Goal: Task Accomplishment & Management: Use online tool/utility

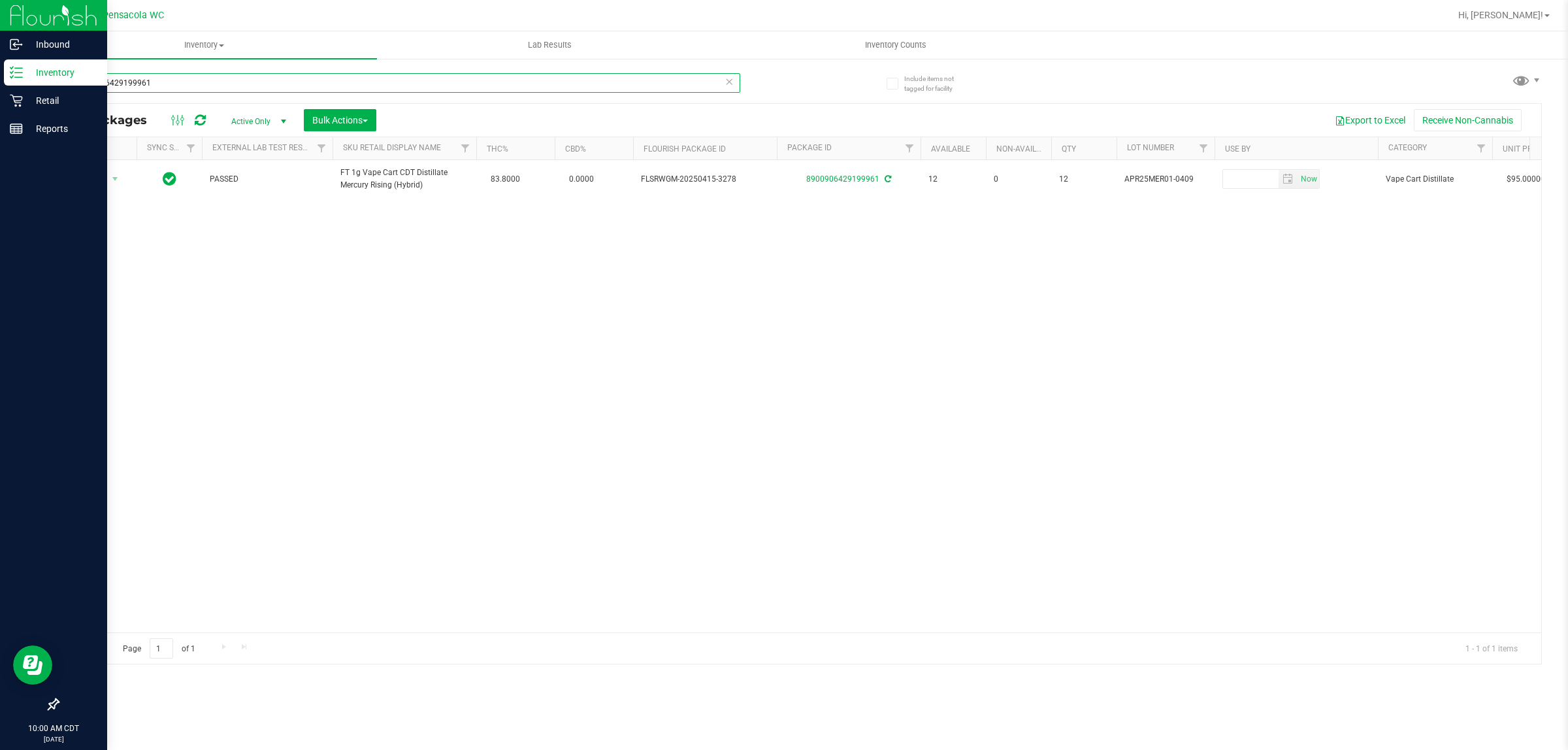
drag, startPoint x: 213, startPoint y: 87, endPoint x: 0, endPoint y: 63, distance: 214.3
click at [0, 63] on div "Inbound Inventory Retail Reports 10:00 AM CDT 09/20/2025 09/20 Pensacola WC Hi,…" at bounding box center [784, 375] width 1568 height 750
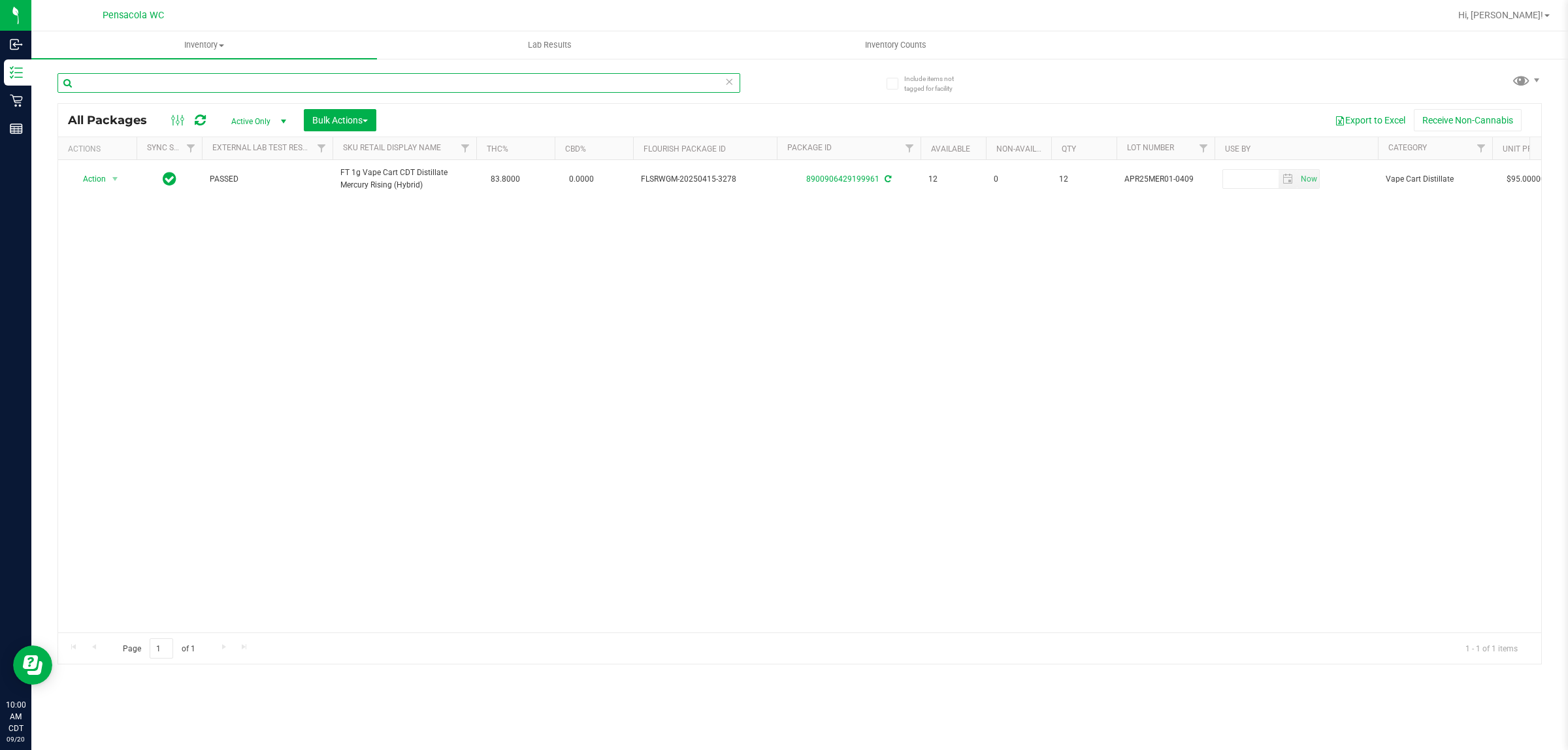
click at [180, 92] on input "text" at bounding box center [399, 82] width 683 height 19
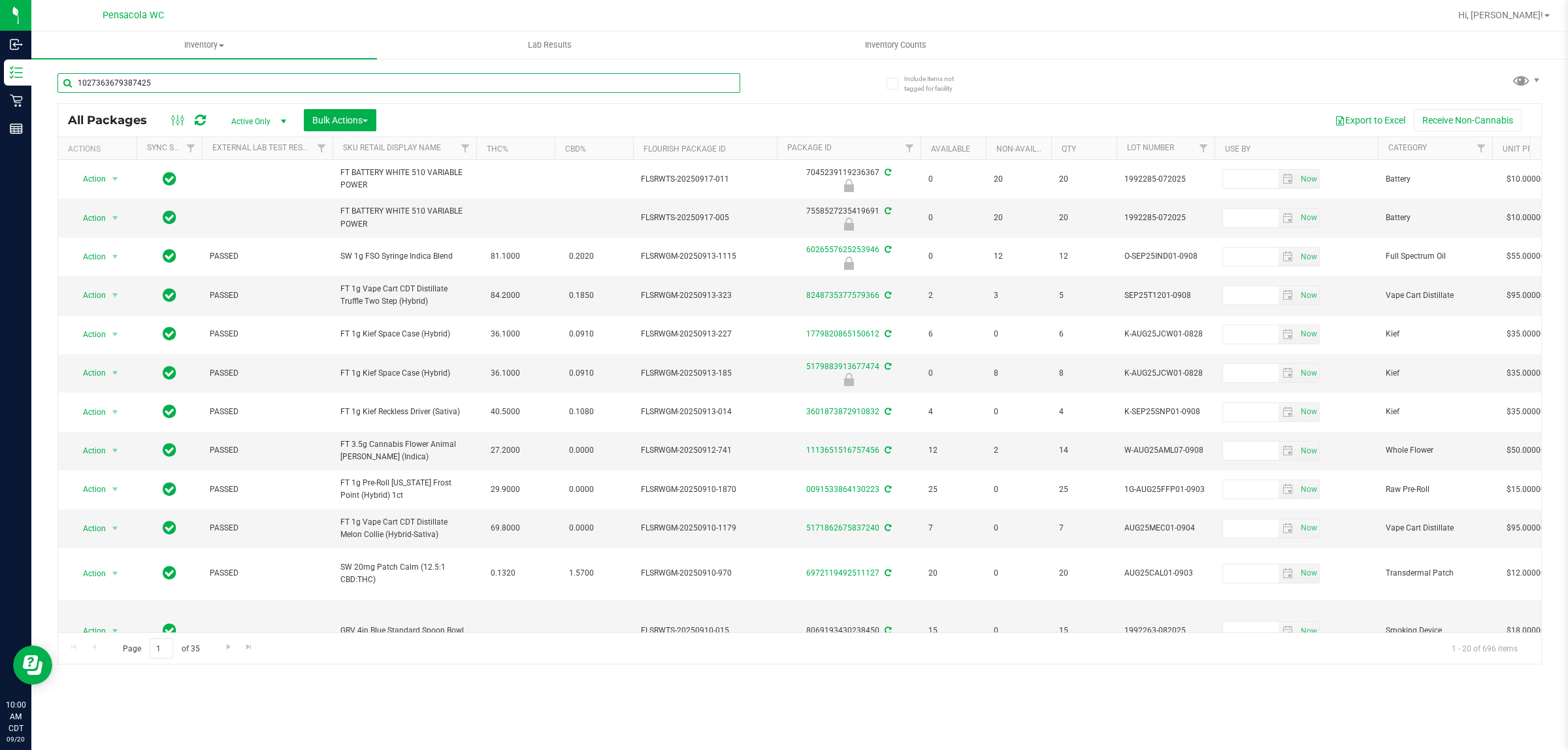
type input "1027363679387425"
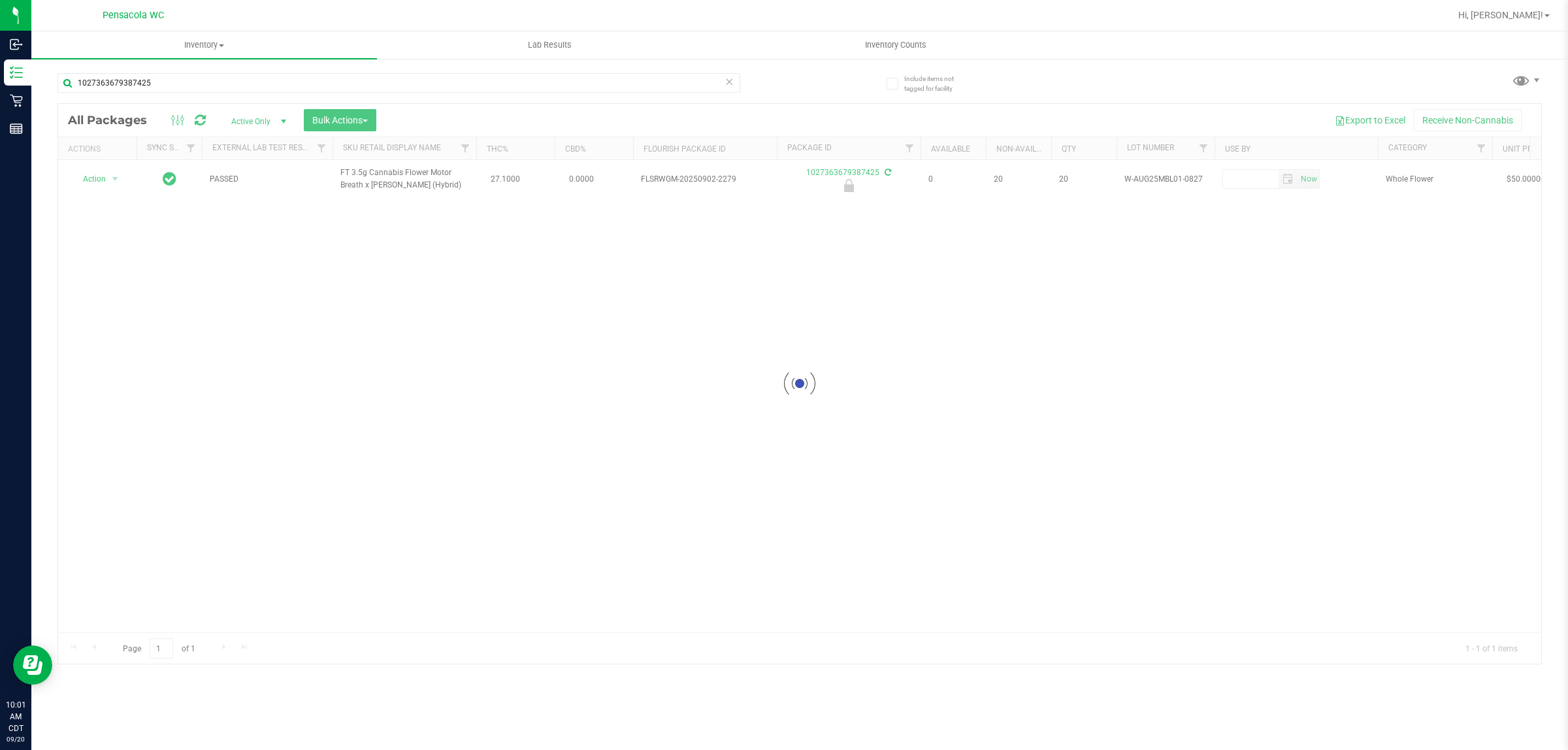
click at [91, 185] on div at bounding box center [800, 384] width 1483 height 560
click at [91, 185] on span "Action" at bounding box center [89, 179] width 36 height 18
click at [130, 325] on li "Unlock package" at bounding box center [114, 334] width 84 height 19
click at [79, 178] on div at bounding box center [800, 384] width 1483 height 560
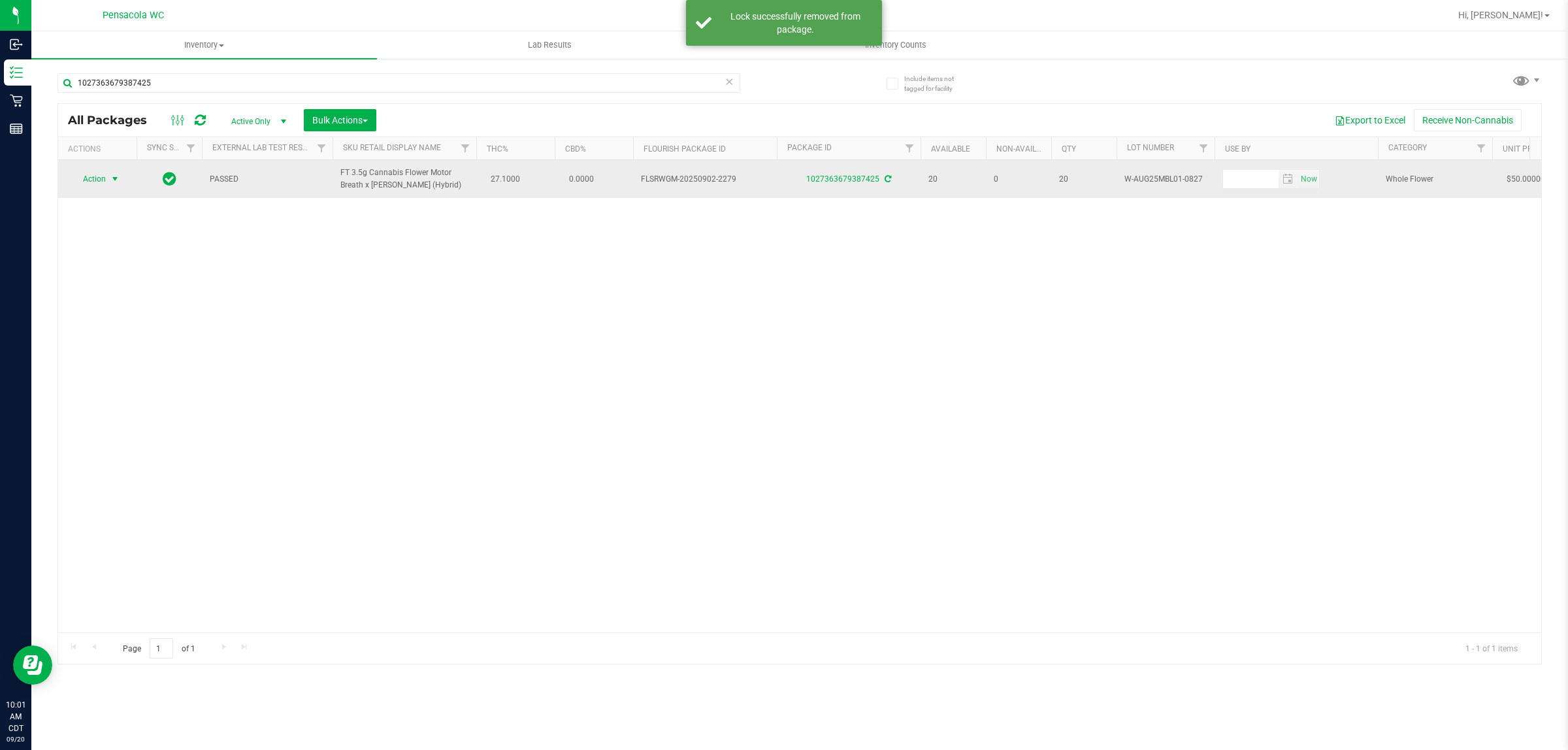
click at [95, 178] on span "Action" at bounding box center [89, 179] width 36 height 18
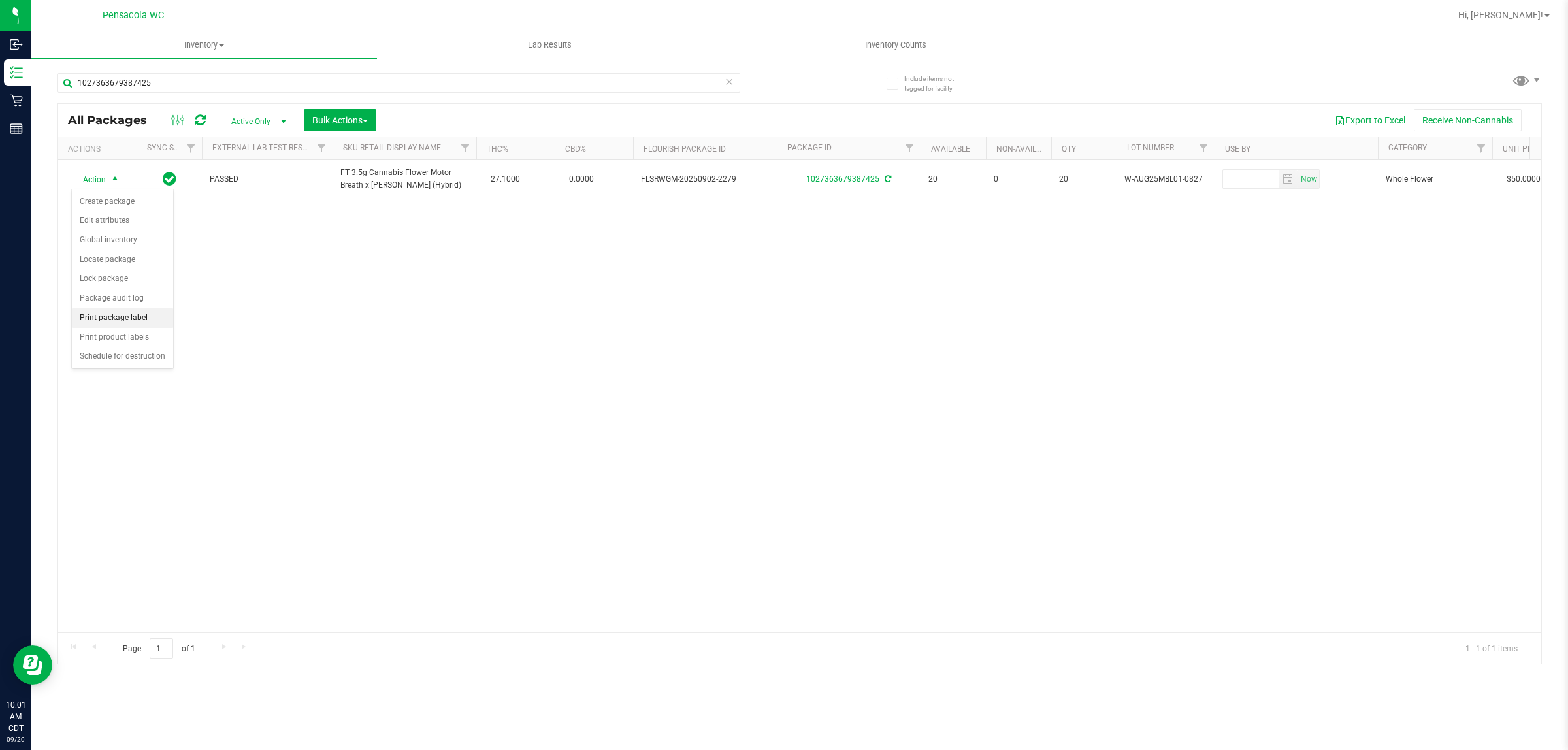
click at [145, 312] on li "Print package label" at bounding box center [122, 318] width 101 height 19
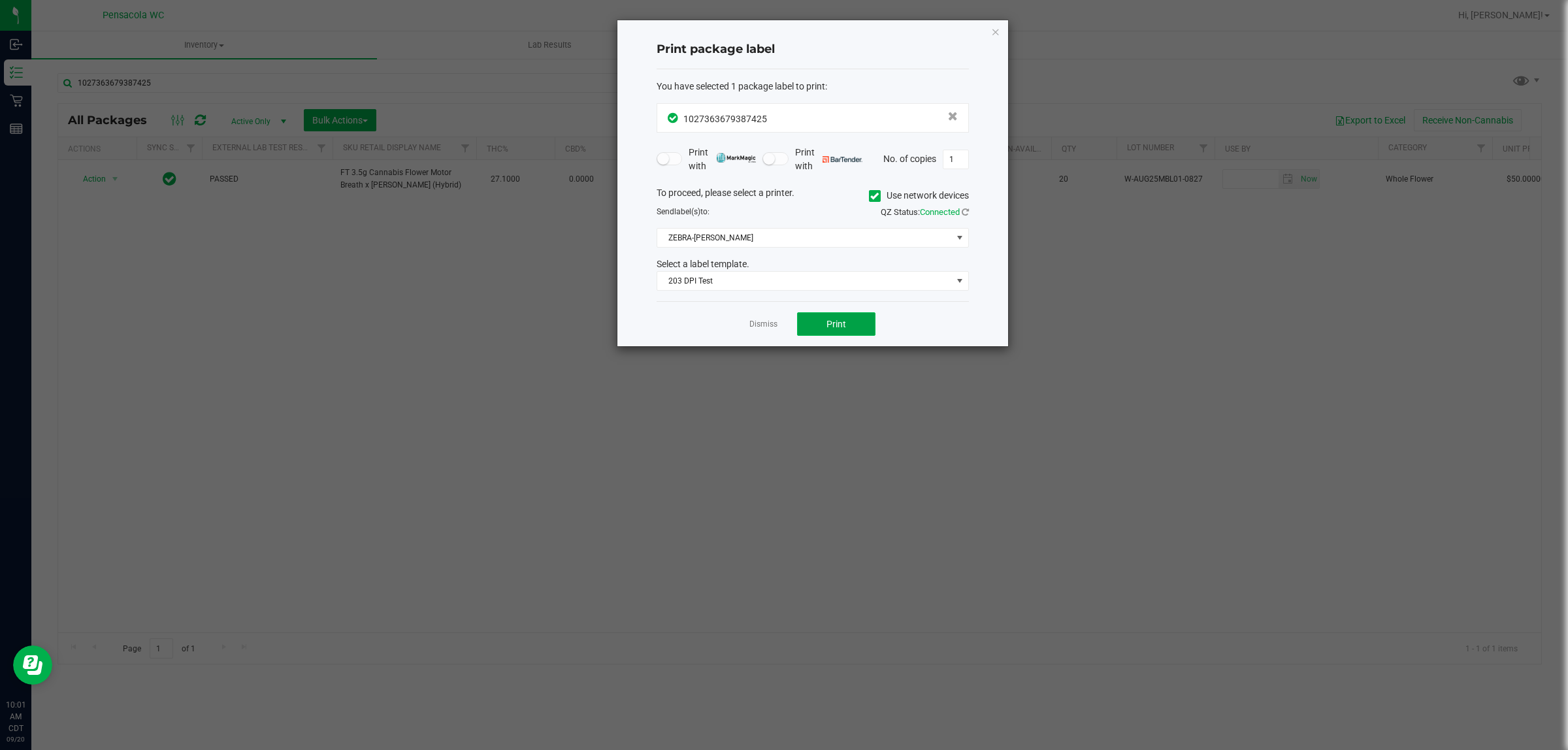
click at [817, 325] on button "Print" at bounding box center [837, 324] width 79 height 24
click at [755, 325] on link "Dismiss" at bounding box center [763, 324] width 28 height 11
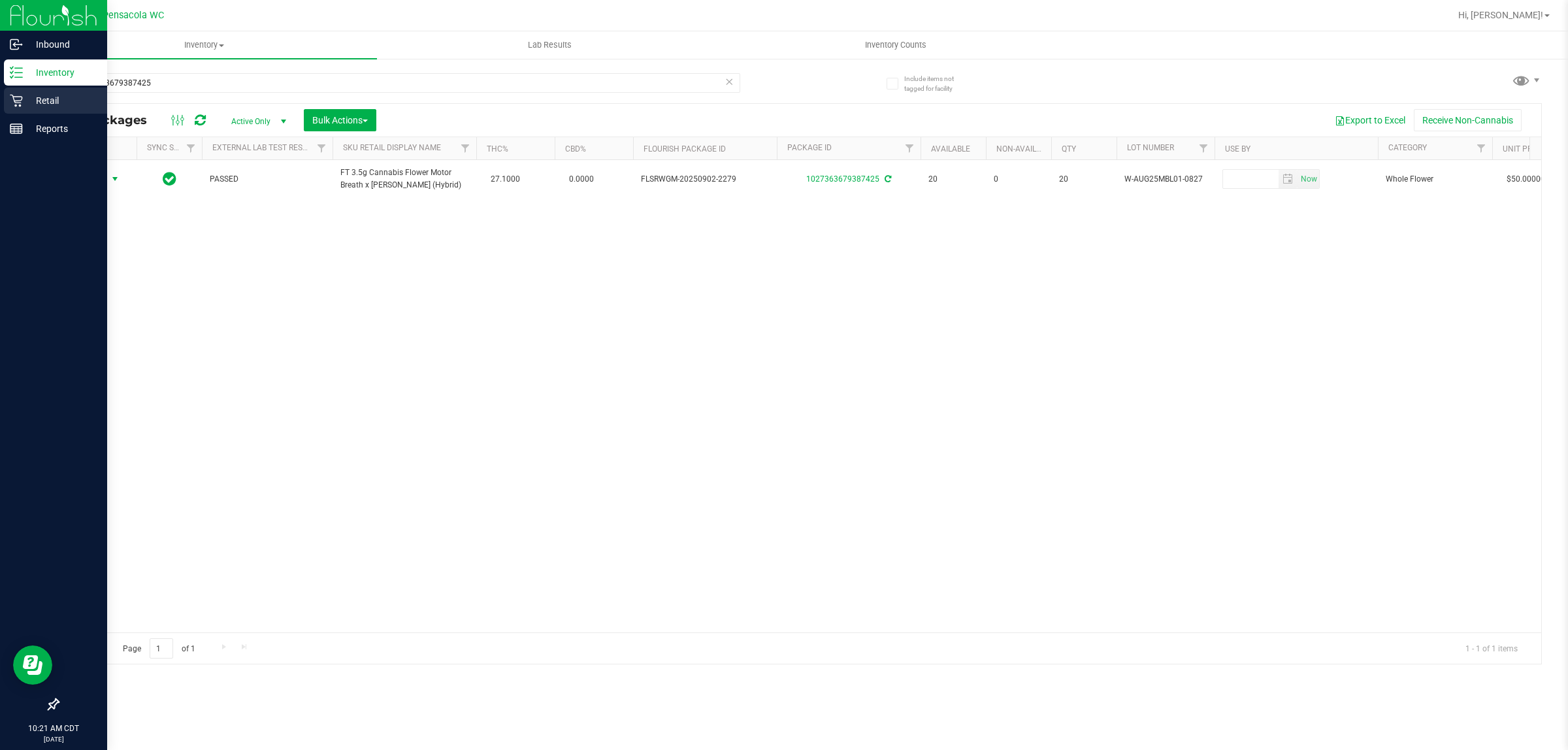
click at [4, 93] on div "Retail" at bounding box center [55, 100] width 103 height 26
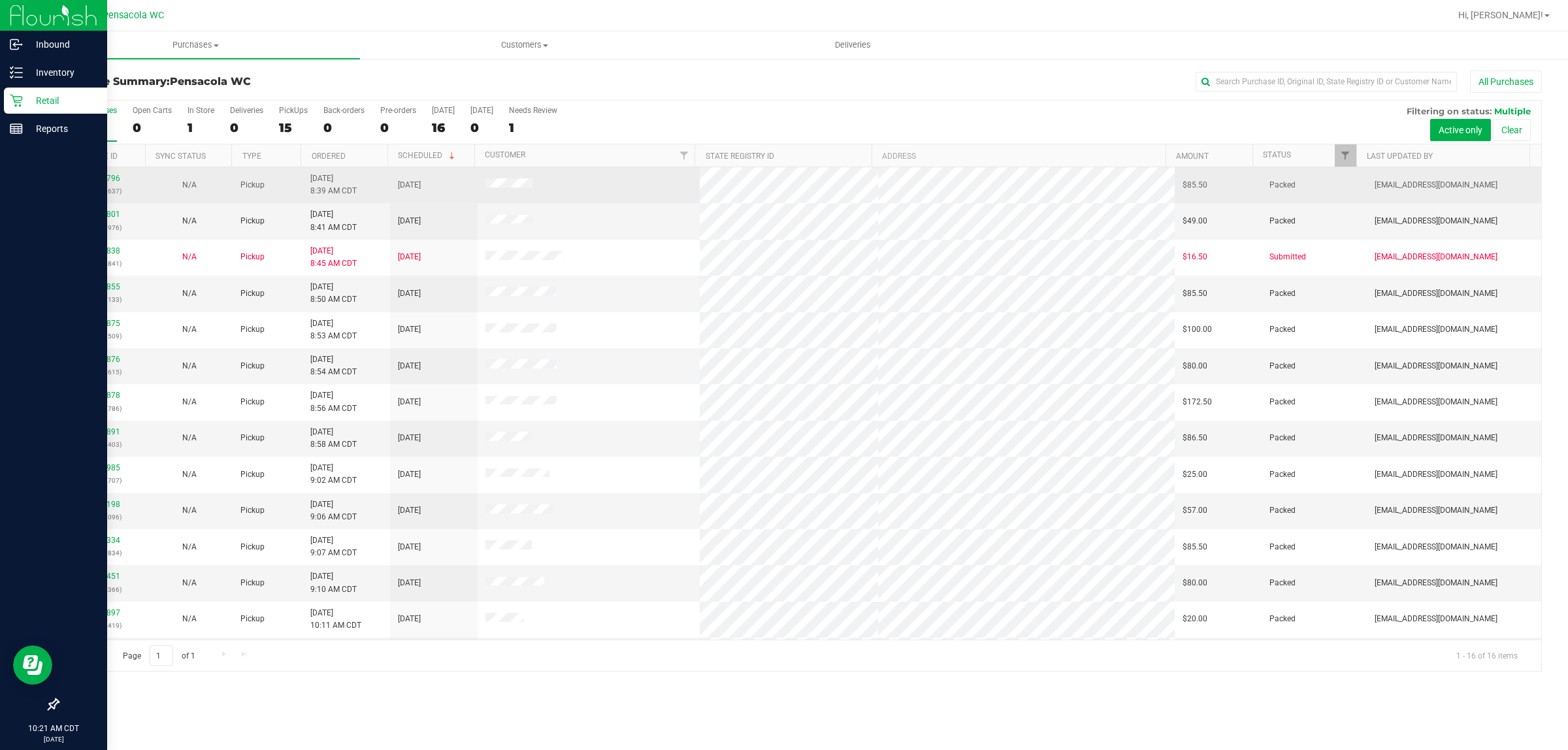
scroll to position [108, 0]
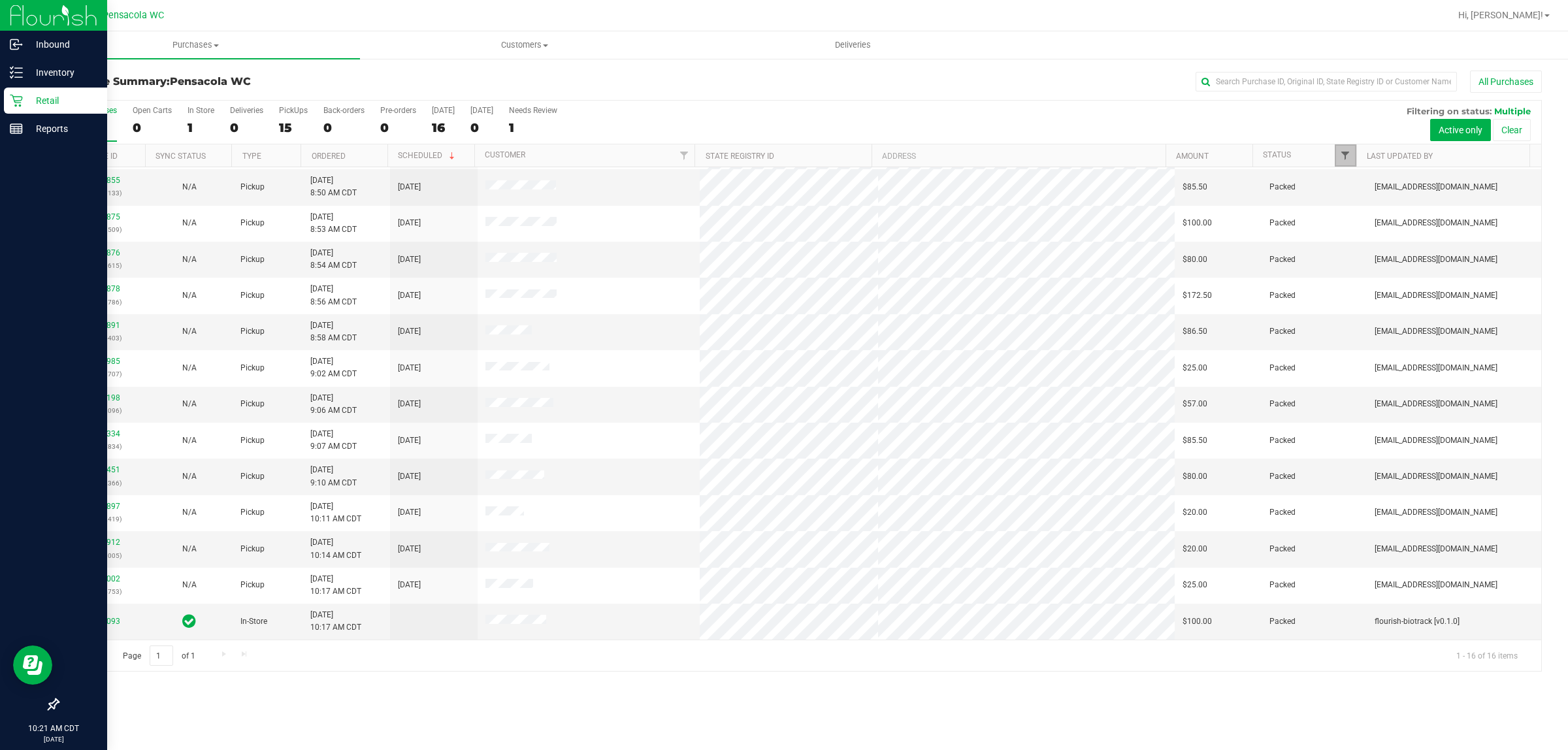
click at [1348, 157] on span "Filter" at bounding box center [1345, 155] width 10 height 10
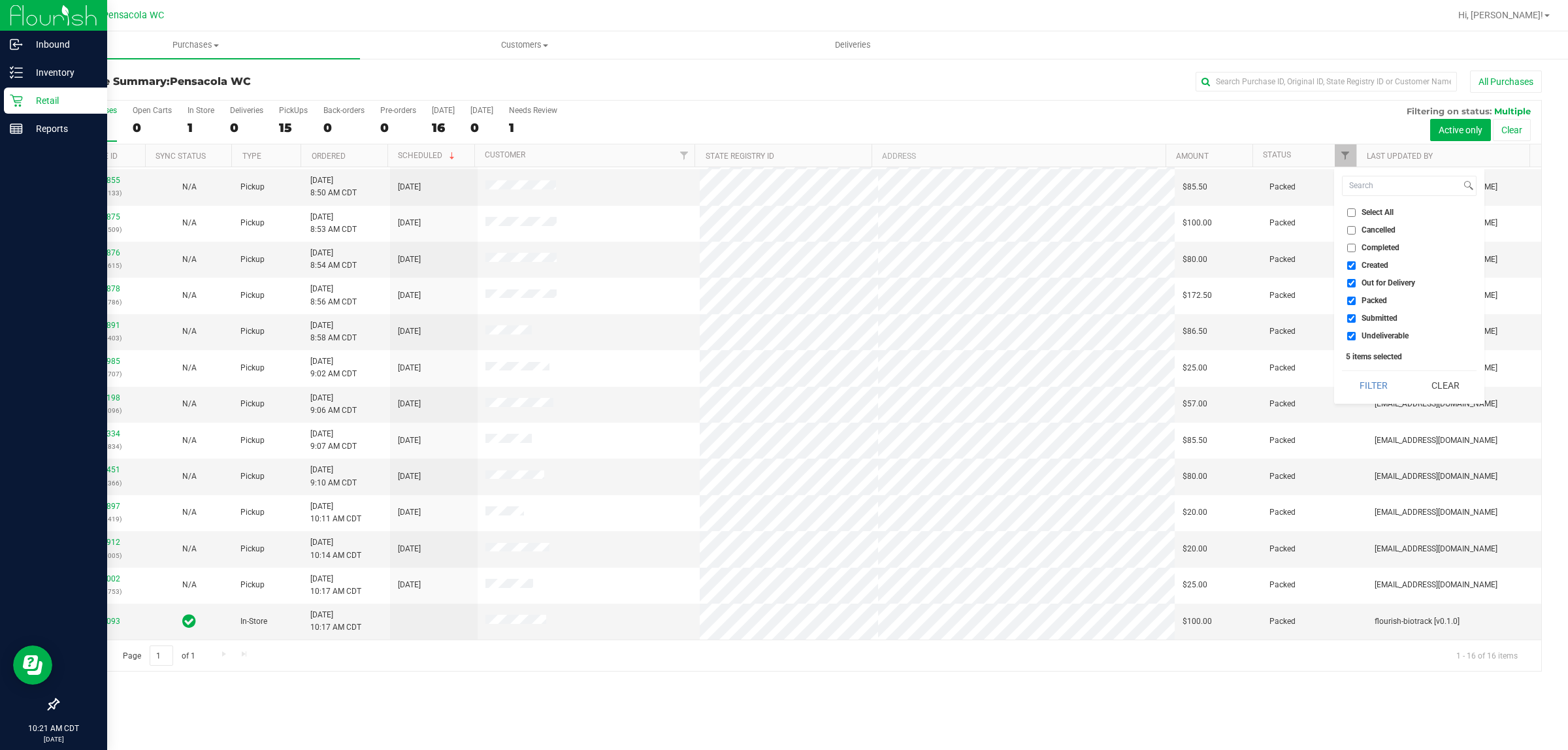
click at [1373, 209] on span "Select All" at bounding box center [1377, 212] width 32 height 8
click at [1356, 209] on input "Select All" at bounding box center [1352, 212] width 8 height 8
checkbox input "true"
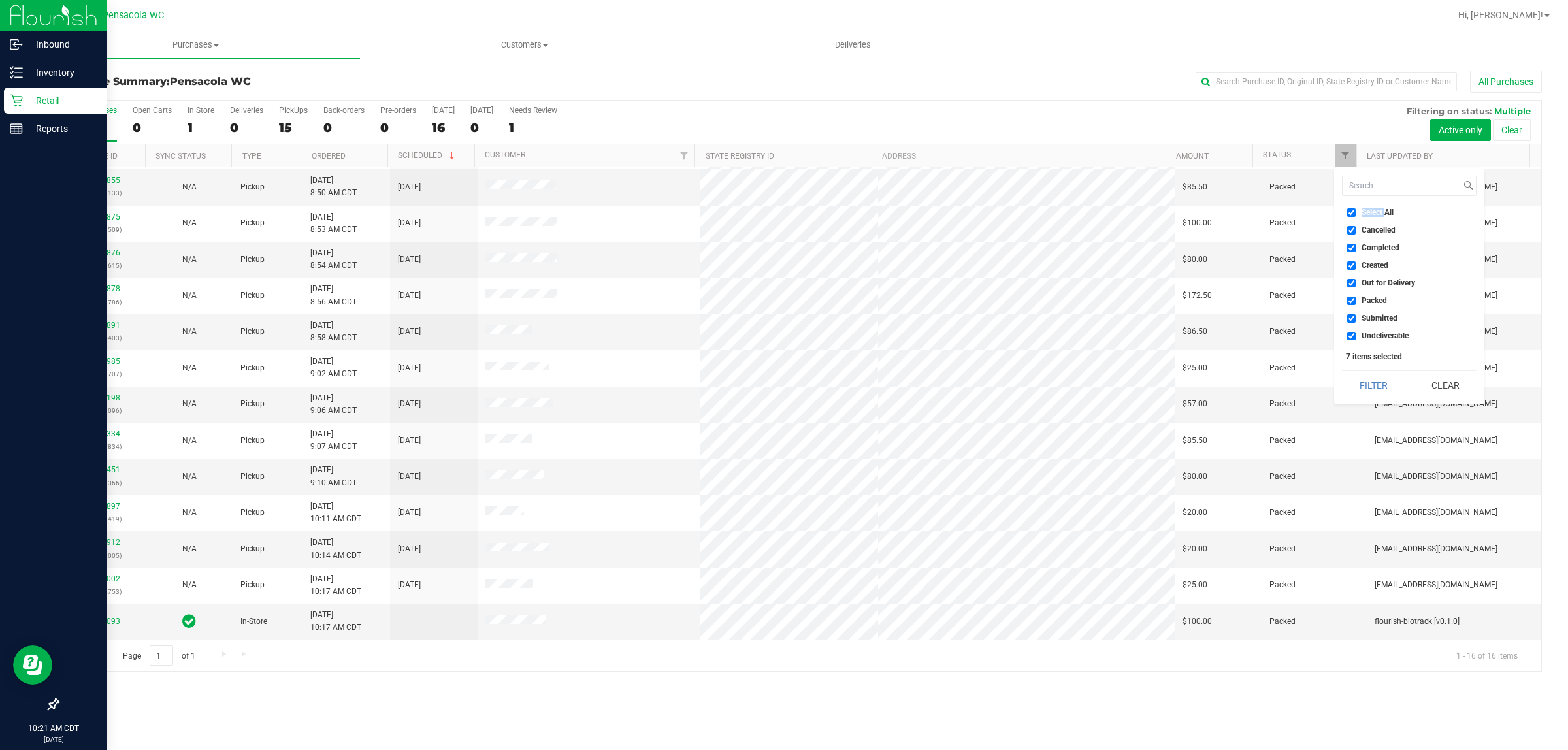
click at [1373, 209] on span "Select All" at bounding box center [1377, 212] width 32 height 8
click at [1356, 209] on input "Select All" at bounding box center [1352, 212] width 8 height 8
checkbox input "false"
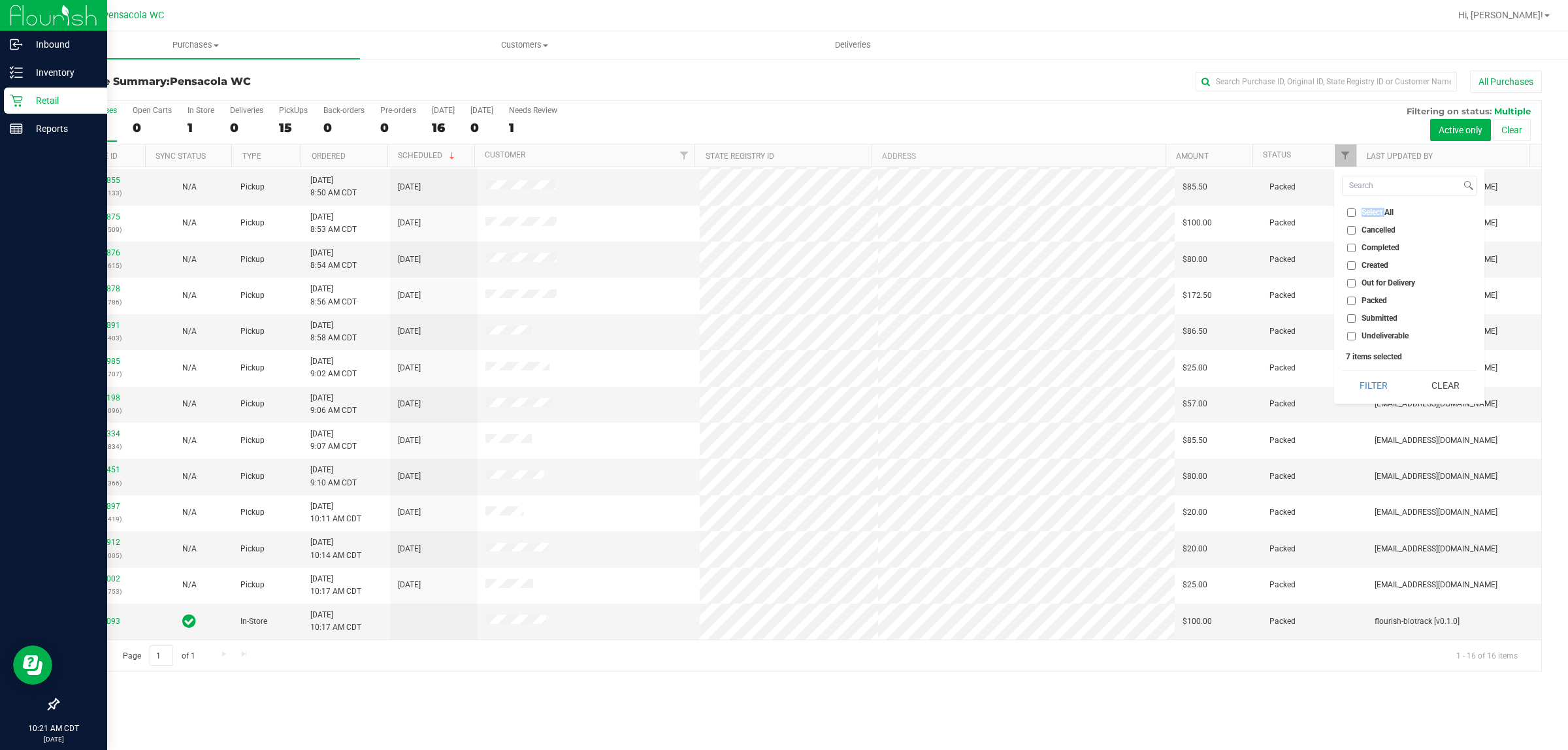
checkbox input "false"
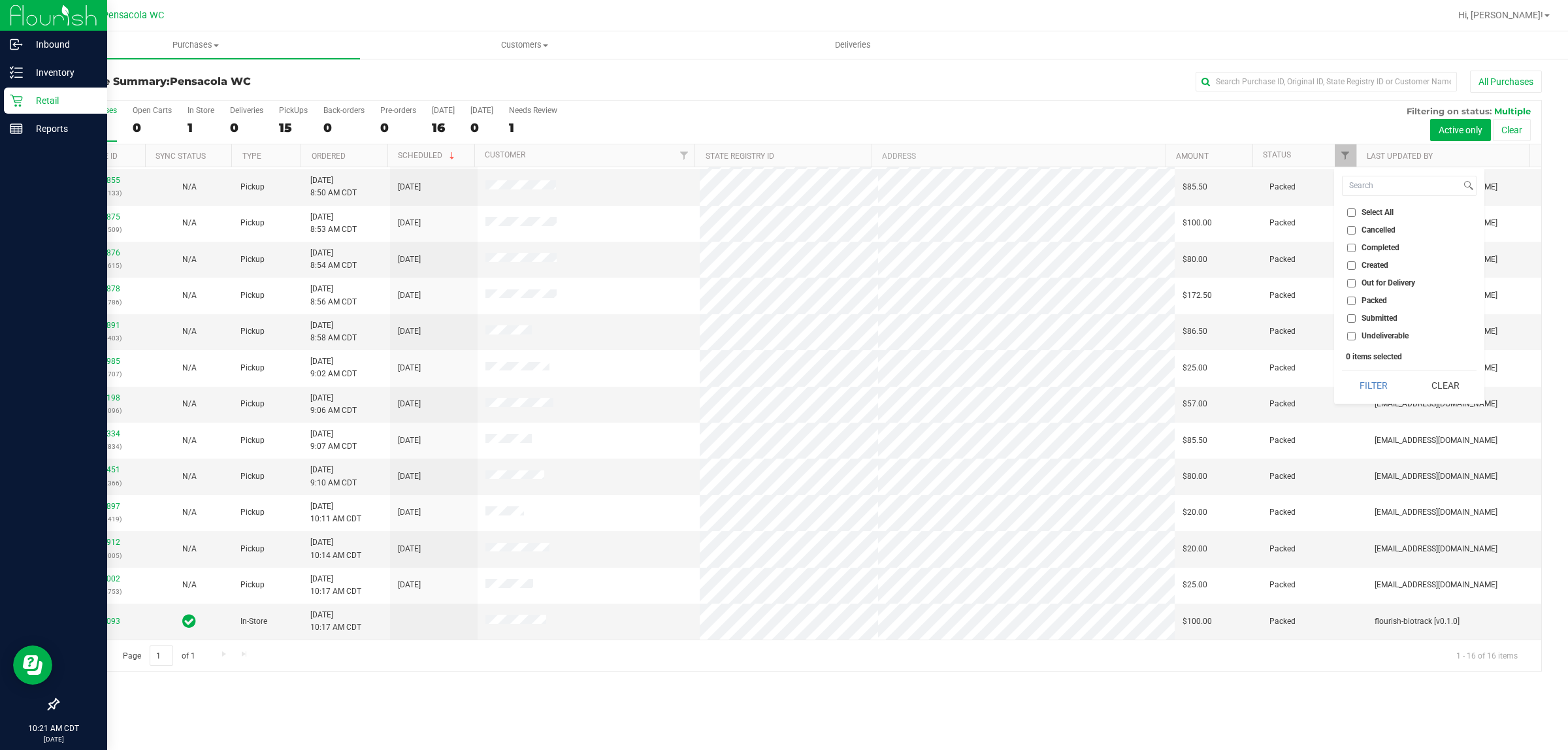
click at [1371, 323] on li "Submitted" at bounding box center [1409, 318] width 134 height 14
click at [1373, 322] on span "Submitted" at bounding box center [1379, 318] width 36 height 8
click at [1356, 322] on input "Submitted" at bounding box center [1352, 318] width 8 height 8
checkbox input "true"
click at [1389, 381] on button "Filter" at bounding box center [1373, 385] width 63 height 28
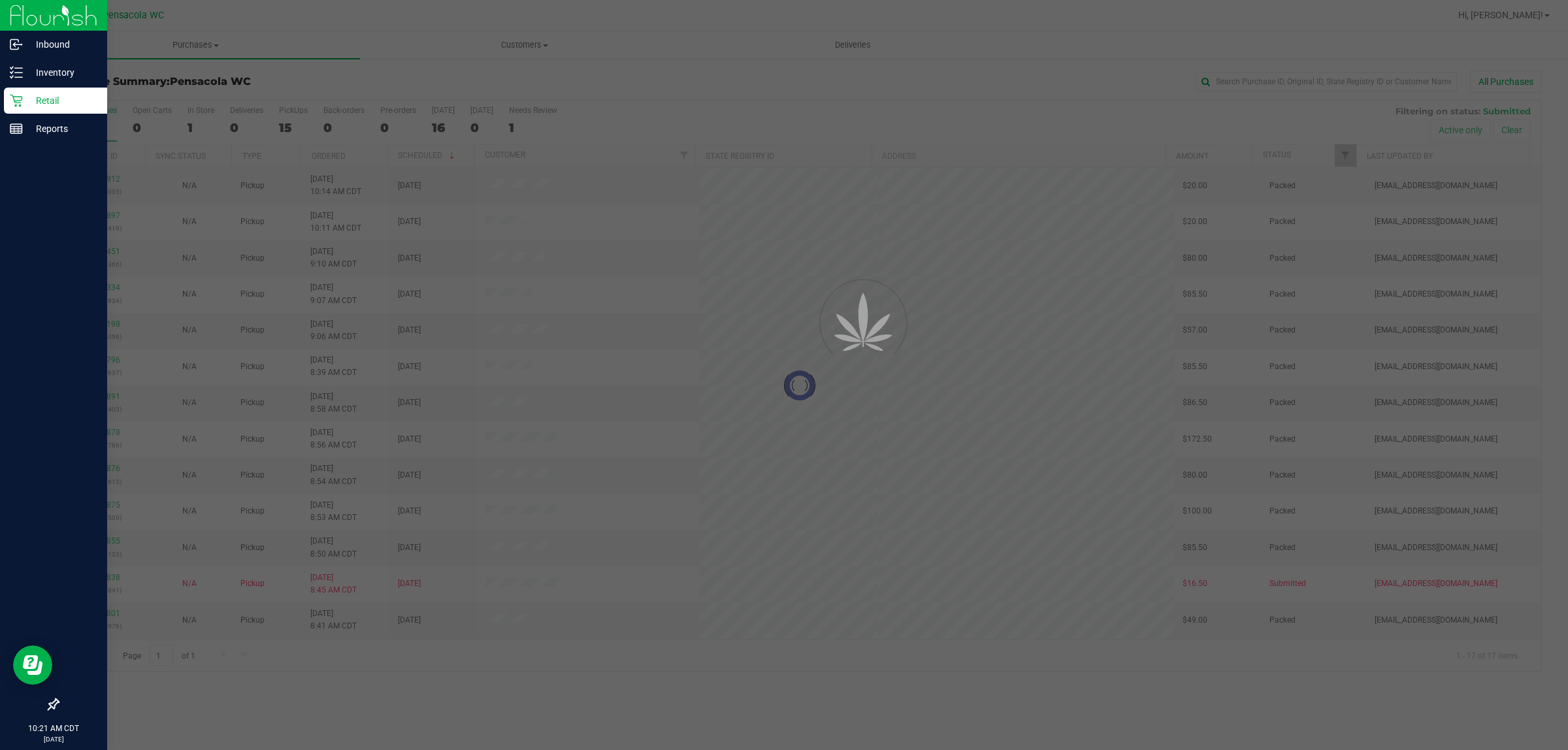
scroll to position [0, 0]
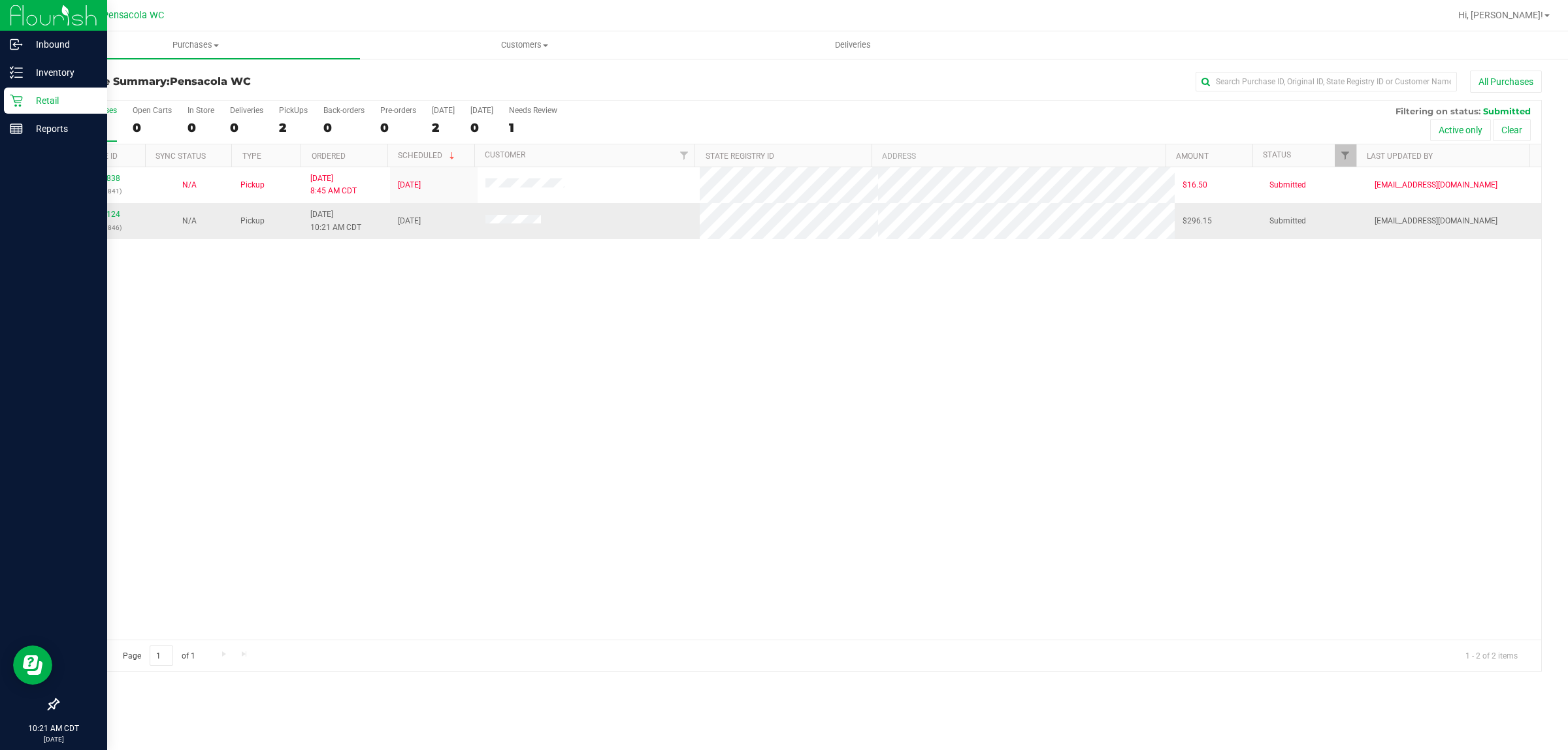
click at [111, 209] on td "11979124 (326059846)" at bounding box center [102, 221] width 88 height 36
click at [114, 226] on p "(326059846)" at bounding box center [101, 228] width 72 height 13
click at [108, 219] on link "11979124" at bounding box center [102, 215] width 37 height 9
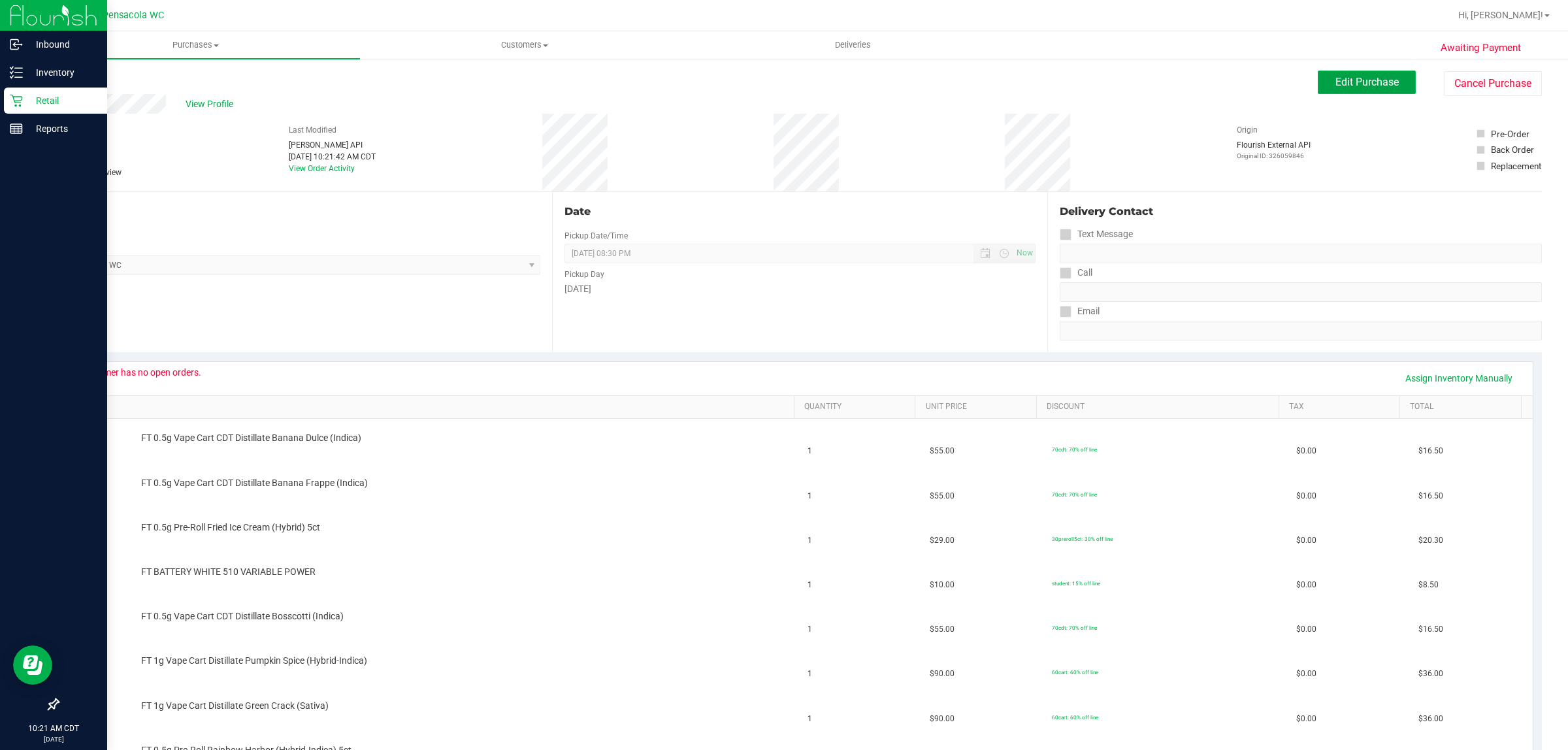
click at [1350, 77] on span "Edit Purchase" at bounding box center [1367, 82] width 63 height 13
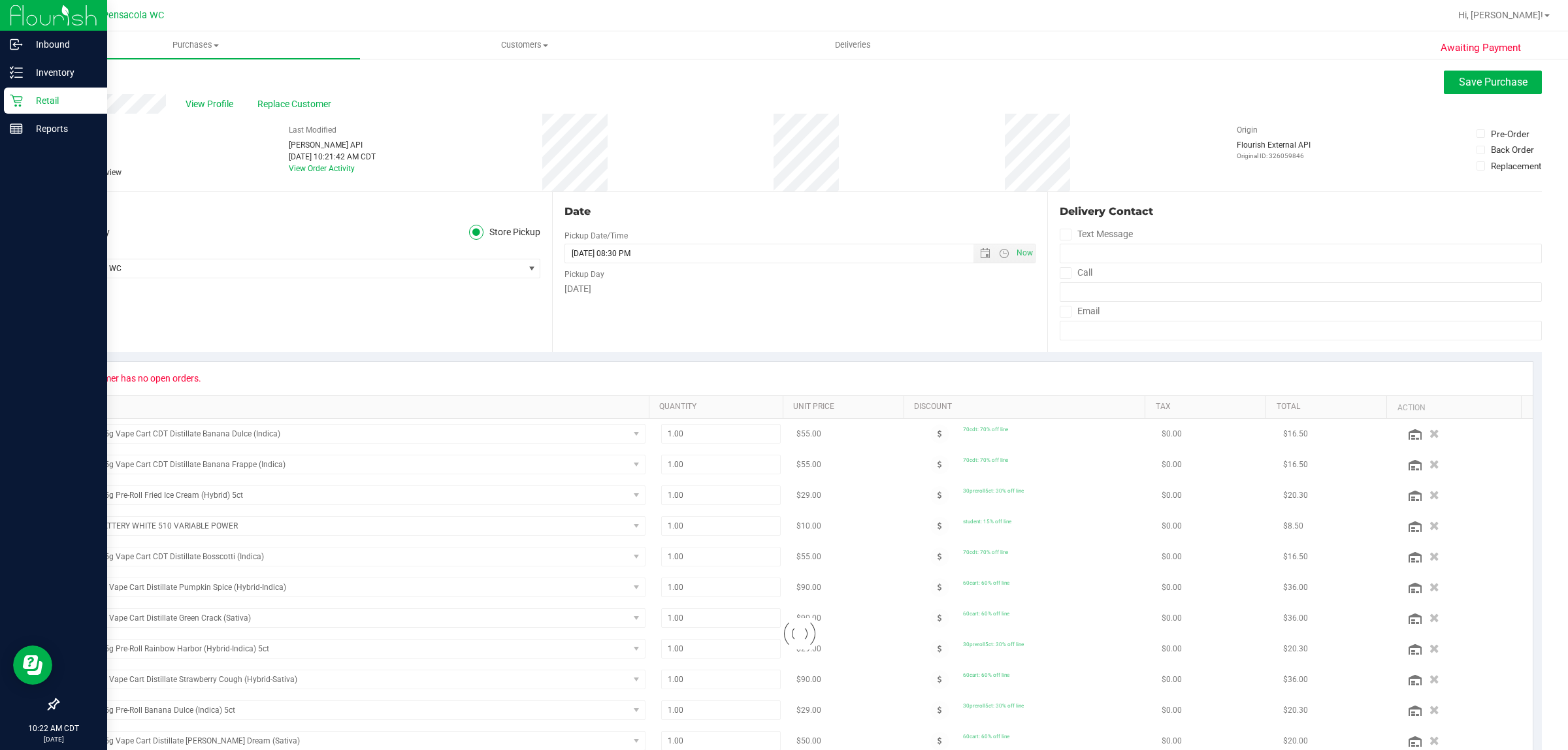
click at [59, 173] on icon at bounding box center [63, 173] width 8 height 0
click at [0, 0] on input "Needs review" at bounding box center [0, 0] width 0 height 0
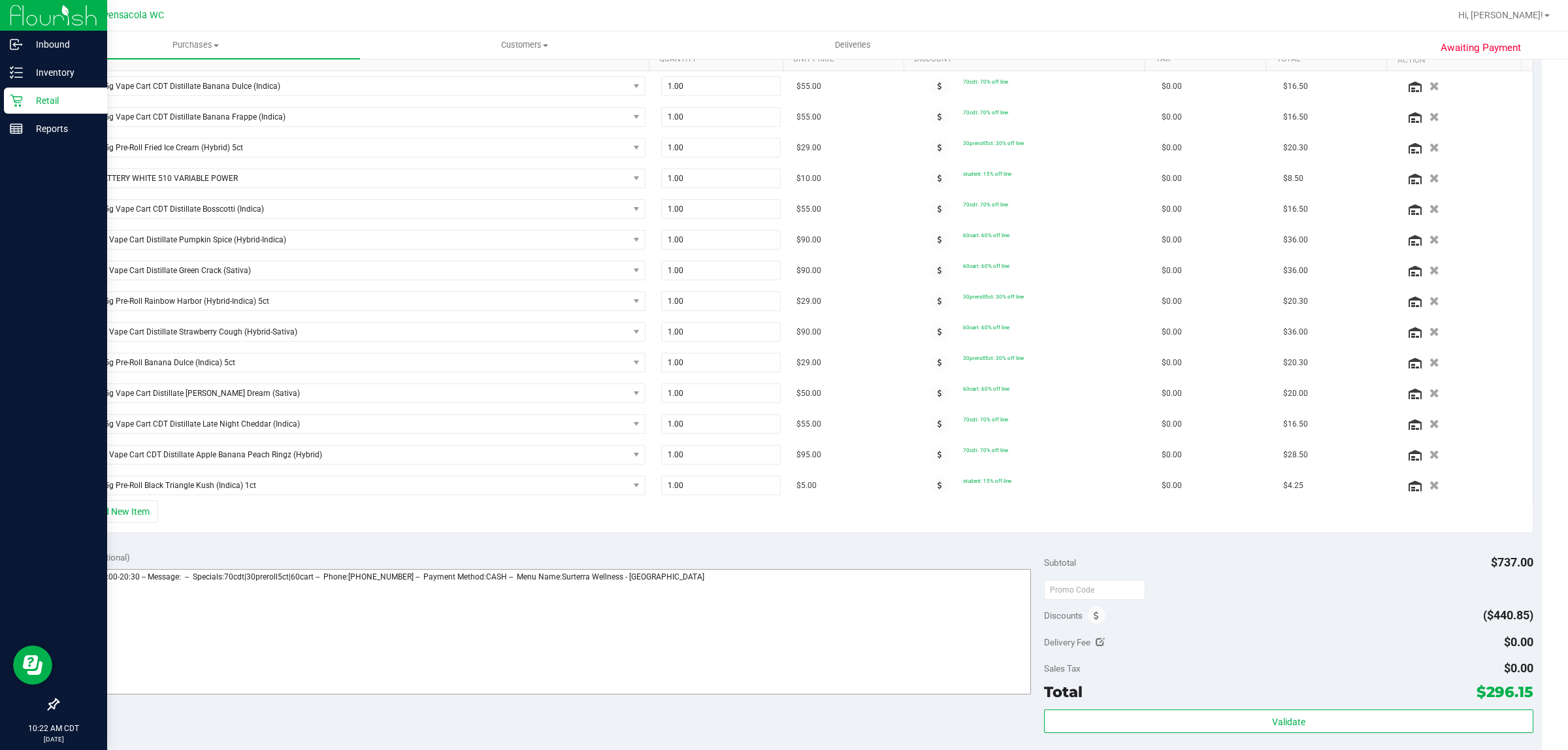
scroll to position [491, 0]
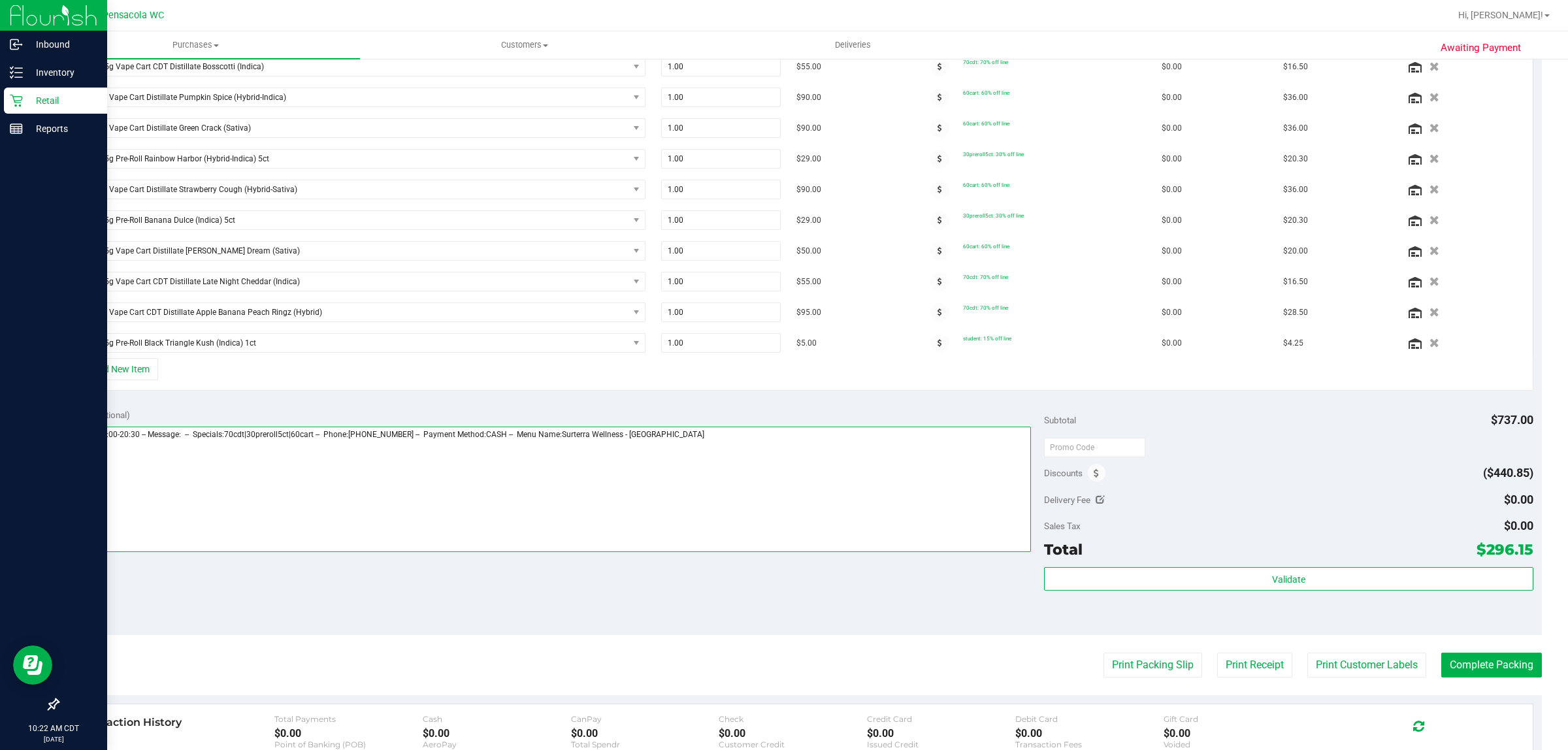
click at [838, 470] on textarea at bounding box center [549, 489] width 965 height 125
click at [187, 460] on textarea at bounding box center [549, 489] width 965 height 125
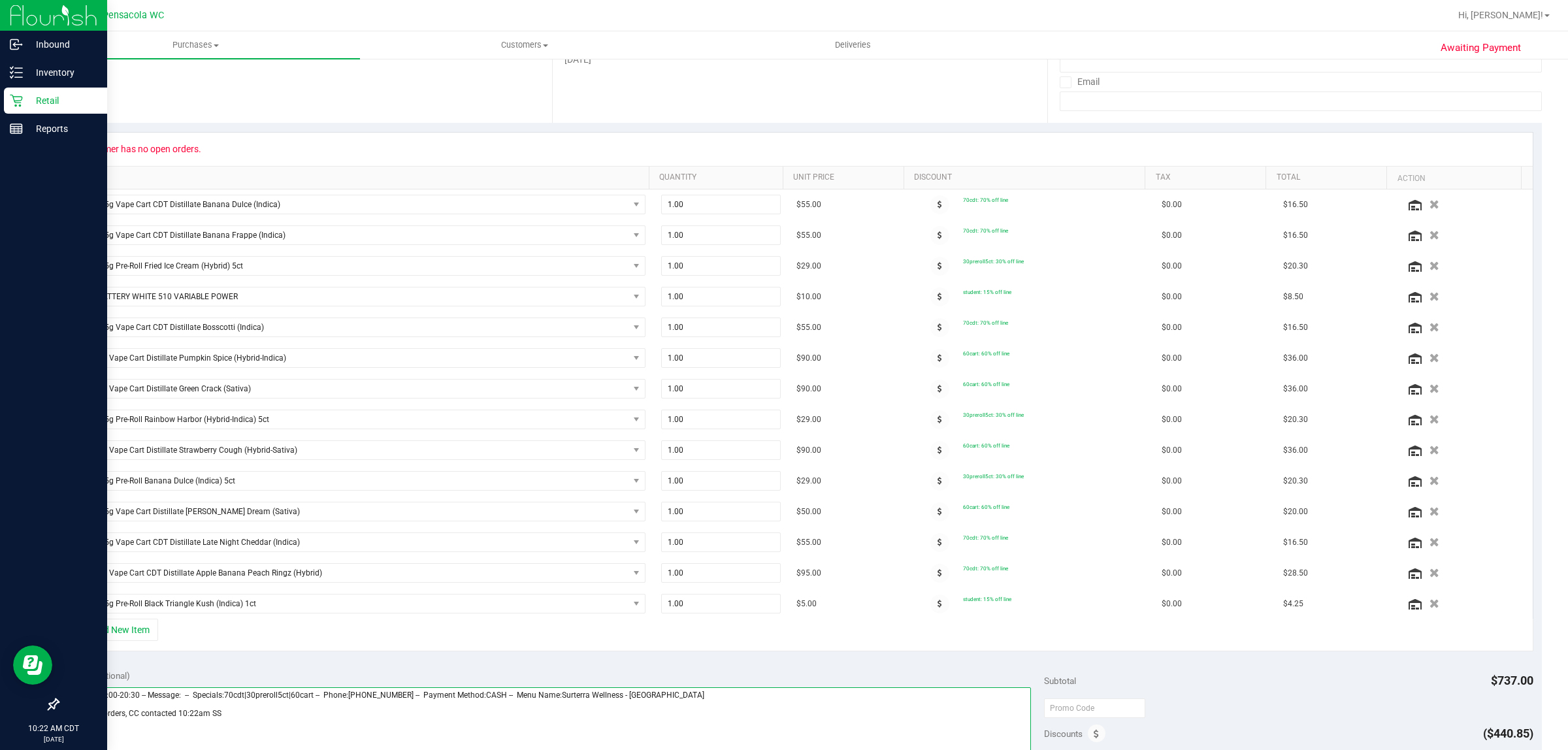
scroll to position [0, 0]
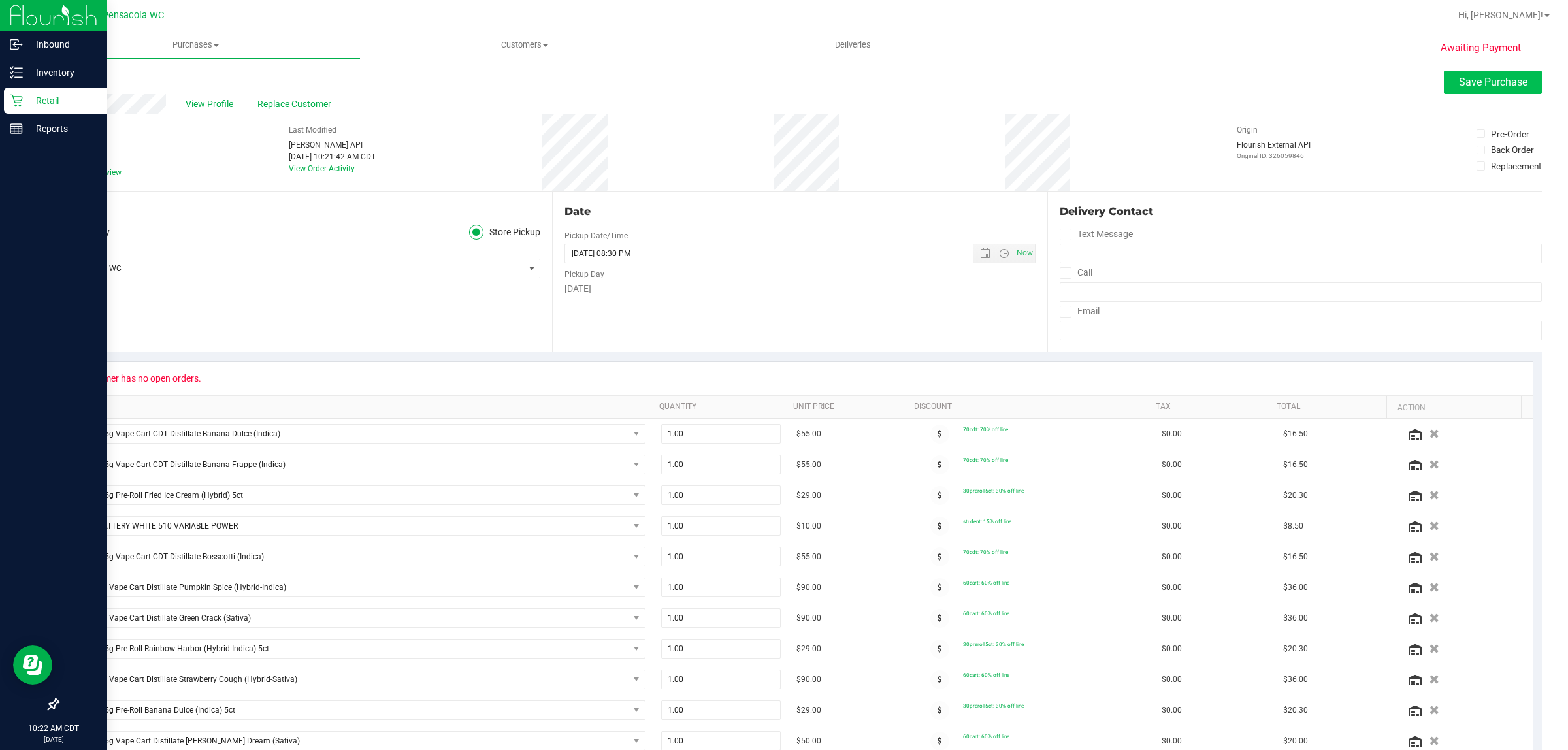
type textarea "Saturday 09/20/2025 09:00-20:30 -- Message: -- Specials:70cdt|30preroll5ct|60ca…"
click at [1478, 77] on span "Save Purchase" at bounding box center [1493, 82] width 68 height 13
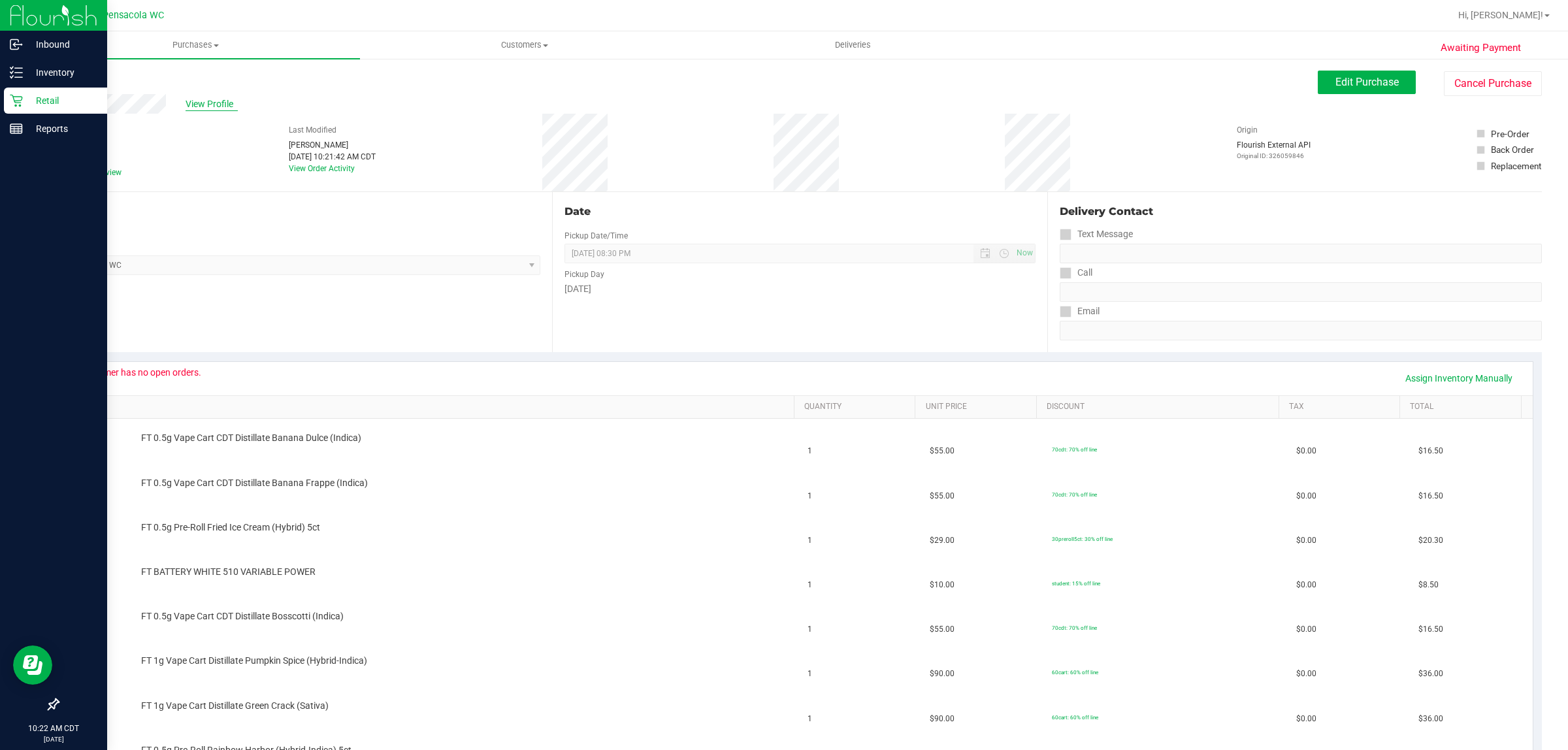
click at [213, 102] on span "View Profile" at bounding box center [211, 104] width 52 height 14
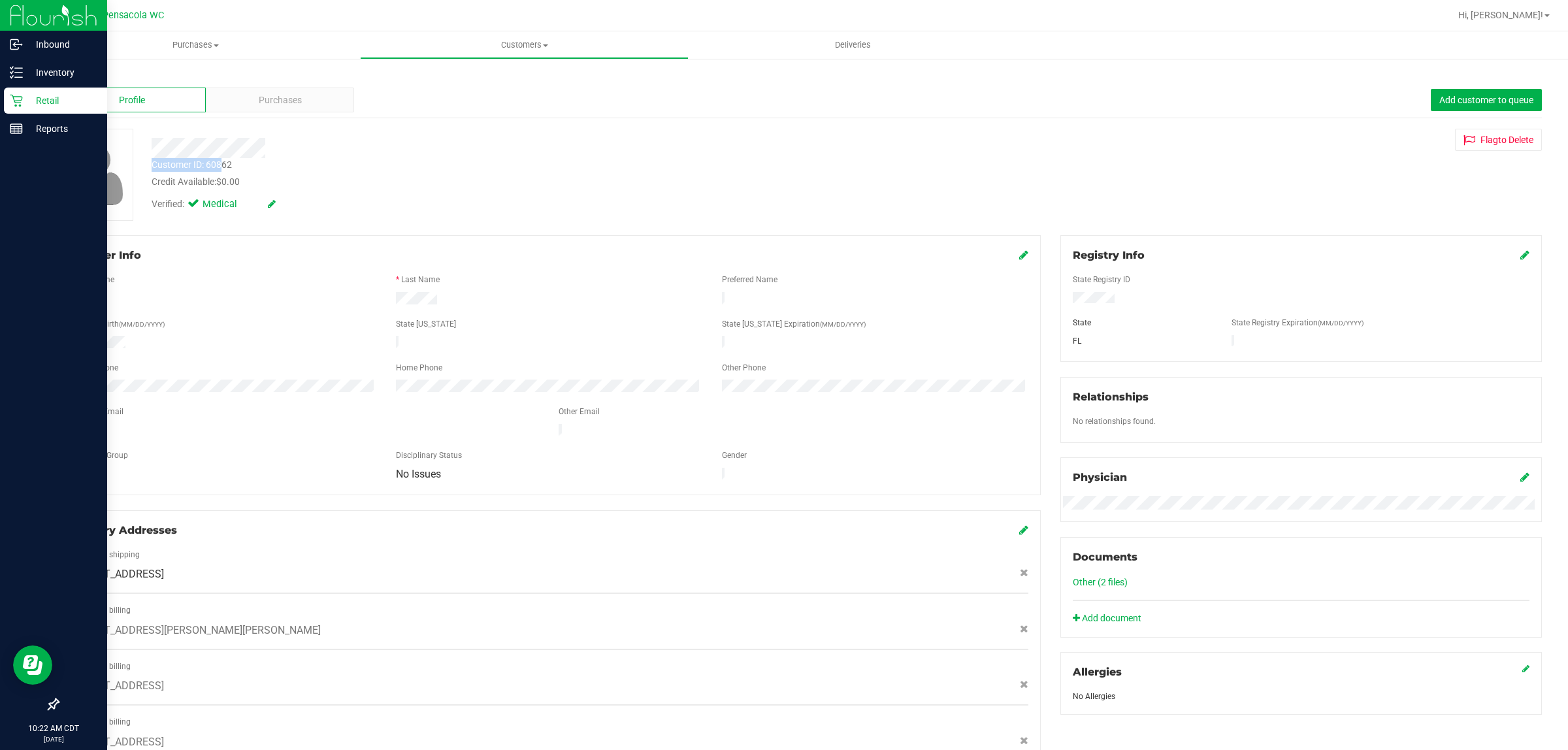
click at [224, 159] on div "Customer ID: 60862 Credit Available: $0.00 Verified: Medical" at bounding box center [518, 173] width 752 height 89
click at [256, 159] on div "Customer ID: 60862 Credit Available: $0.00" at bounding box center [518, 174] width 752 height 31
drag, startPoint x: 213, startPoint y: 167, endPoint x: 148, endPoint y: 162, distance: 65.2
click at [148, 162] on div "Customer ID: 60862 Credit Available: $0.00" at bounding box center [518, 174] width 752 height 31
copy div "Customer ID: 60862"
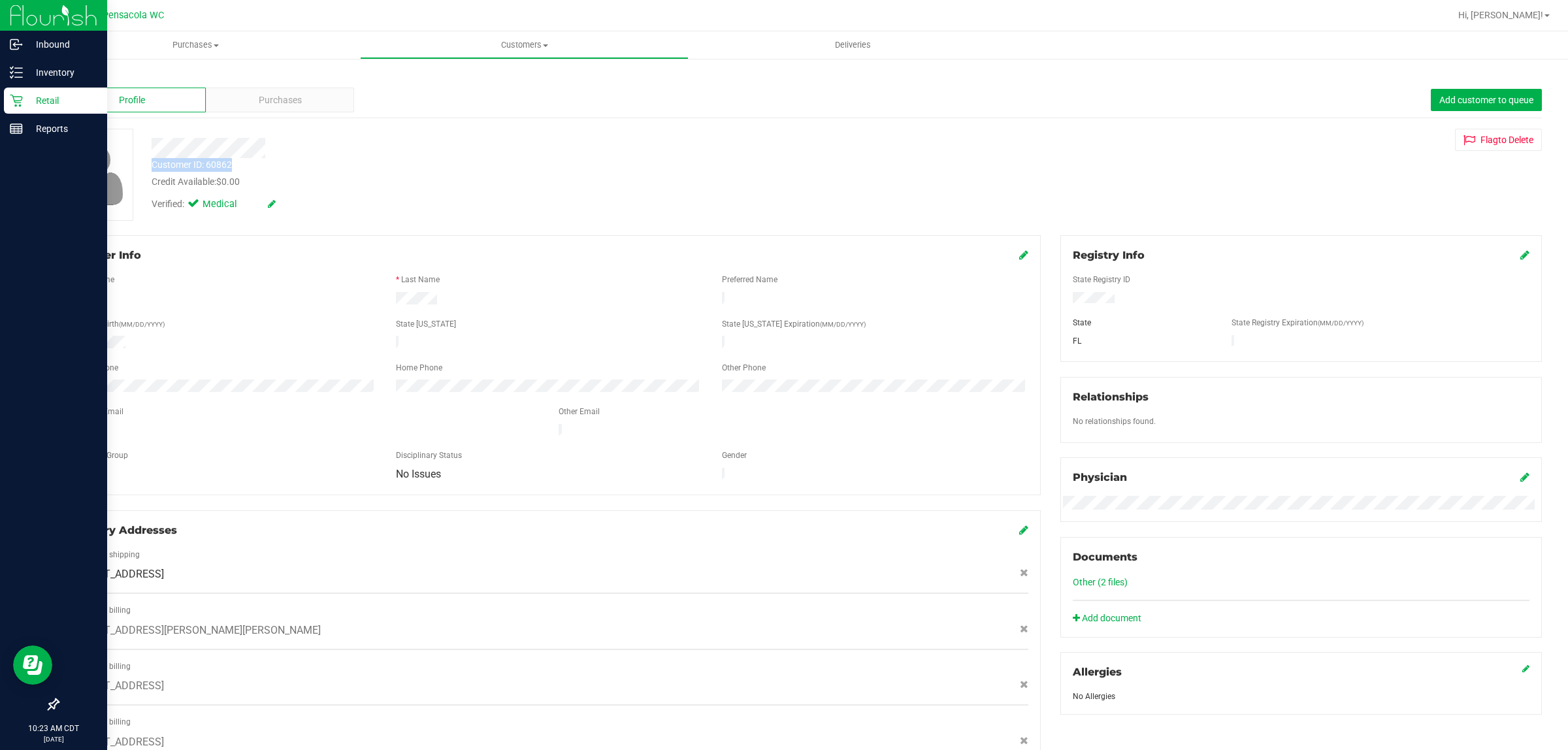
click at [73, 77] on link "Back" at bounding box center [68, 77] width 22 height 9
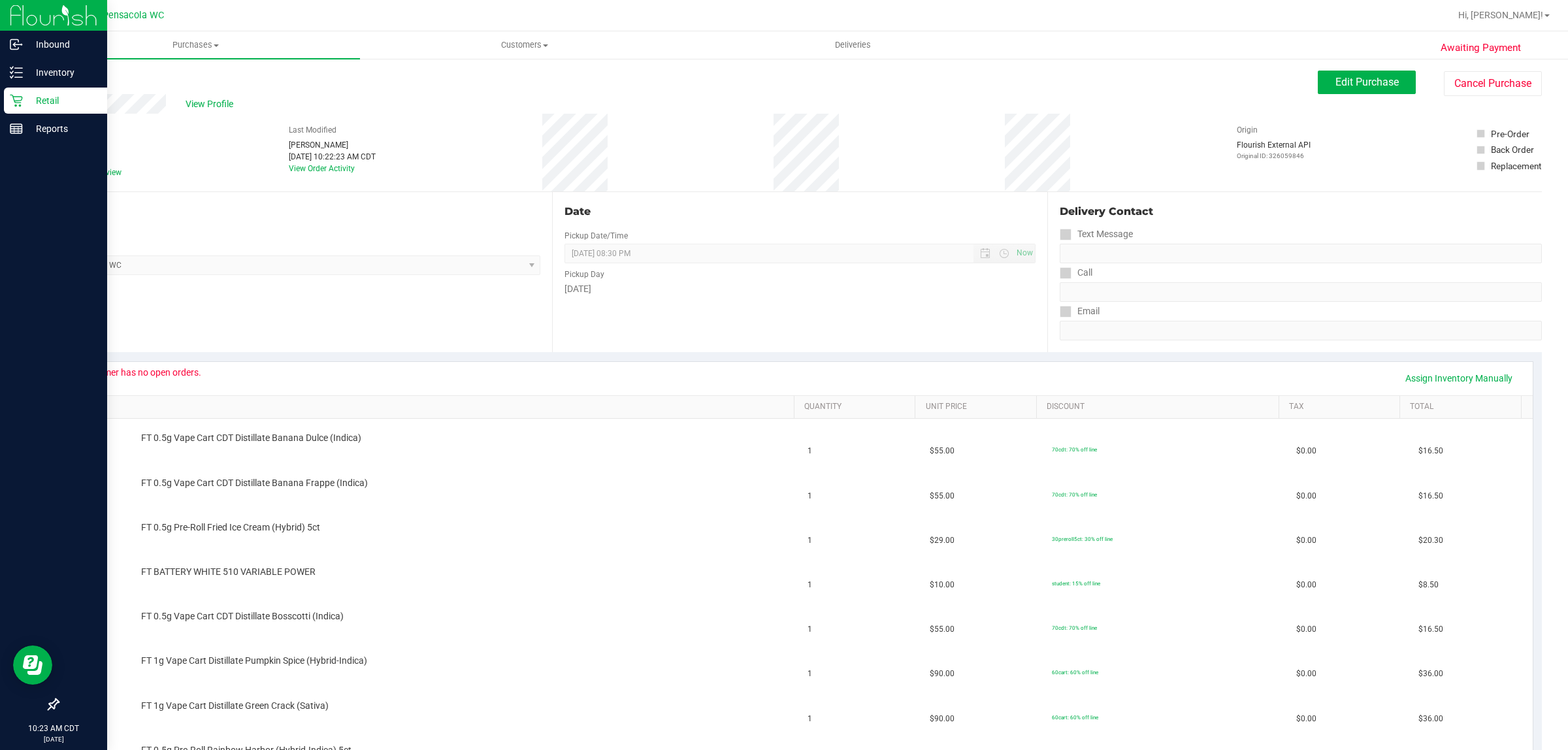
click at [60, 79] on link "Back" at bounding box center [67, 79] width 19 height 9
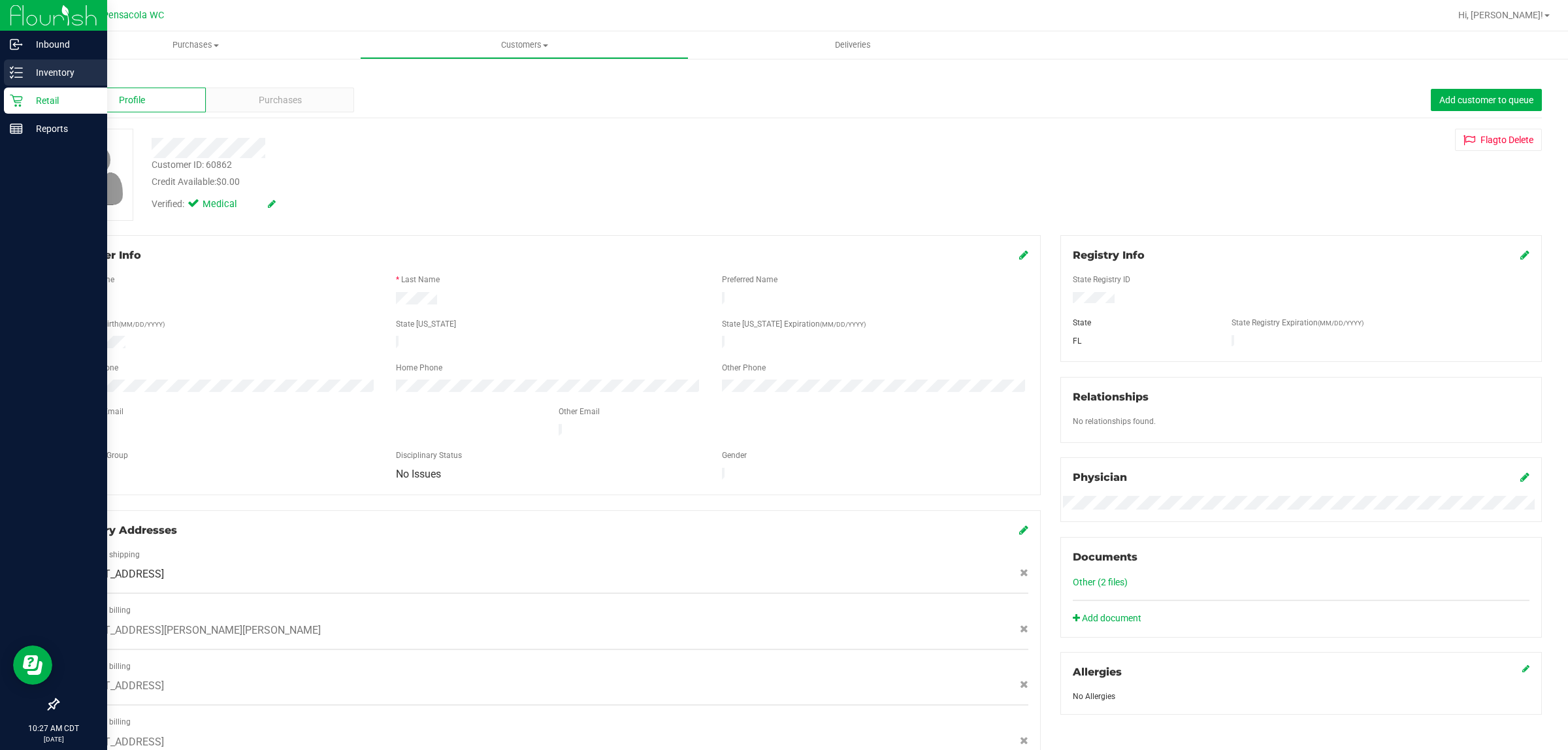
click at [67, 75] on p "Inventory" at bounding box center [62, 72] width 79 height 16
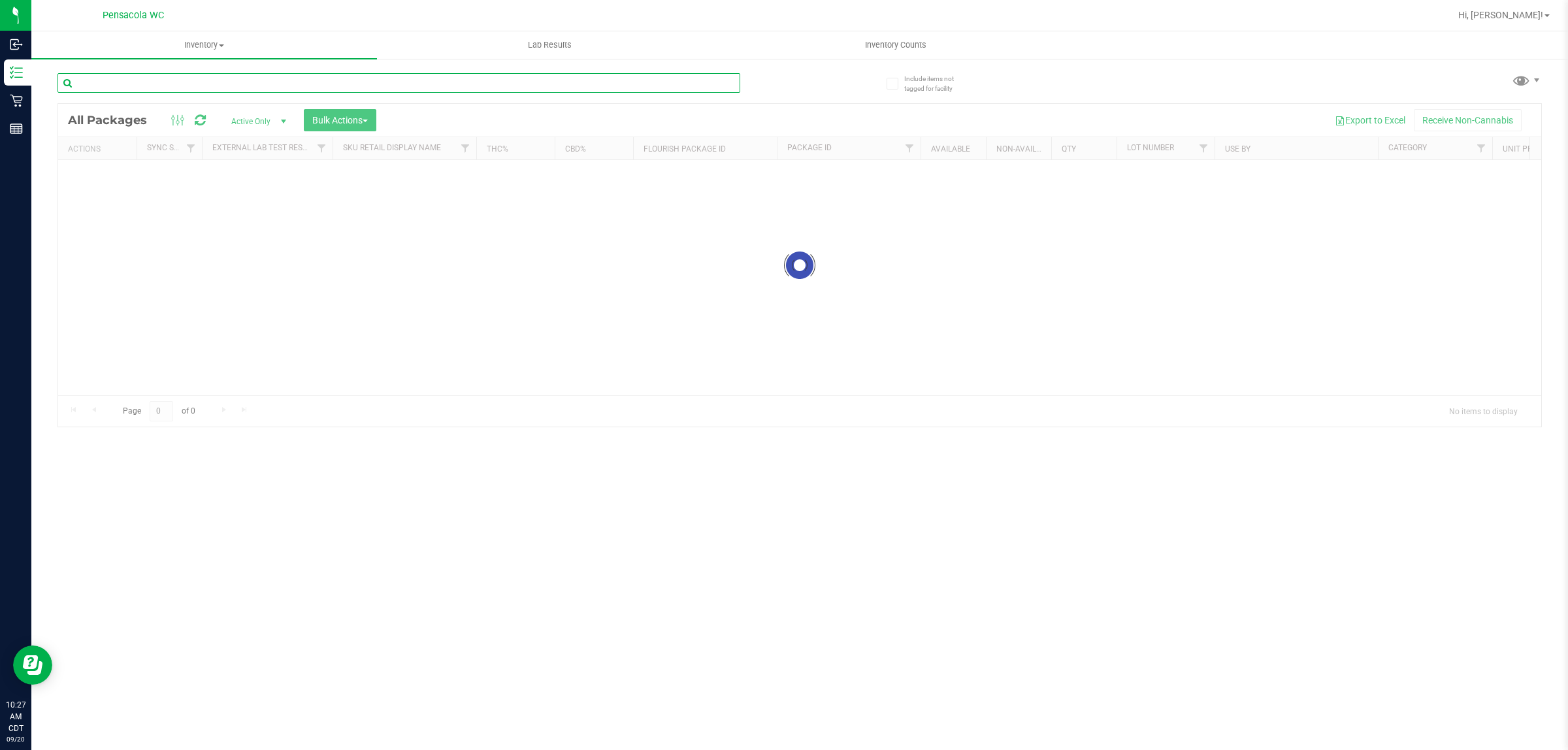
click at [149, 90] on input "text" at bounding box center [399, 82] width 683 height 19
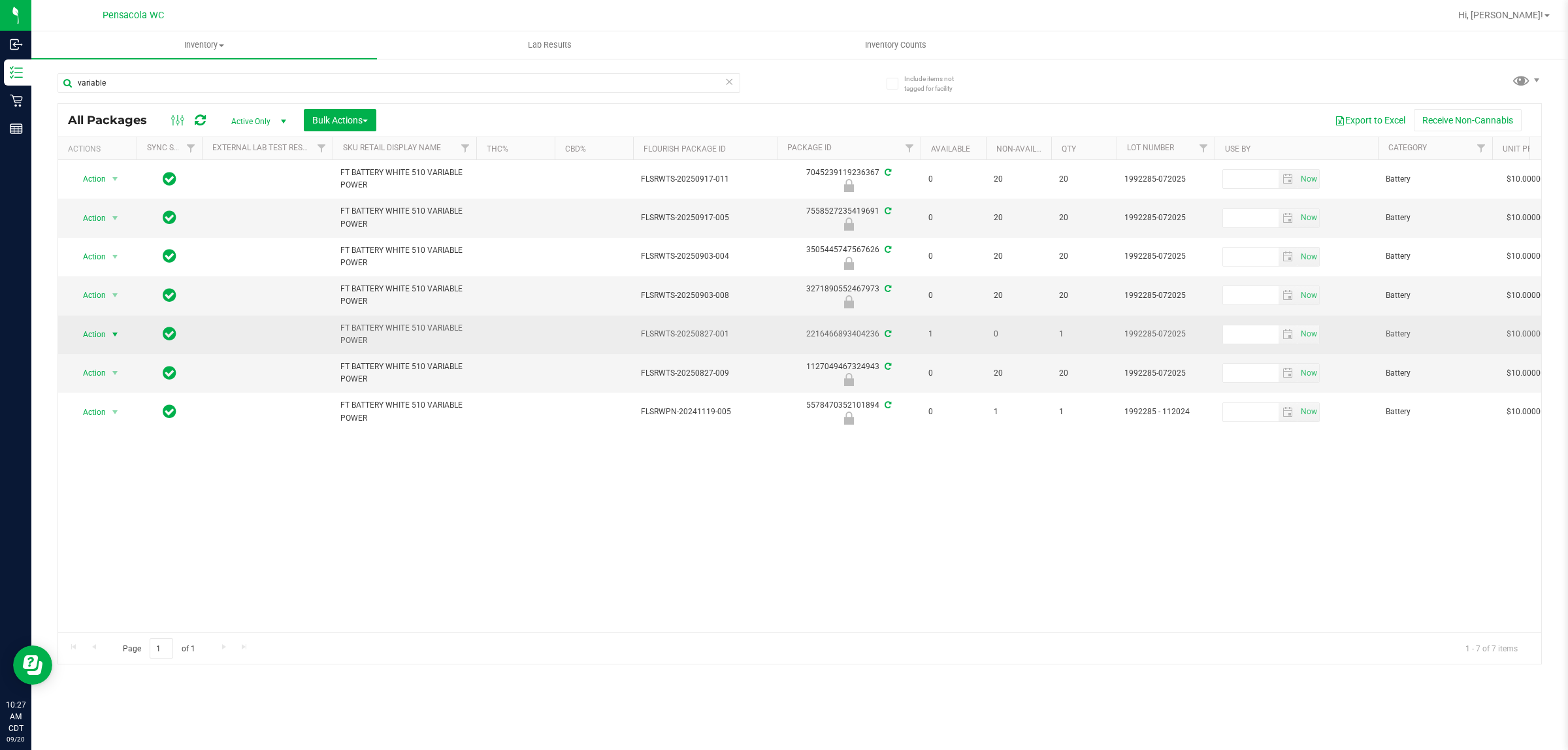
click at [89, 339] on span "Action" at bounding box center [89, 334] width 36 height 18
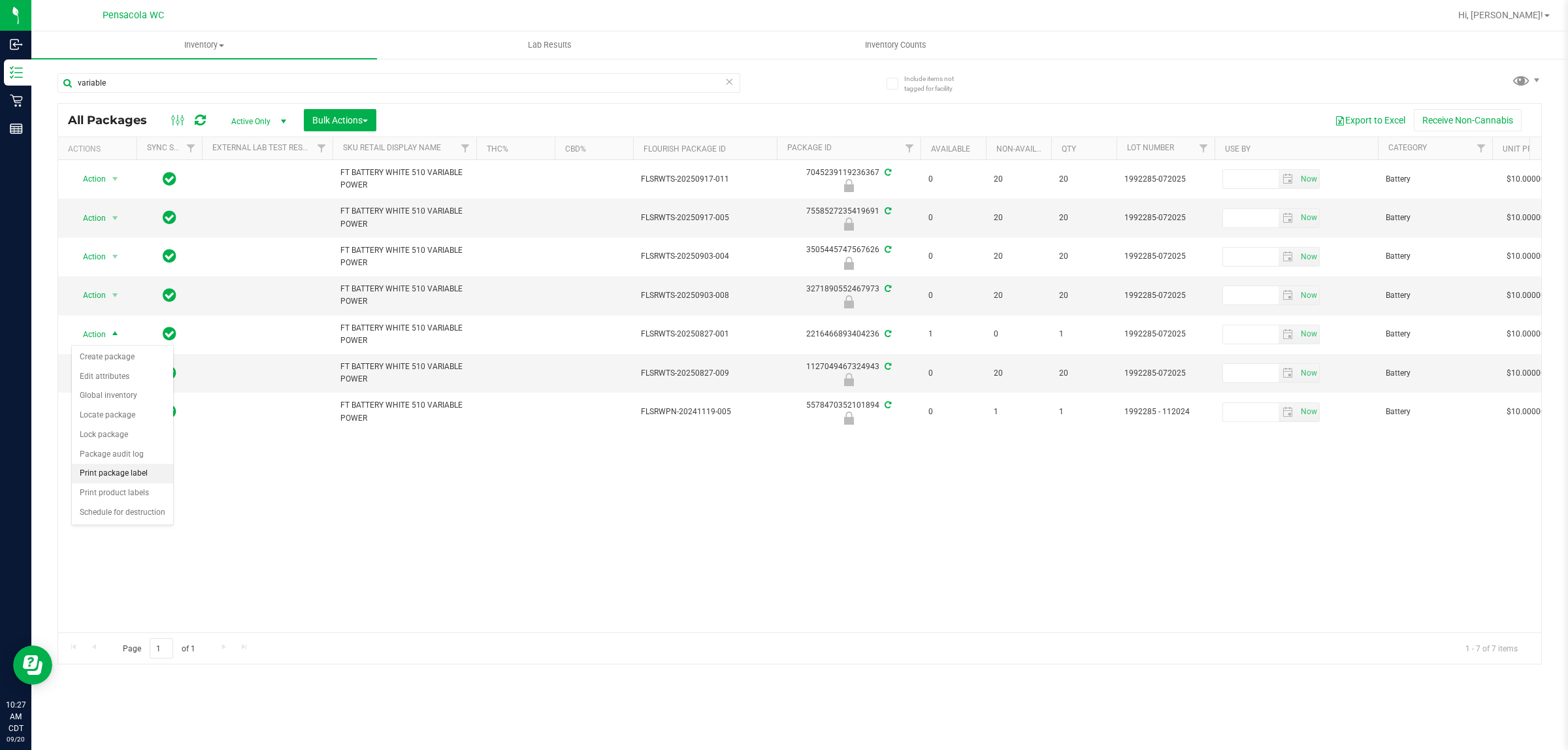
click at [121, 474] on li "Print package label" at bounding box center [122, 473] width 101 height 19
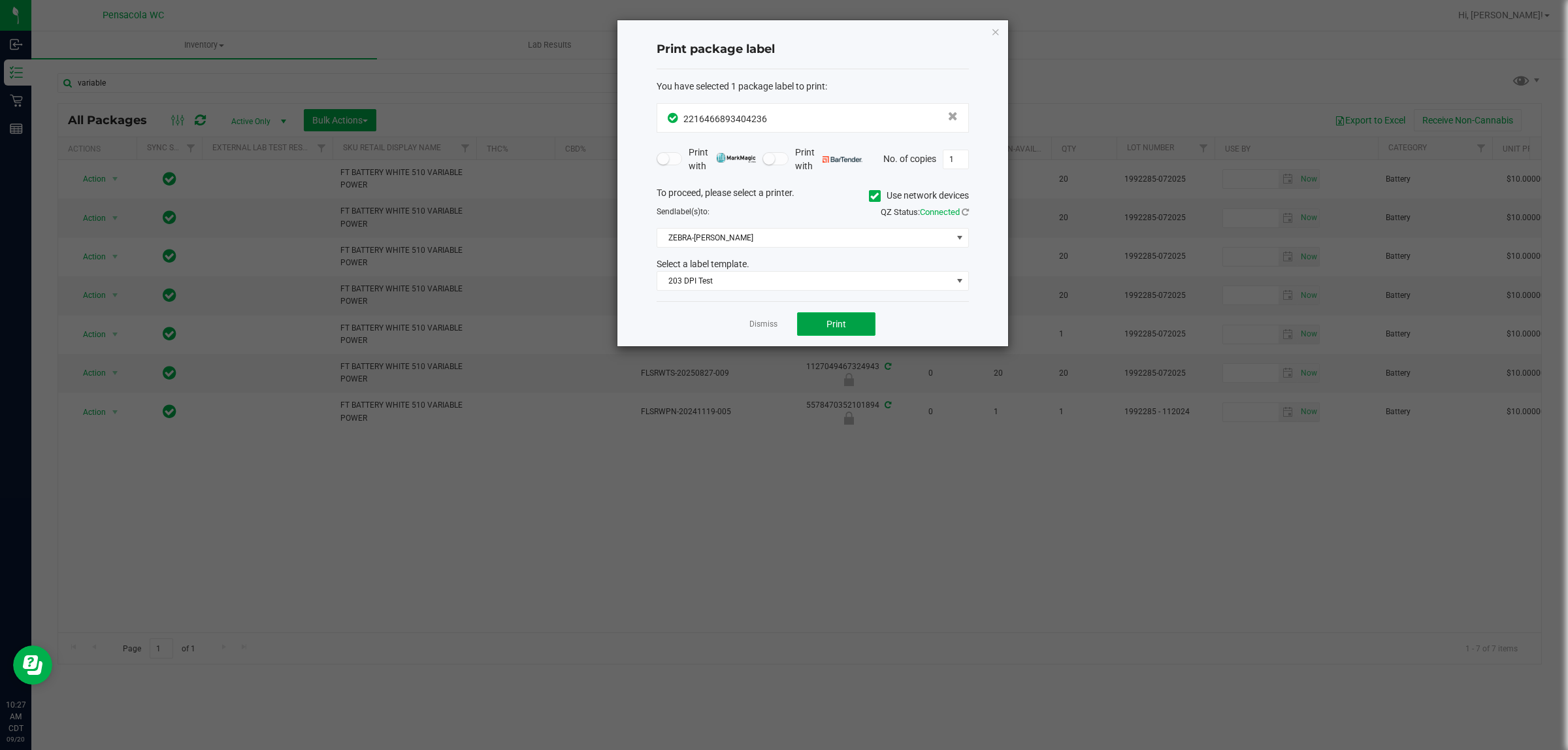
click at [843, 330] on span "Print" at bounding box center [836, 323] width 19 height 10
click at [752, 330] on link "Dismiss" at bounding box center [763, 324] width 28 height 11
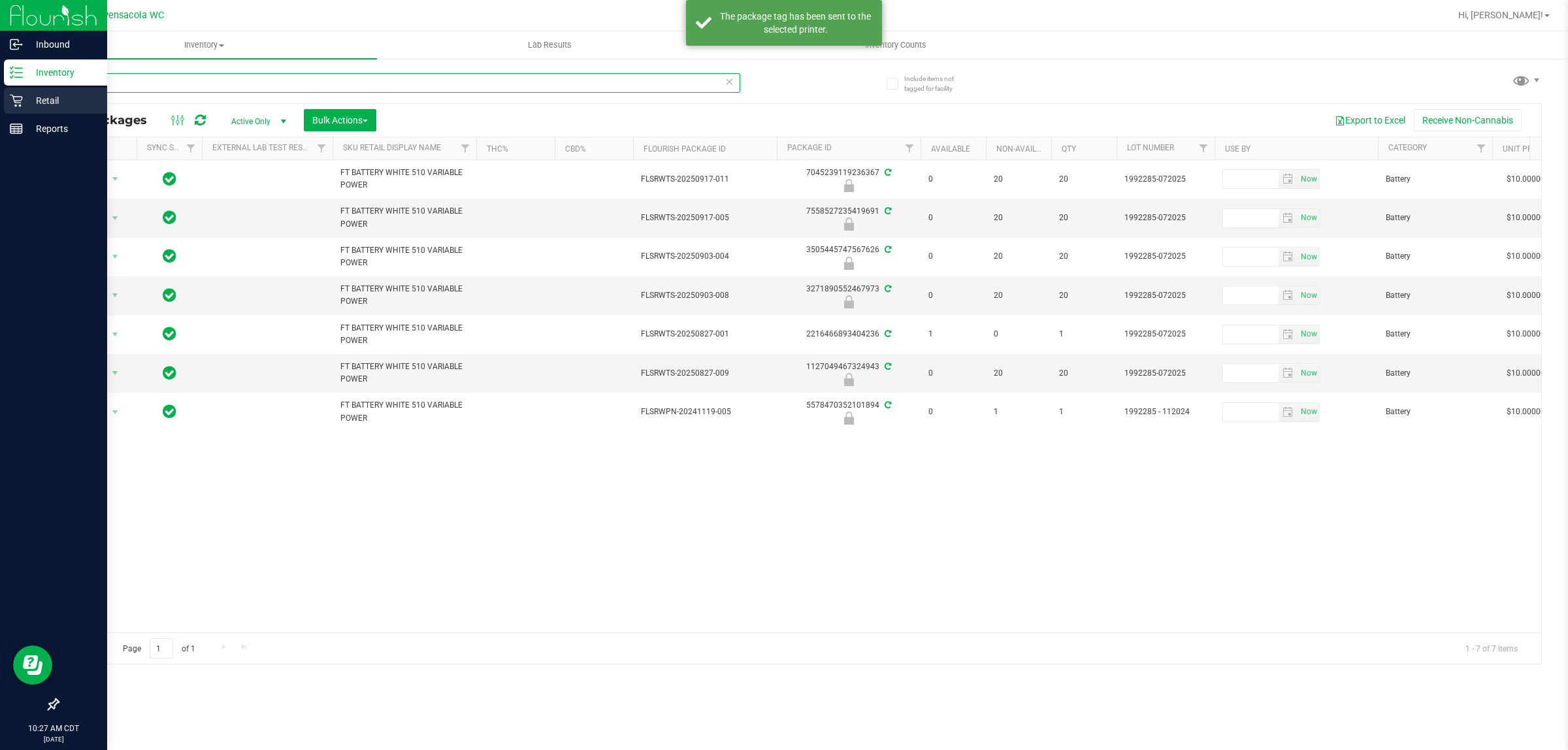
drag, startPoint x: 119, startPoint y: 79, endPoint x: 0, endPoint y: 99, distance: 120.7
click at [0, 99] on div "Inbound Inventory Retail Reports 10:27 AM CDT 09/20/2025 09/20 Pensacola WC Hi,…" at bounding box center [784, 375] width 1568 height 750
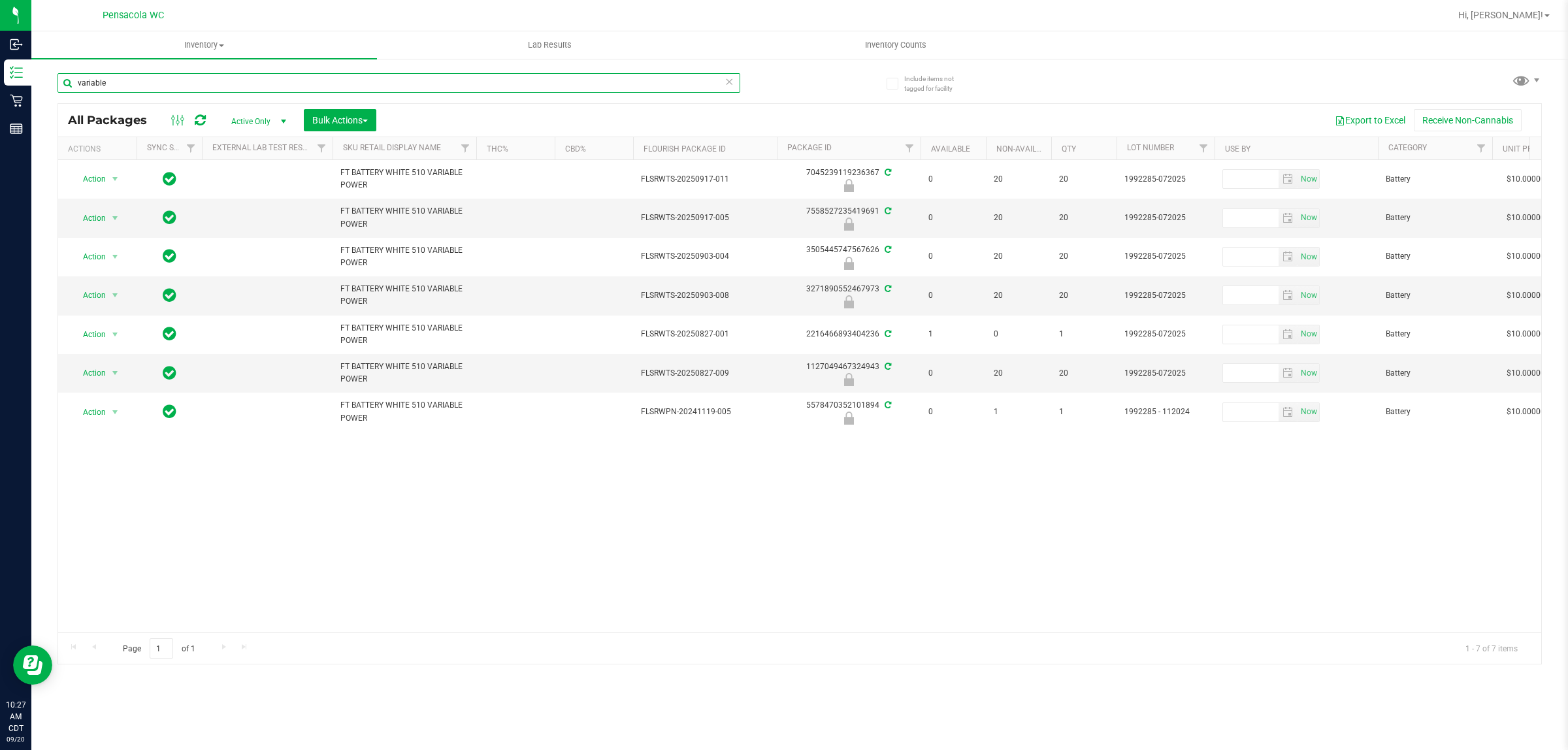
click at [610, 81] on input "variable" at bounding box center [399, 82] width 683 height 19
type input "1127049467324943"
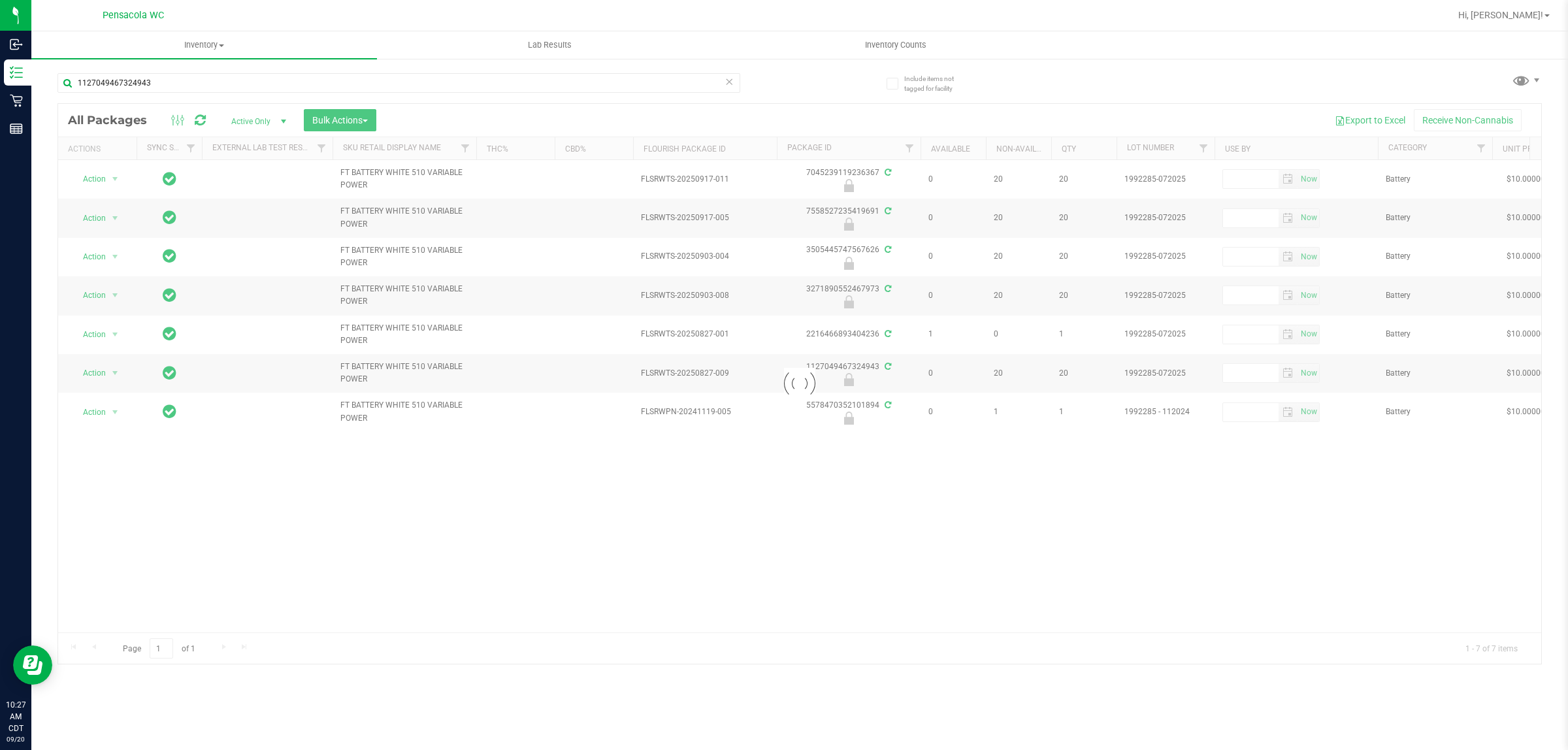
click at [532, 537] on div at bounding box center [800, 384] width 1483 height 560
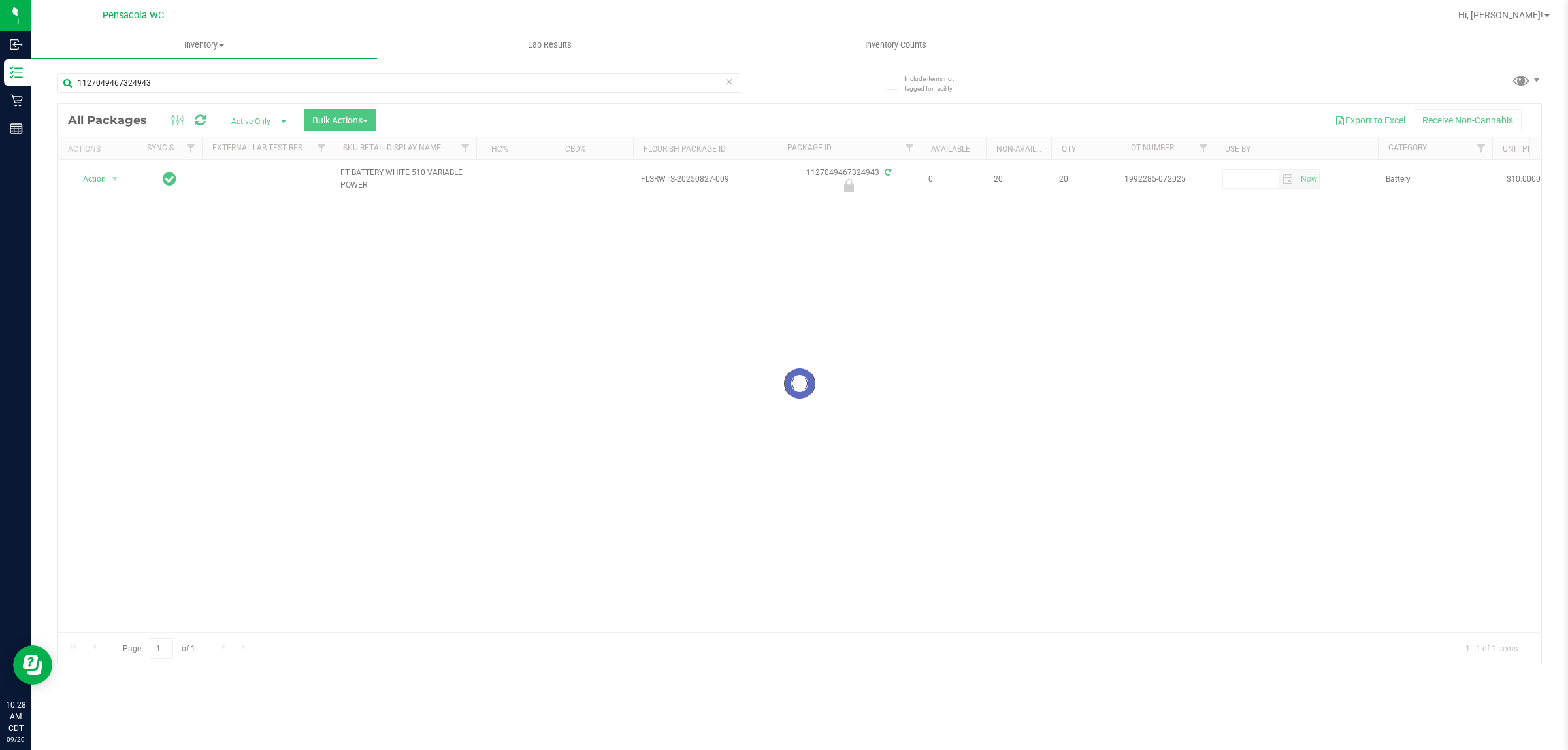
click at [98, 180] on div at bounding box center [800, 384] width 1483 height 560
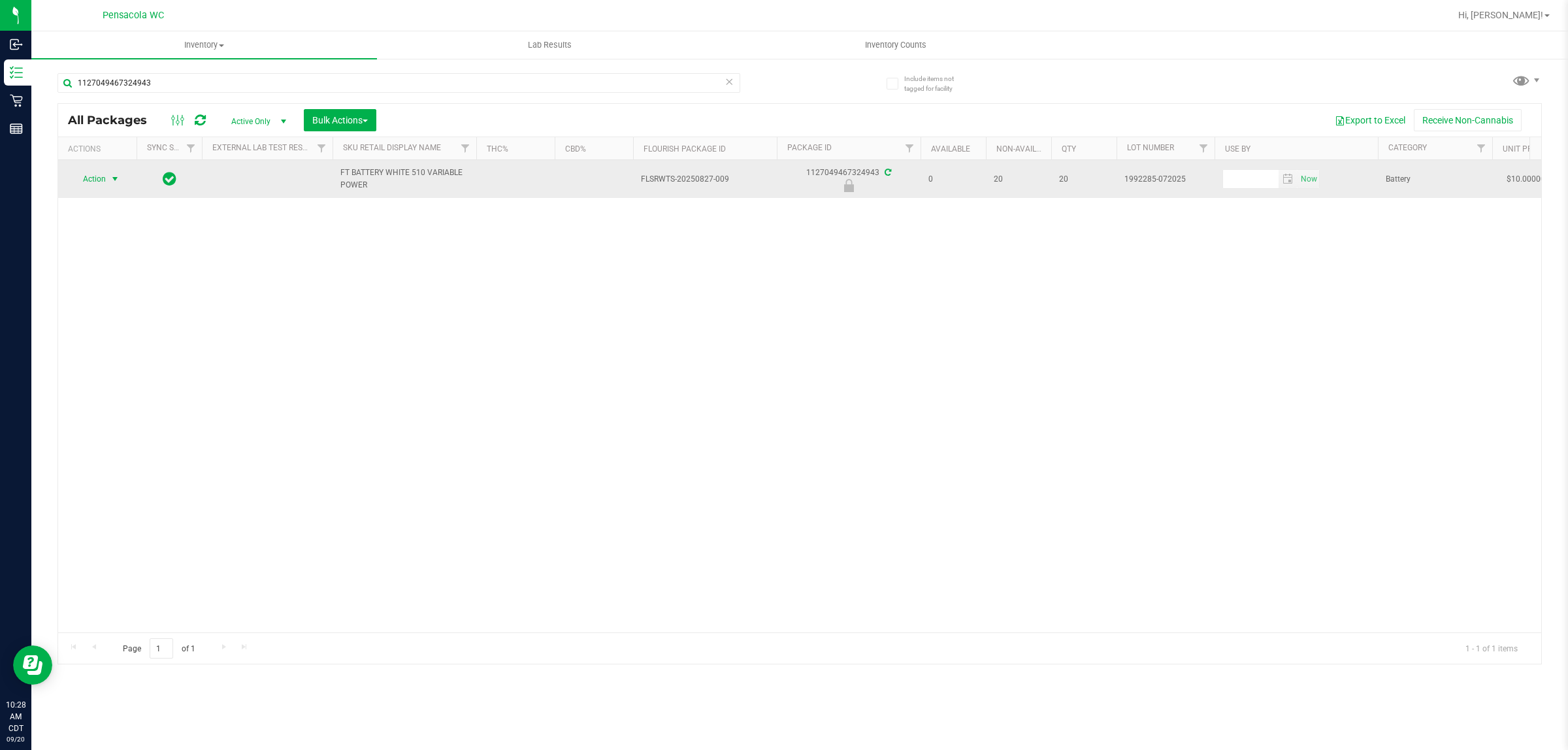
click at [115, 180] on span "select" at bounding box center [114, 178] width 10 height 10
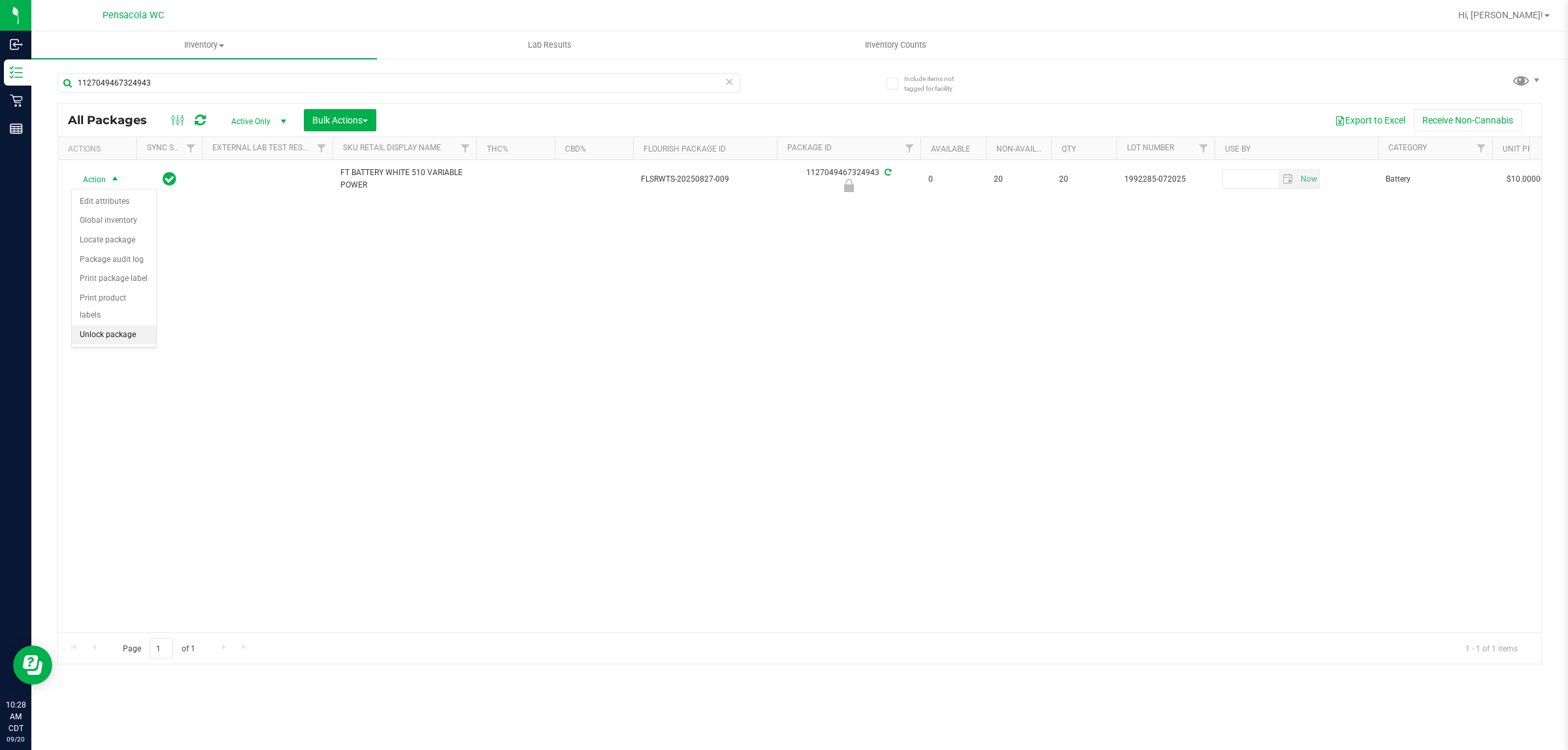
click at [115, 327] on li "Unlock package" at bounding box center [114, 334] width 84 height 19
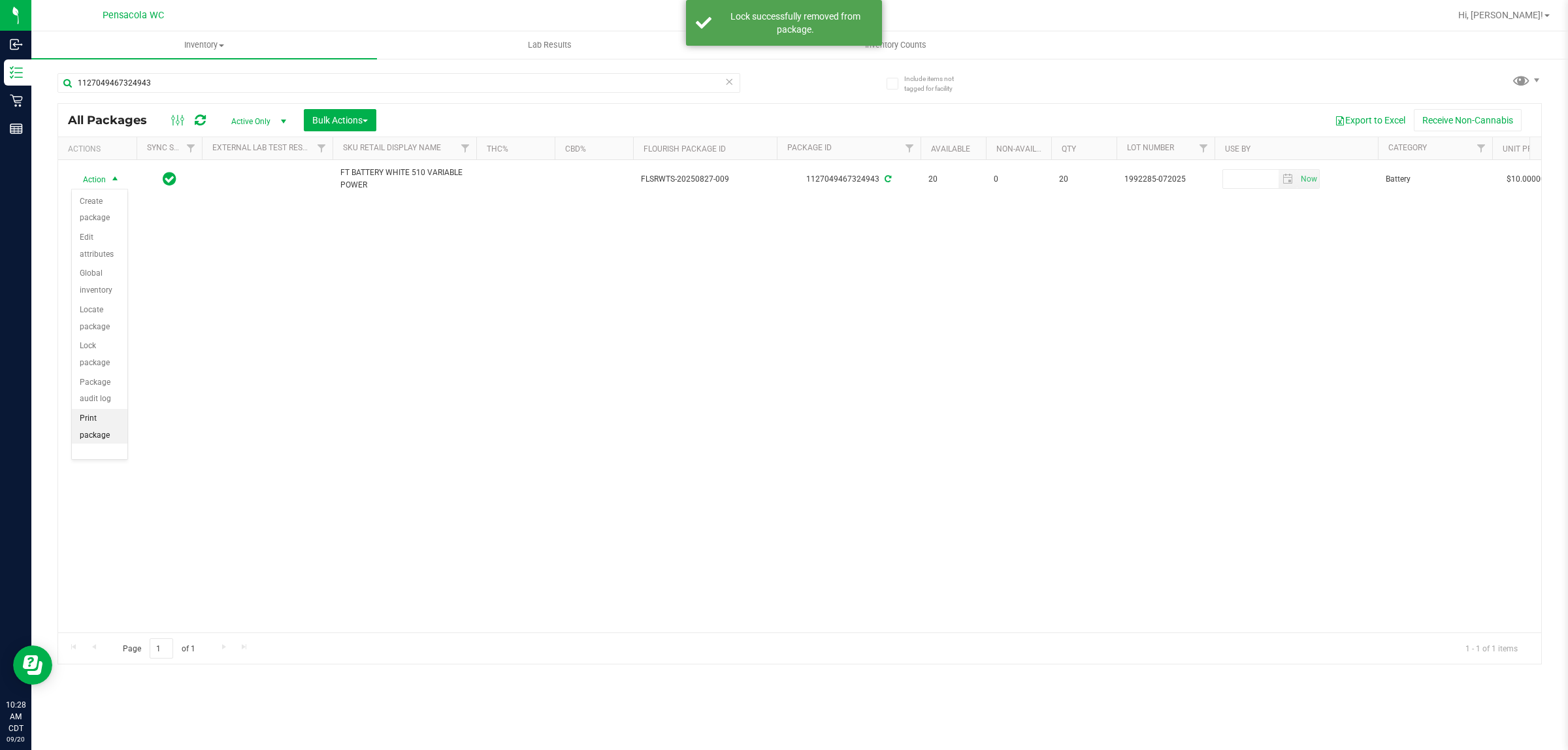
click at [100, 431] on li "Print package label" at bounding box center [100, 436] width 56 height 53
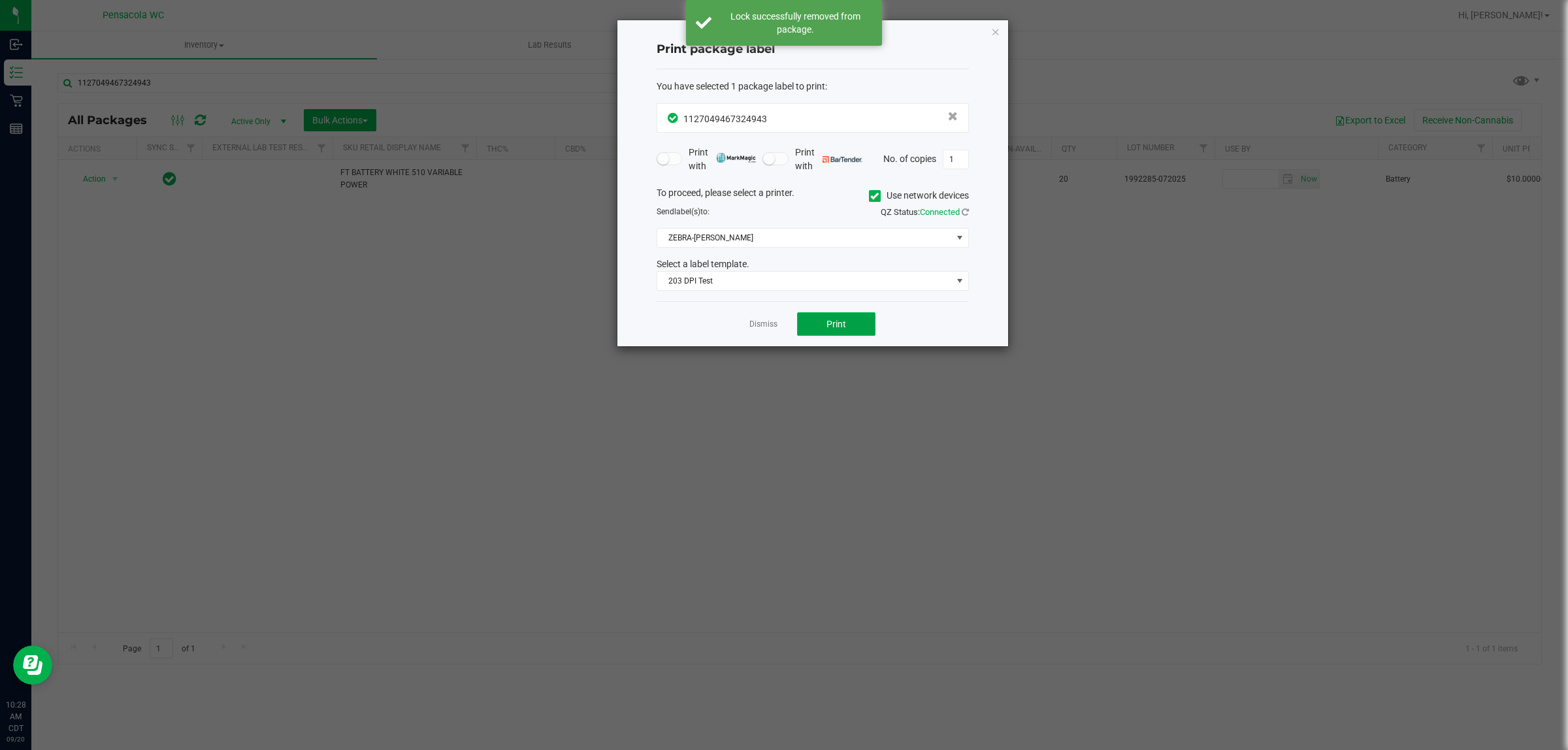
click at [851, 330] on button "Print" at bounding box center [837, 324] width 79 height 24
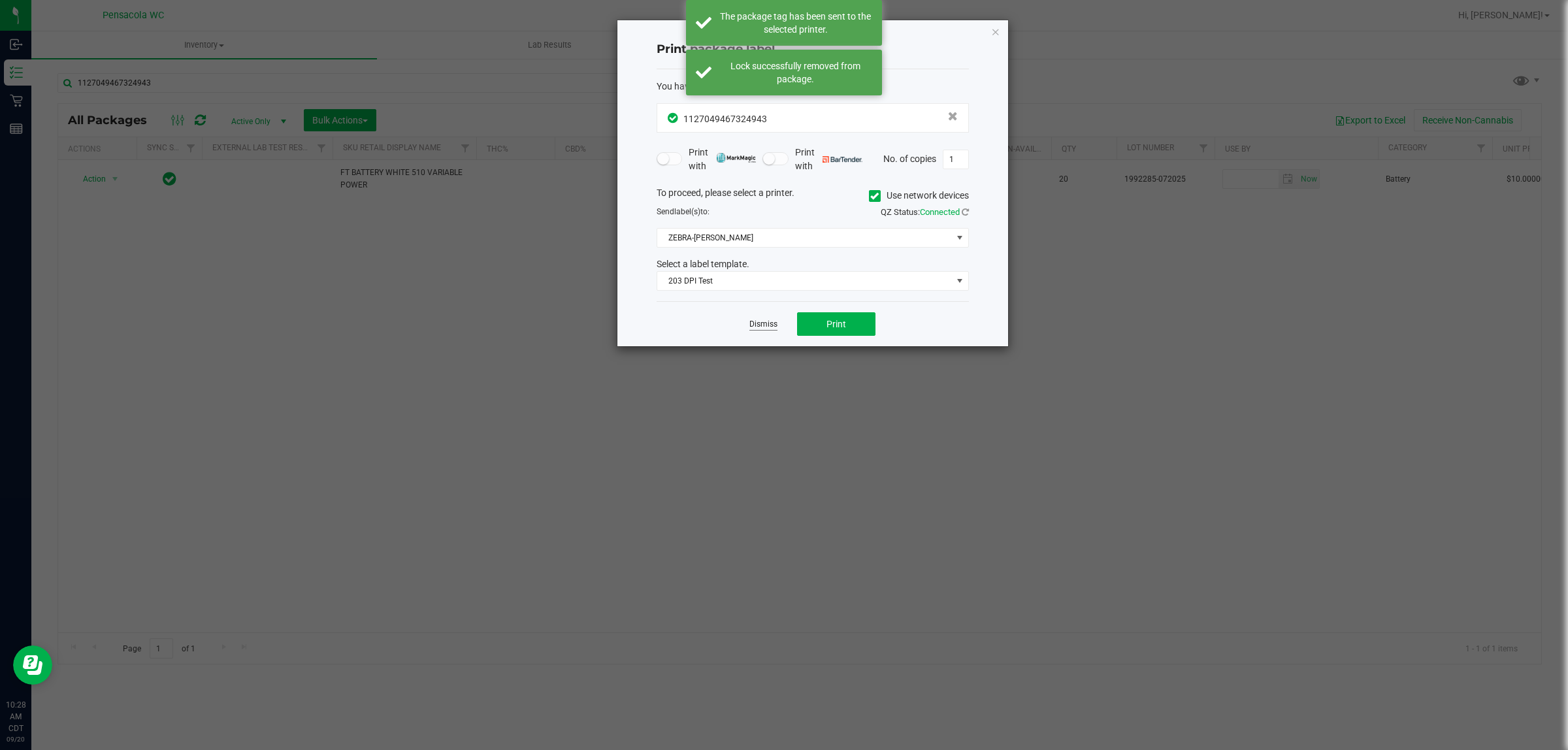
click at [756, 328] on link "Dismiss" at bounding box center [763, 324] width 28 height 11
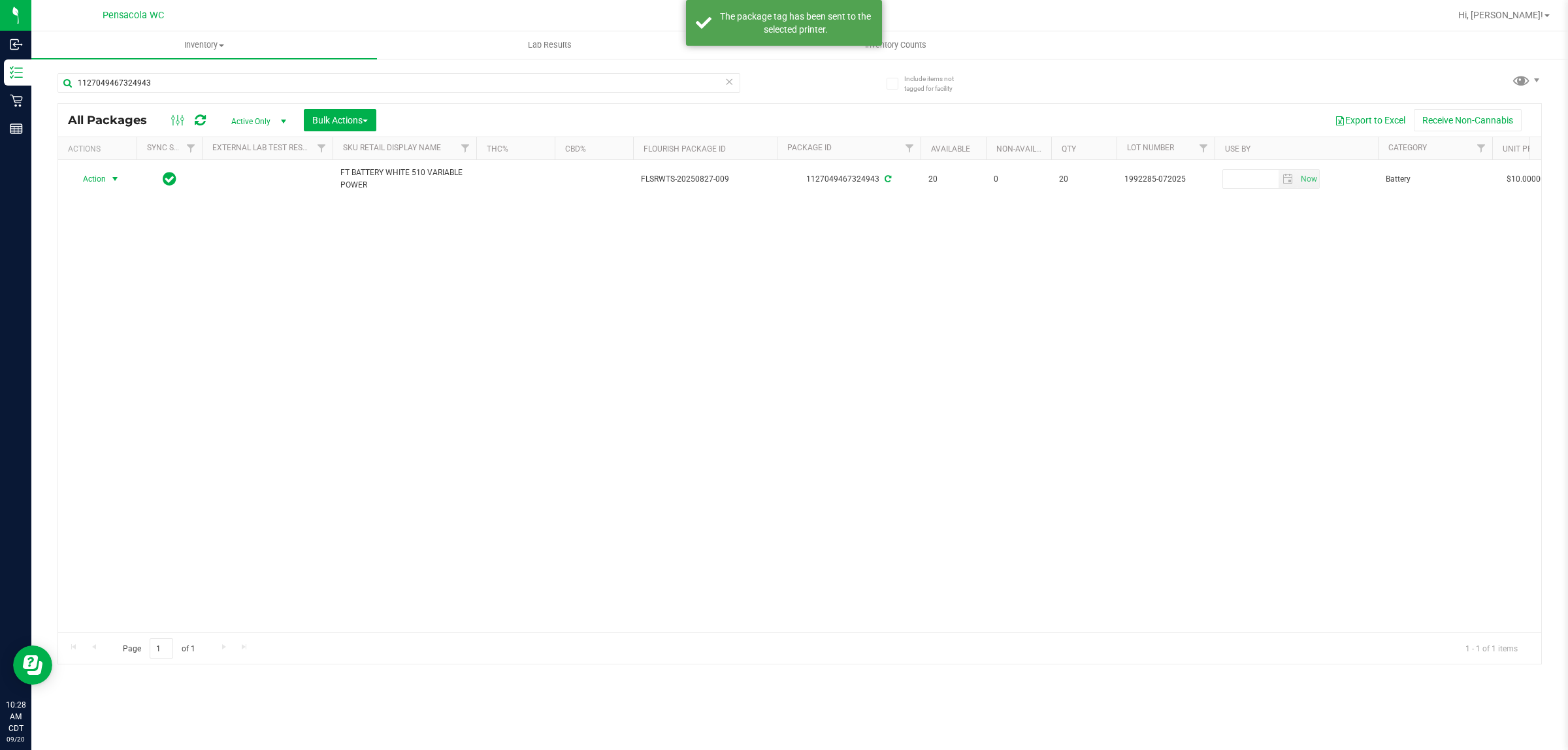
click at [798, 404] on div "Action Action Create package Edit attributes Global inventory Locate package Lo…" at bounding box center [800, 396] width 1483 height 472
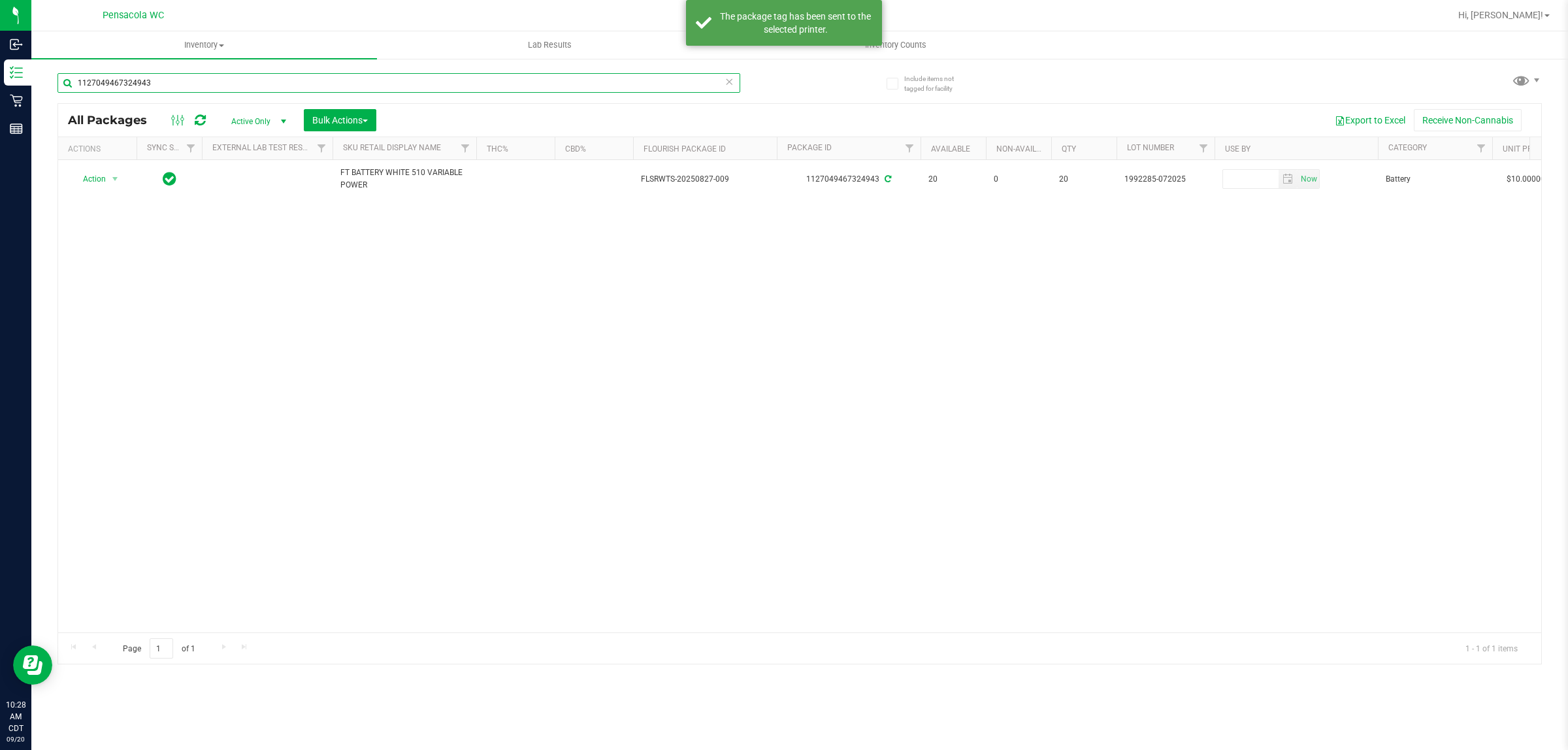
click at [592, 85] on input "1127049467324943" at bounding box center [399, 82] width 683 height 19
type input "0495963653504782"
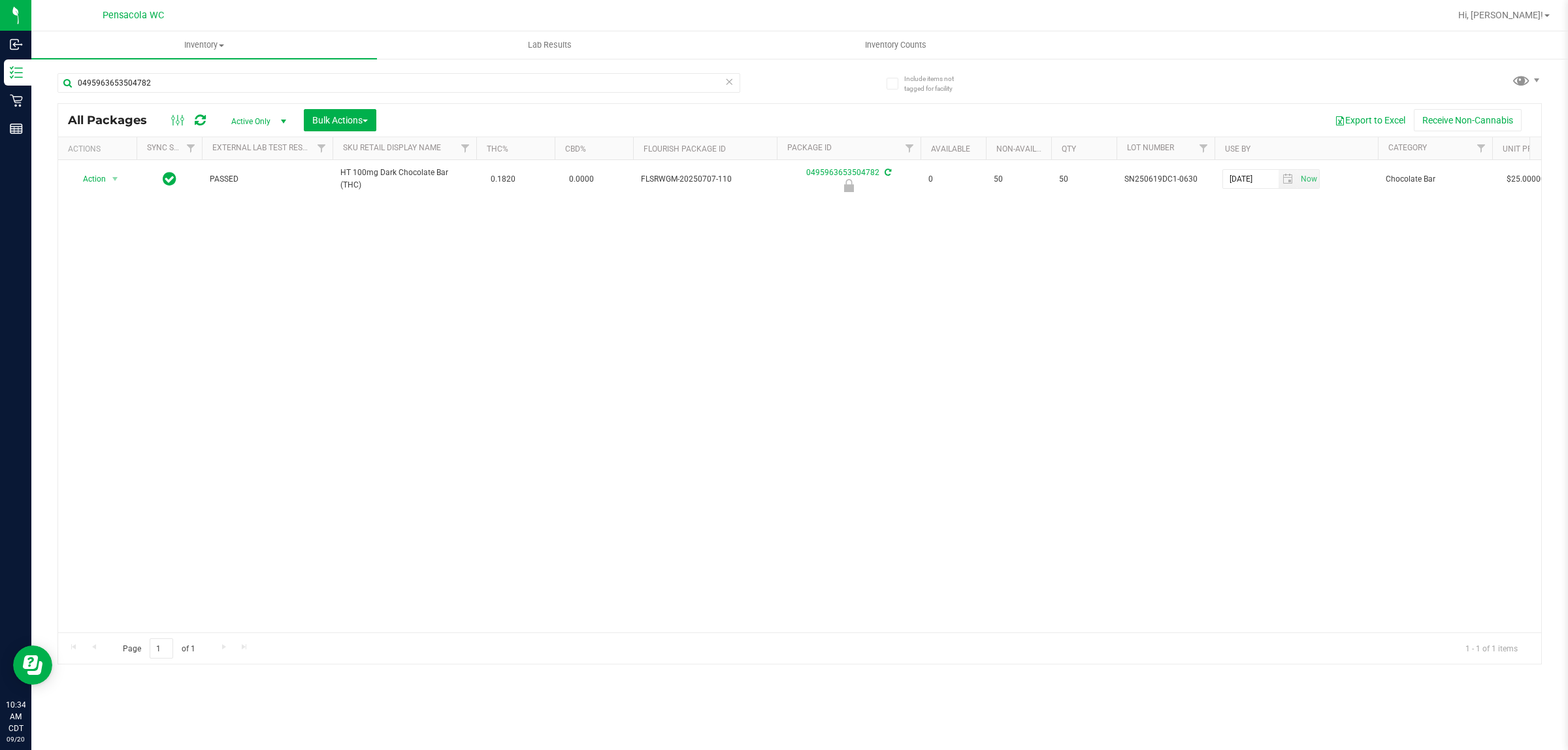
click at [425, 322] on div "Action Action Edit attributes Global inventory Locate package Package audit log…" at bounding box center [800, 396] width 1483 height 472
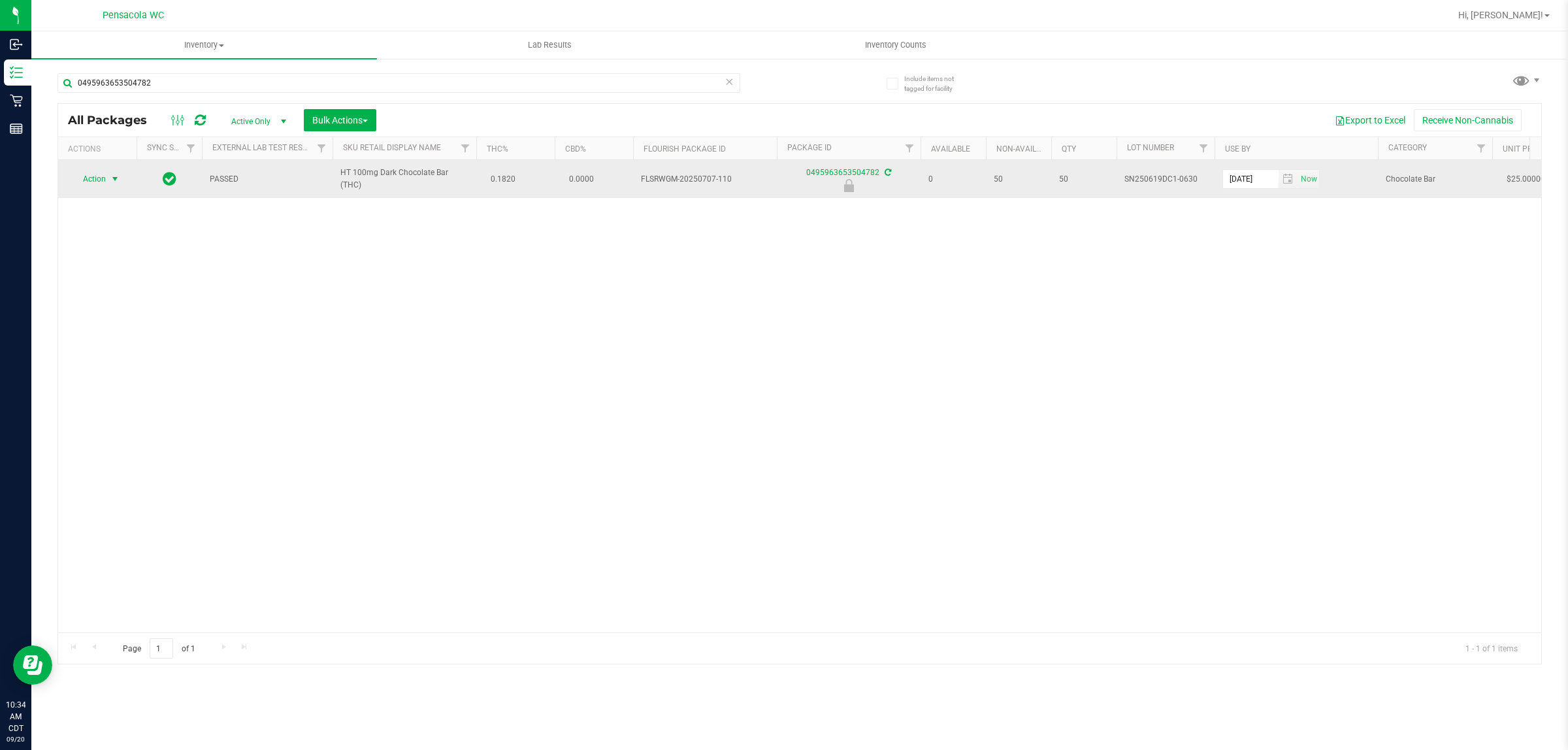
click at [119, 178] on span "select" at bounding box center [114, 178] width 10 height 10
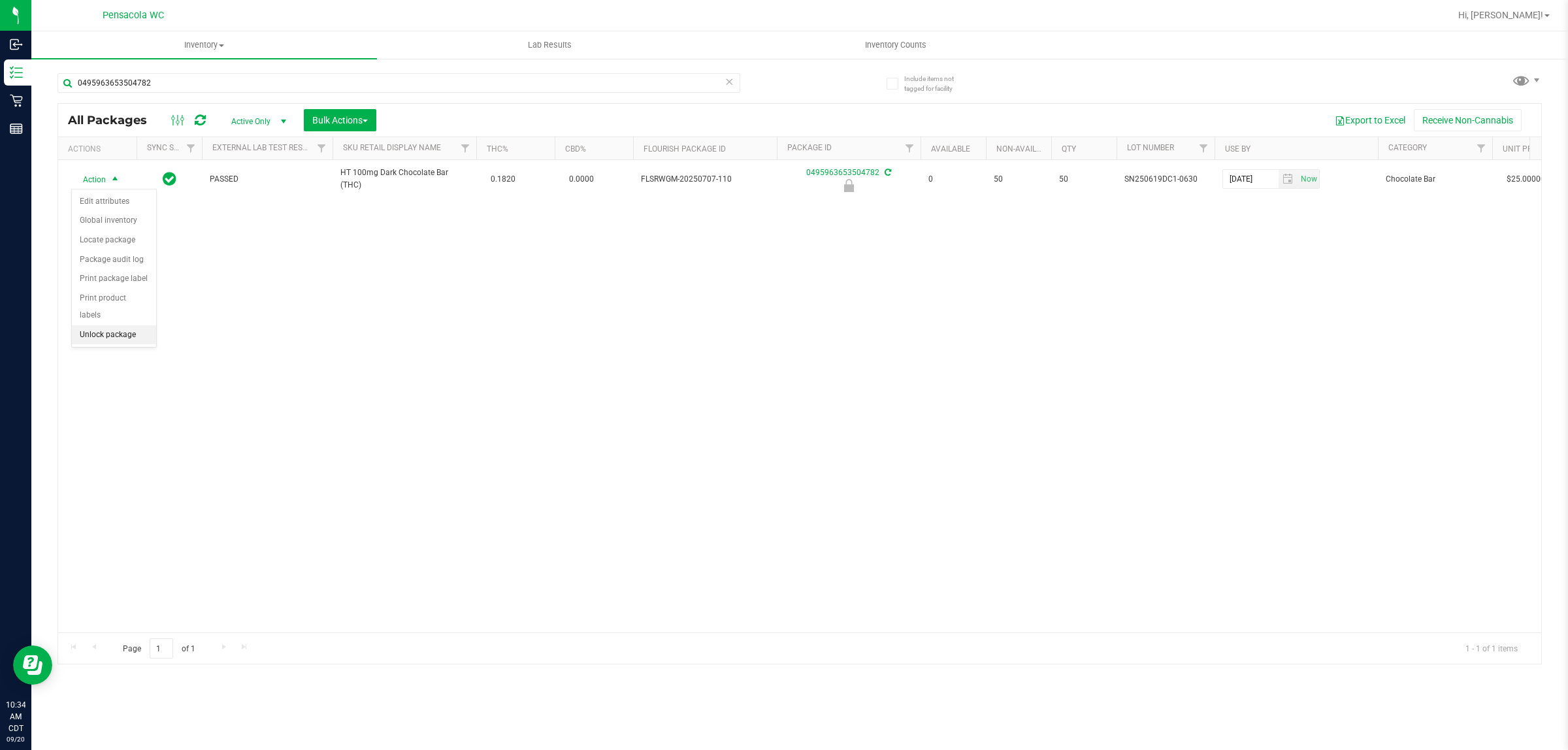
click at [124, 325] on li "Unlock package" at bounding box center [114, 334] width 84 height 19
click at [102, 437] on li "Print package label" at bounding box center [100, 436] width 56 height 53
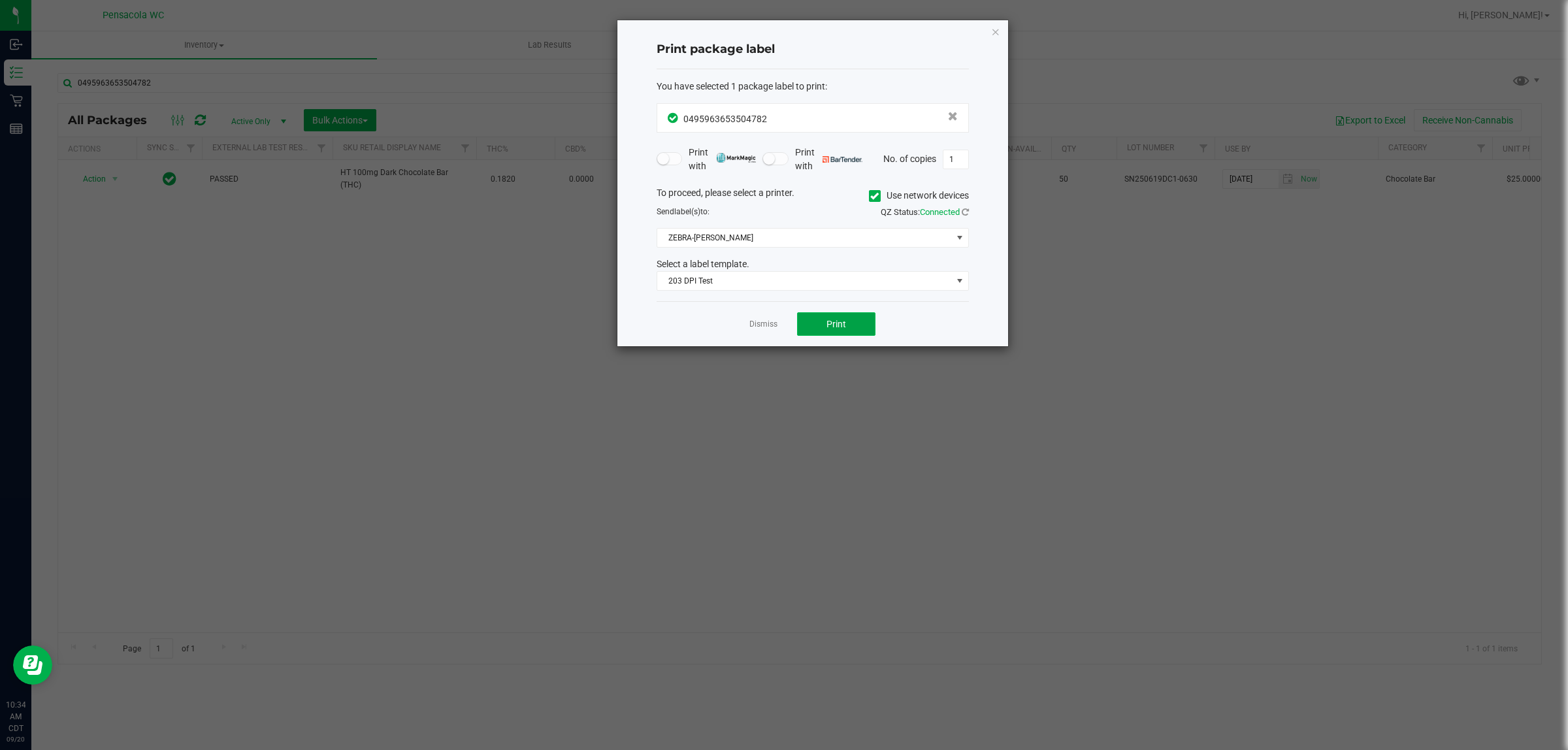
click at [833, 325] on span "Print" at bounding box center [836, 323] width 19 height 10
click at [760, 328] on link "Dismiss" at bounding box center [763, 324] width 28 height 11
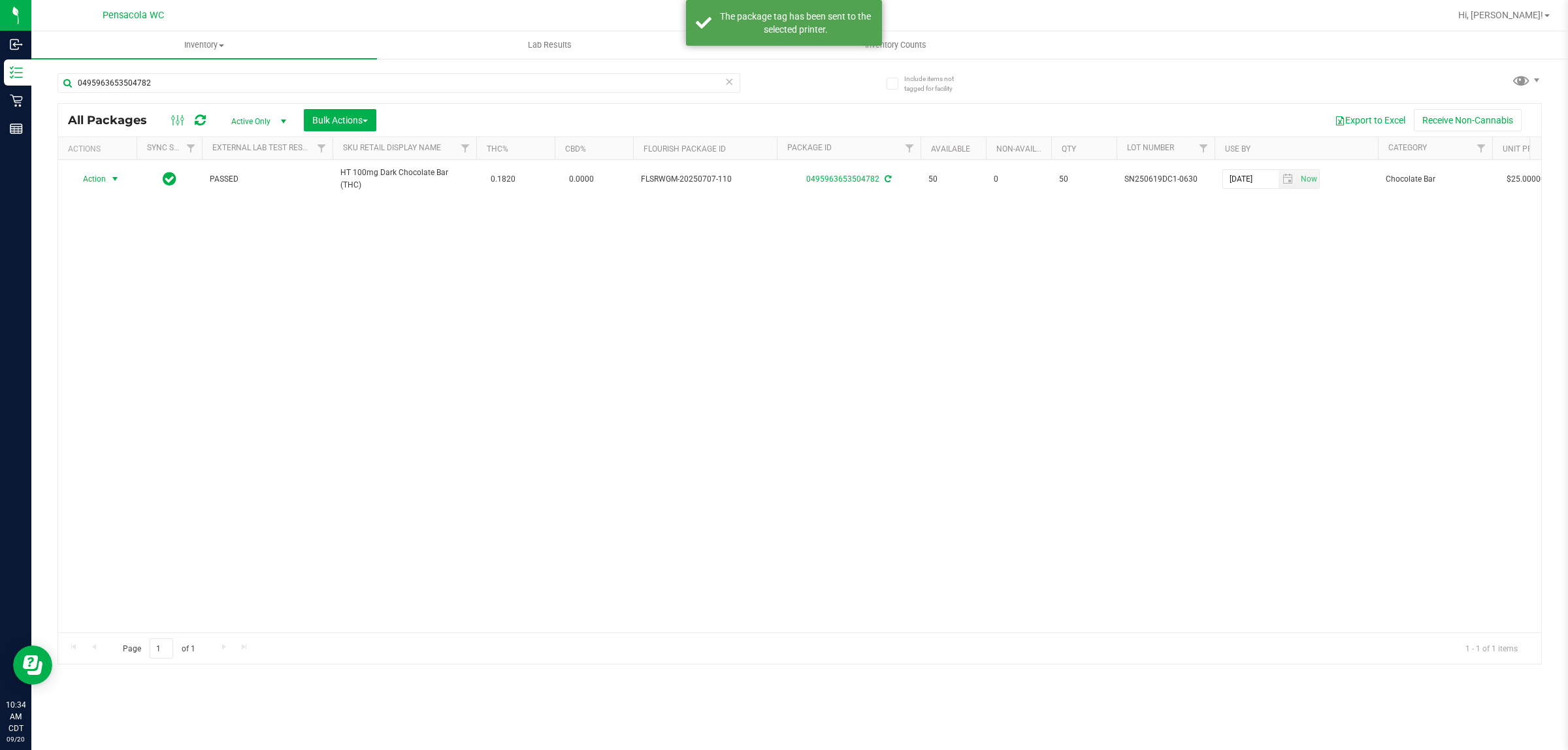
click at [702, 386] on div "Action Action Create package Edit attributes Global inventory Locate package Lo…" at bounding box center [800, 396] width 1483 height 472
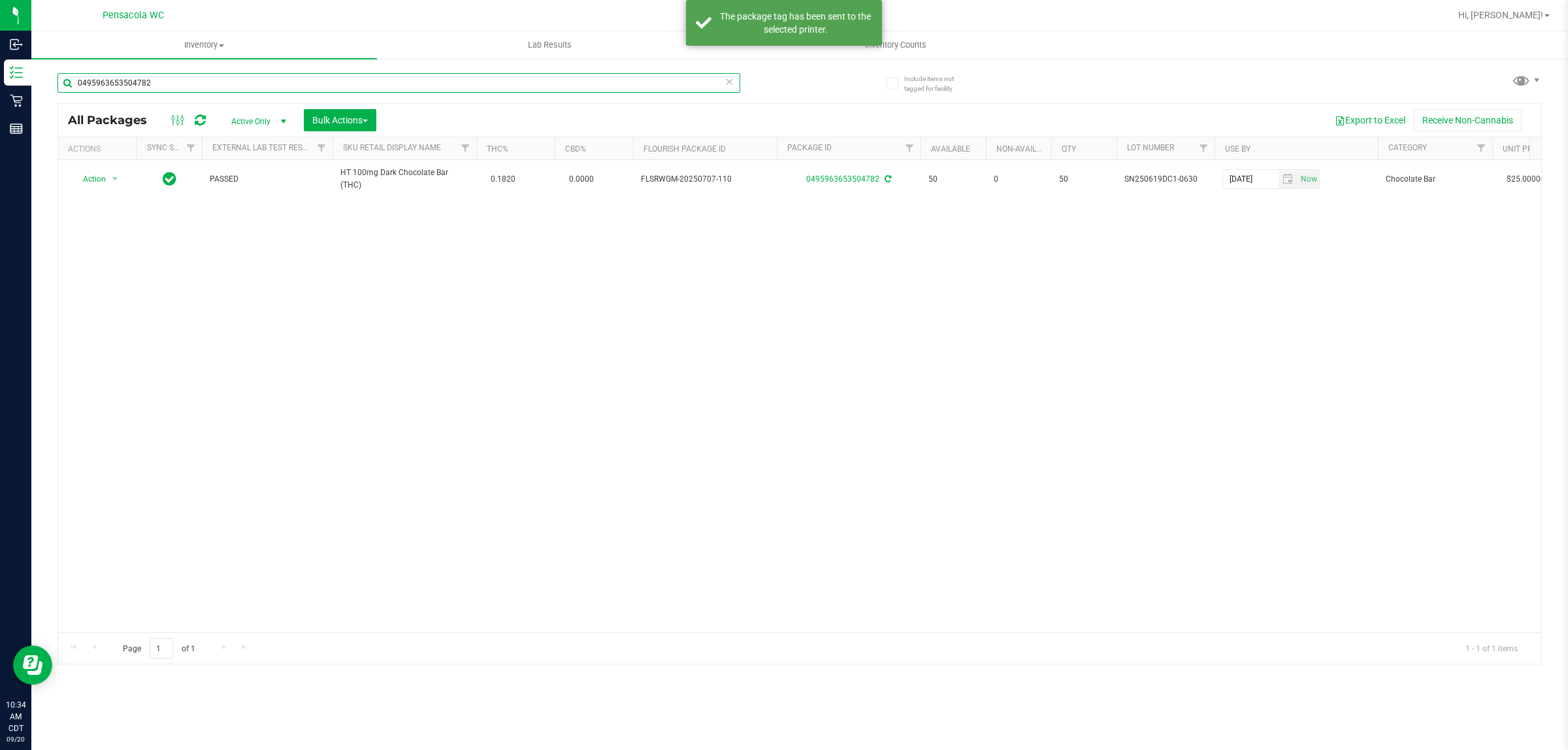
click at [605, 79] on input "0495963653504782" at bounding box center [399, 82] width 683 height 19
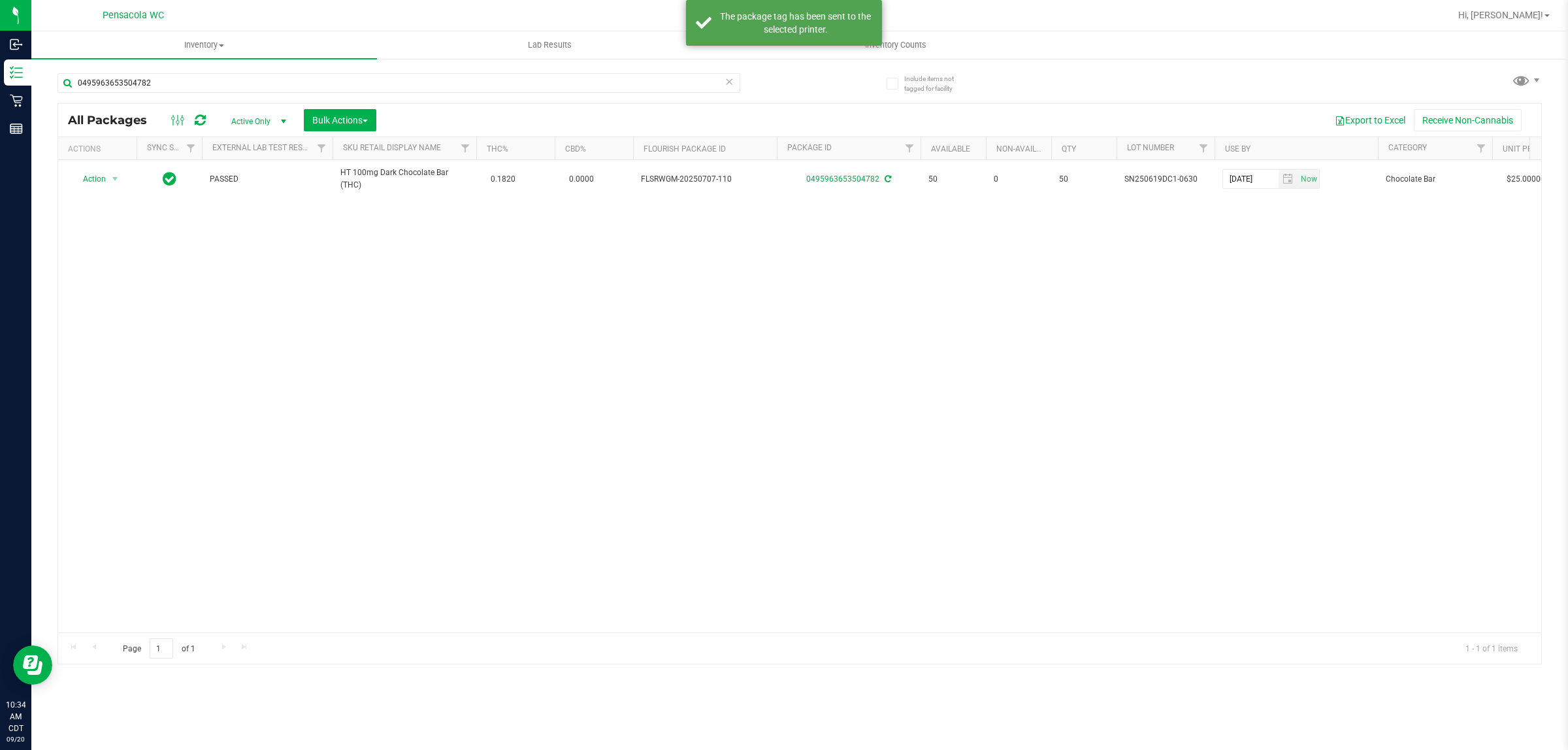
click at [733, 80] on icon at bounding box center [730, 80] width 9 height 16
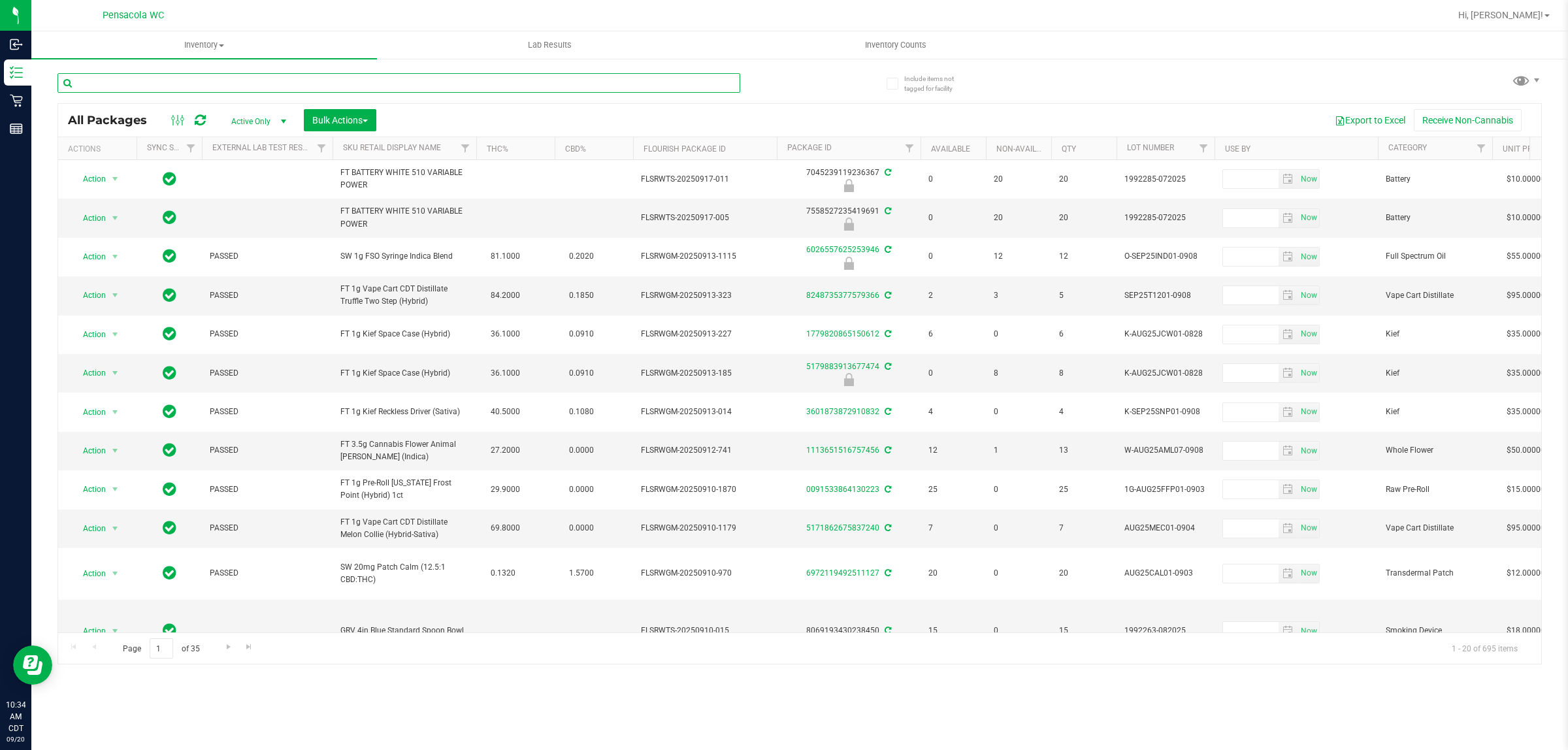
click at [295, 82] on input "text" at bounding box center [399, 82] width 683 height 19
type input "0495963653504782"
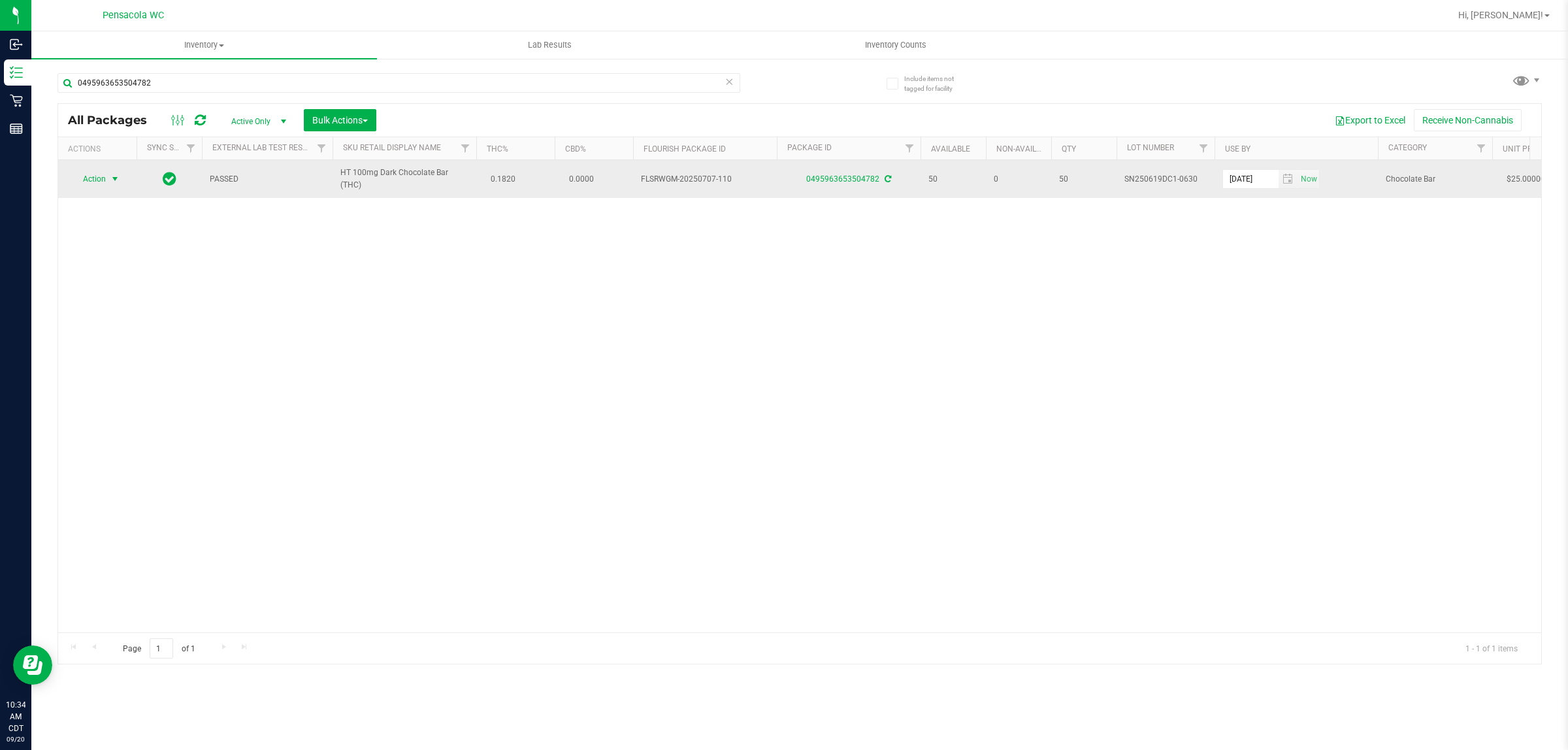
click at [106, 182] on span "Action" at bounding box center [89, 179] width 36 height 18
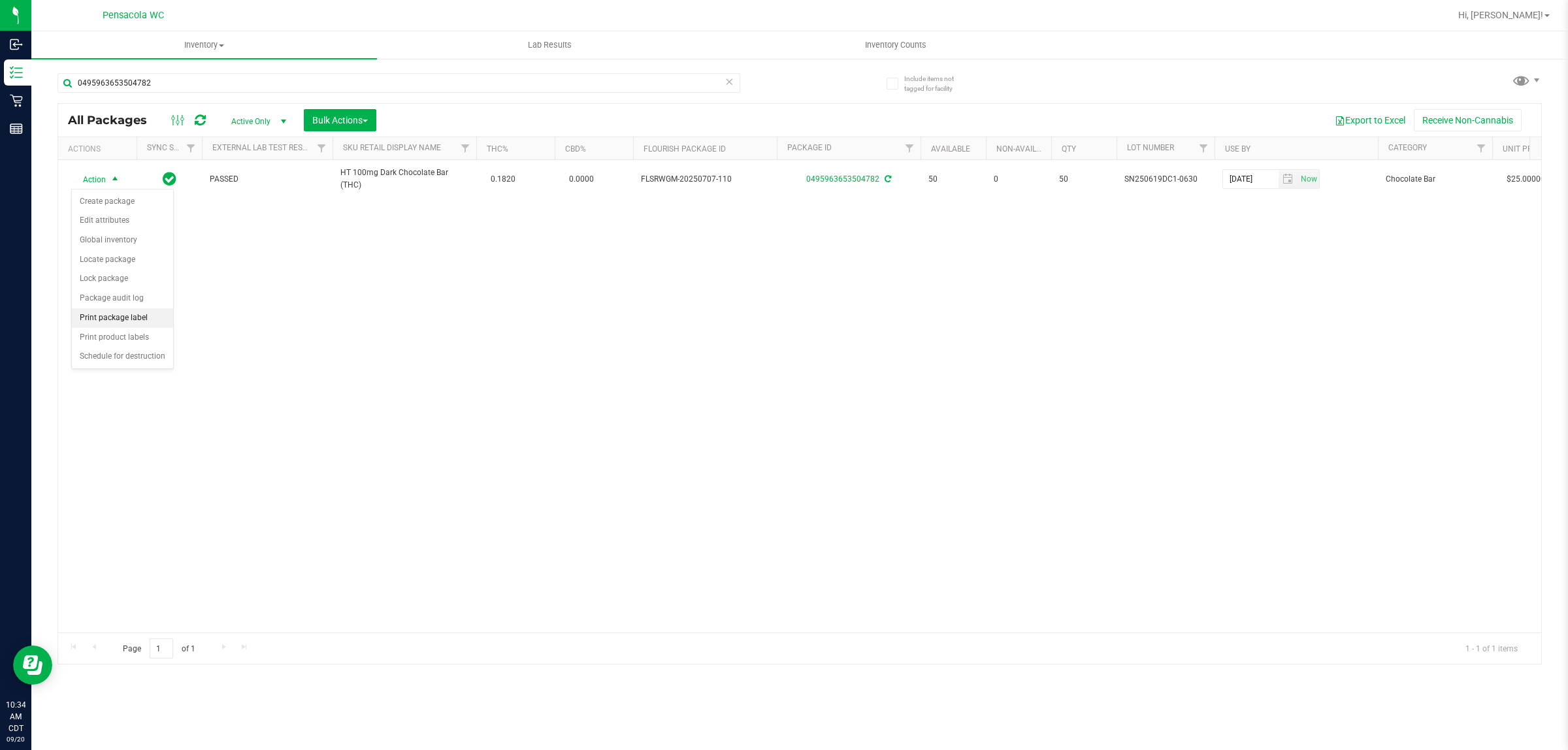
click at [132, 321] on li "Print package label" at bounding box center [122, 318] width 101 height 19
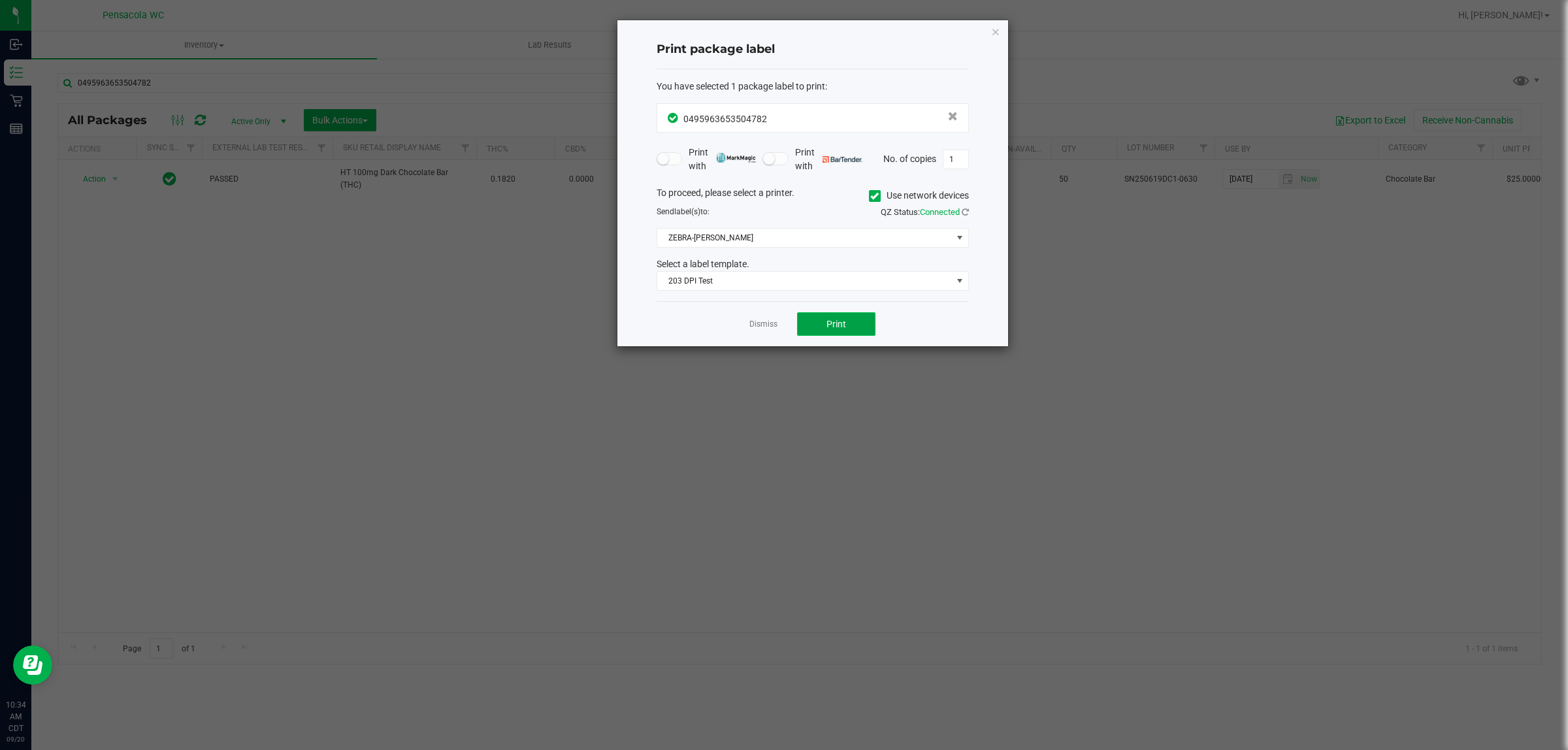
click at [824, 316] on button "Print" at bounding box center [837, 324] width 79 height 24
click at [769, 322] on link "Dismiss" at bounding box center [763, 324] width 28 height 11
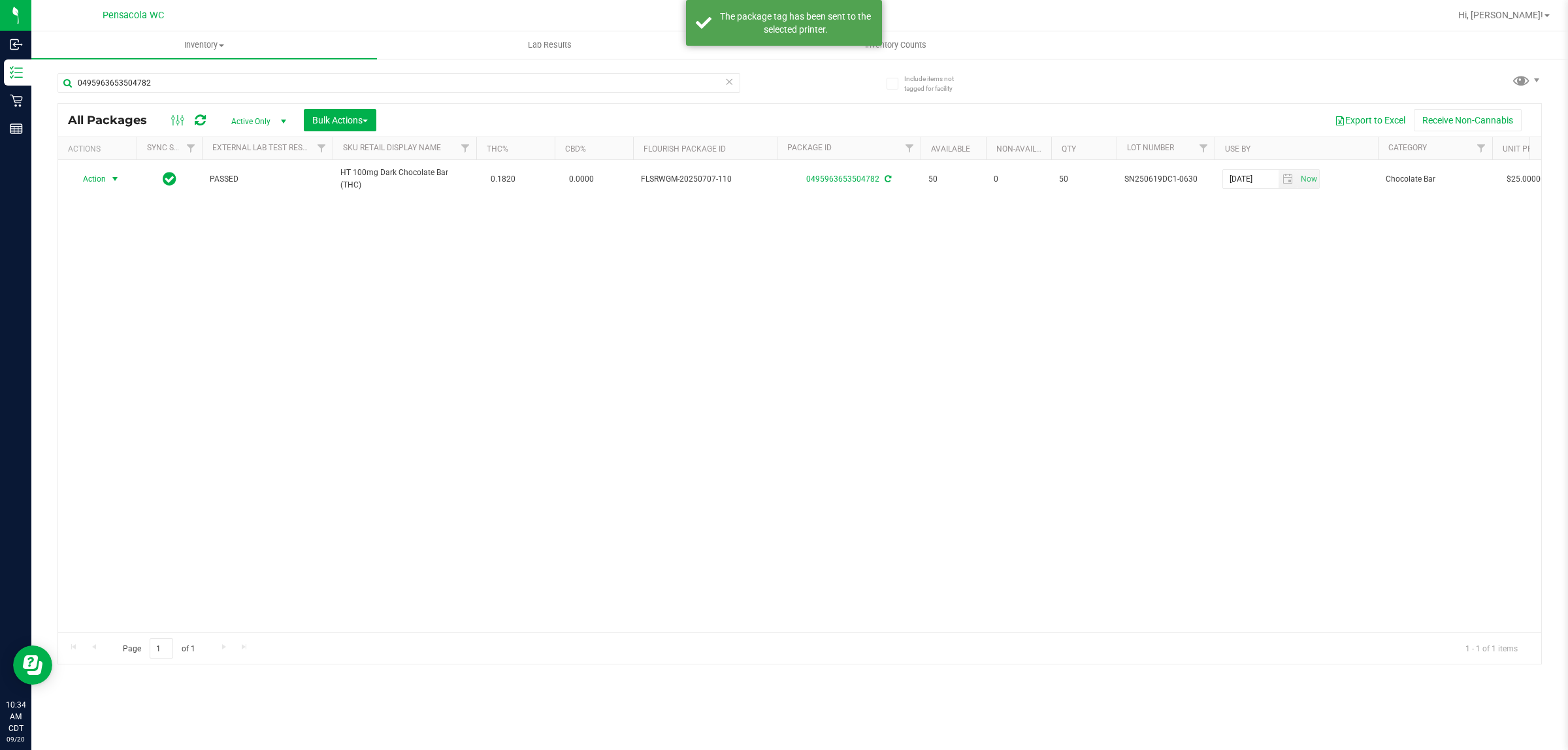
click at [726, 82] on icon at bounding box center [730, 80] width 9 height 16
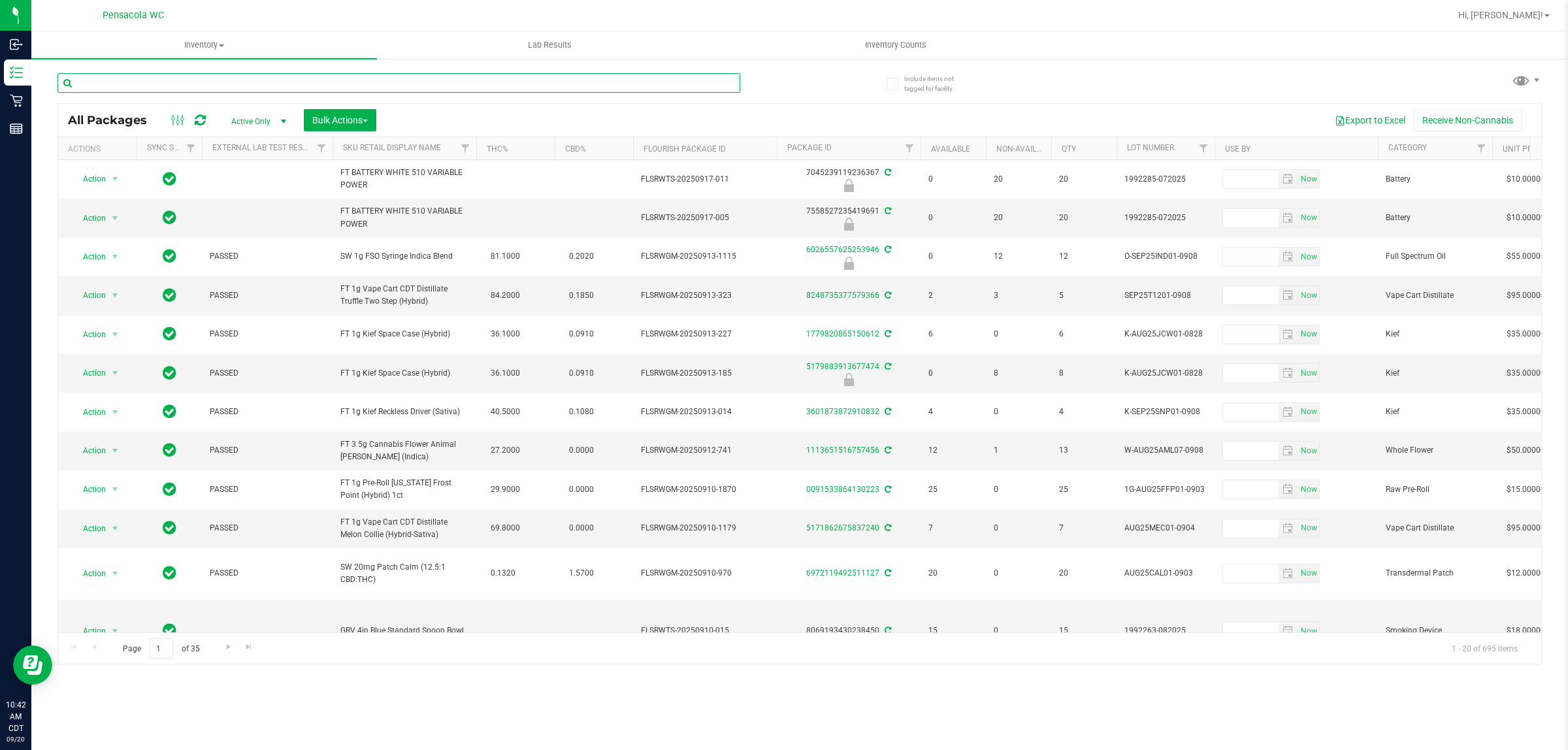
click at [730, 90] on input "text" at bounding box center [399, 82] width 683 height 19
type input "white hot"
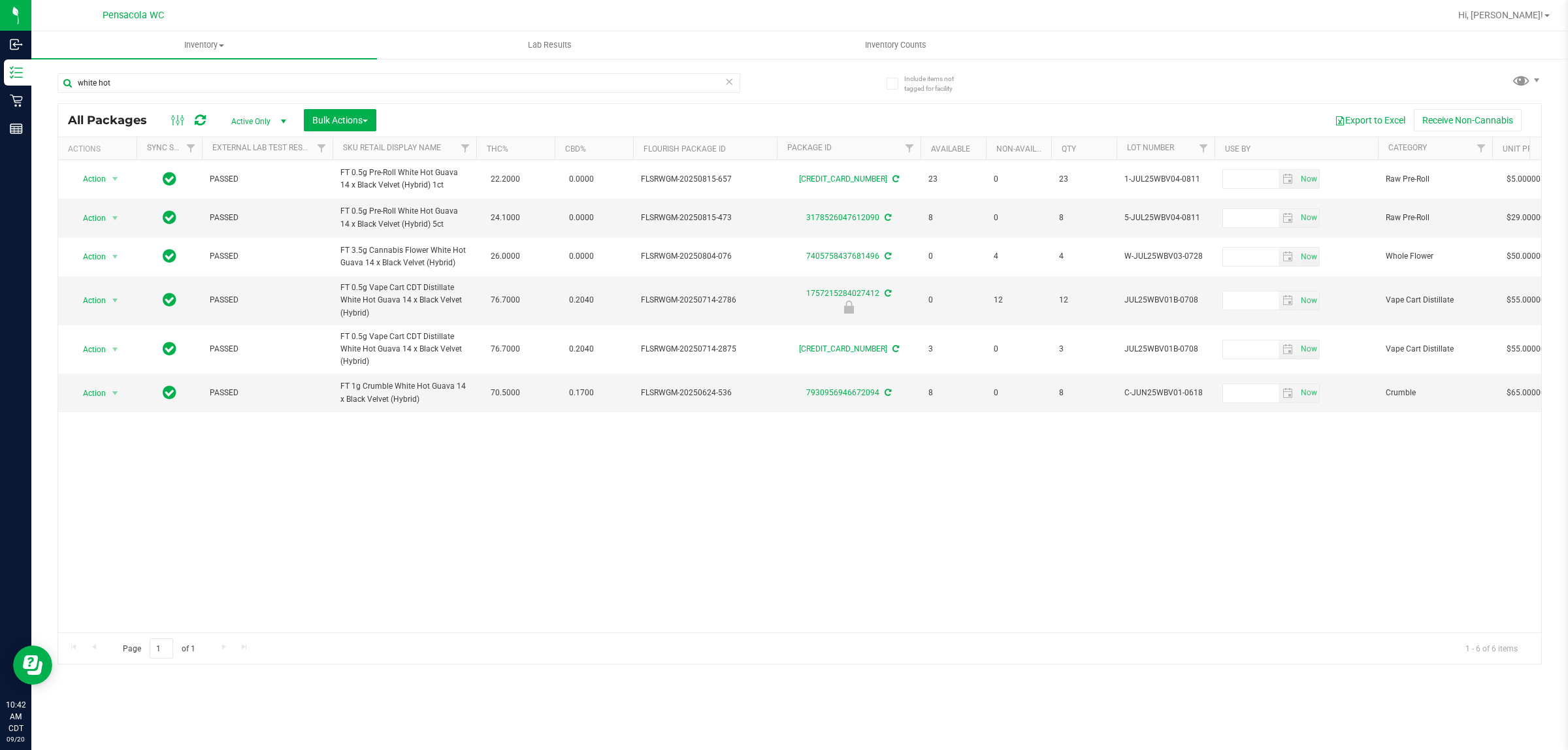
click at [730, 77] on icon at bounding box center [730, 80] width 9 height 16
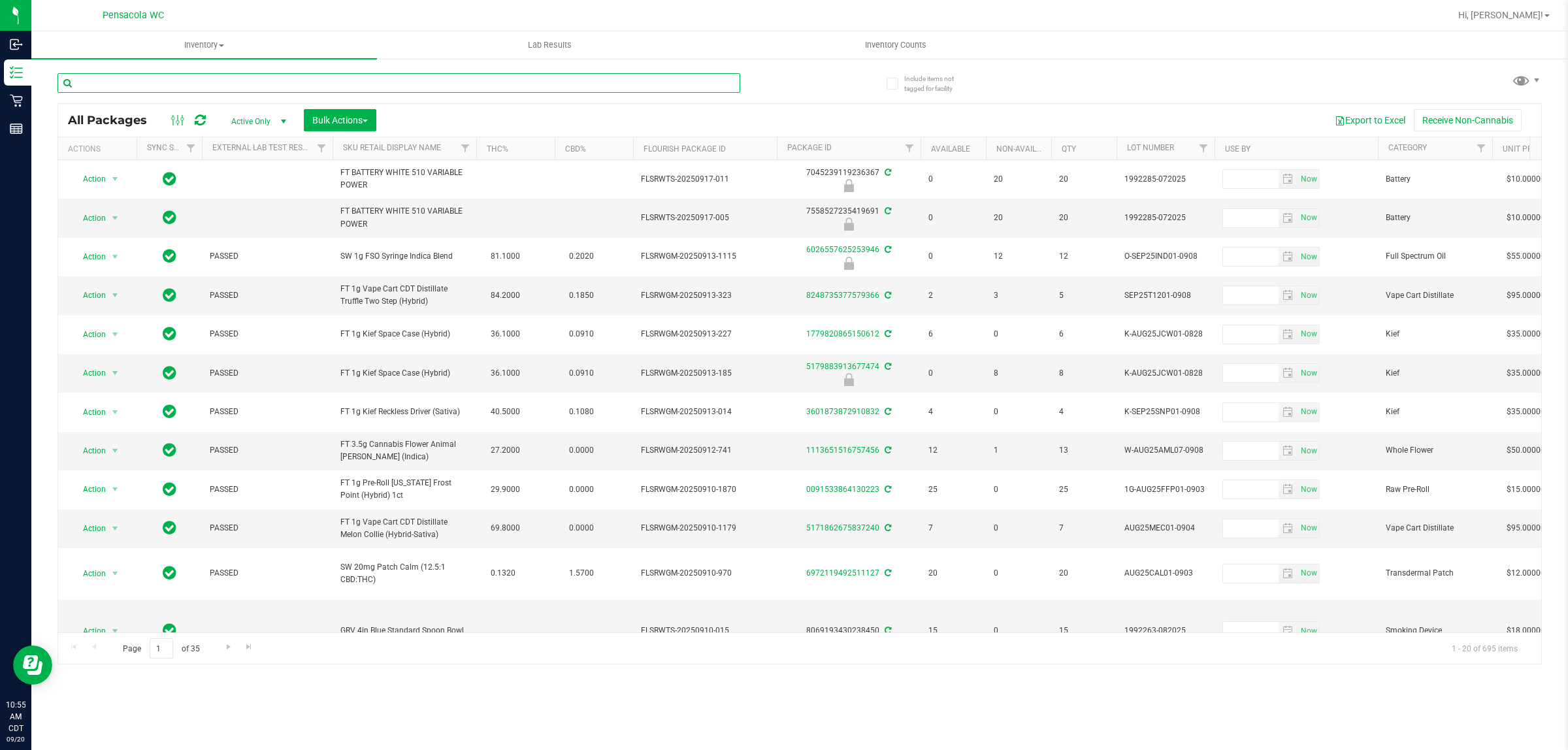
click at [219, 82] on input "text" at bounding box center [399, 82] width 683 height 19
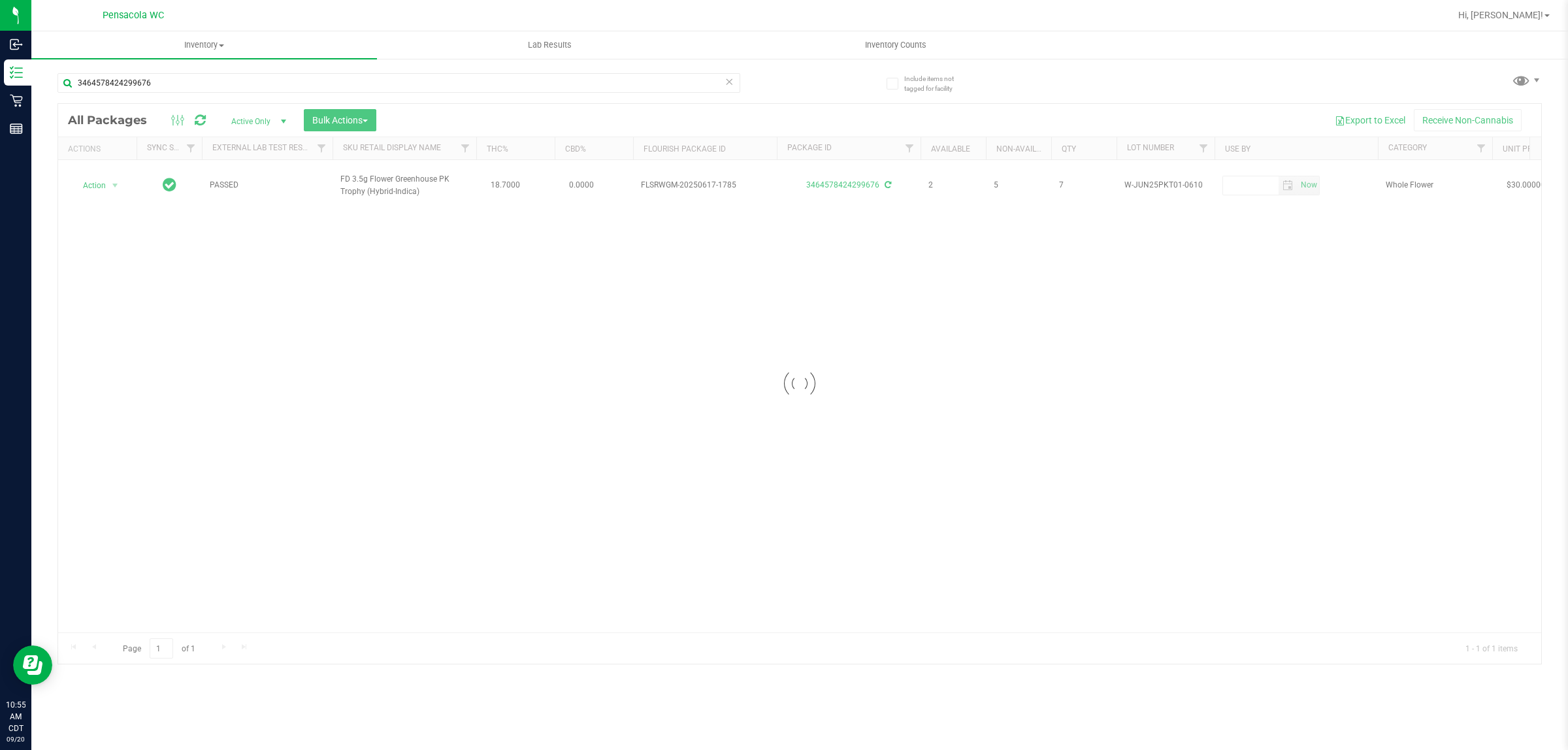
click at [178, 272] on div at bounding box center [800, 384] width 1483 height 560
click at [106, 170] on div at bounding box center [800, 384] width 1483 height 560
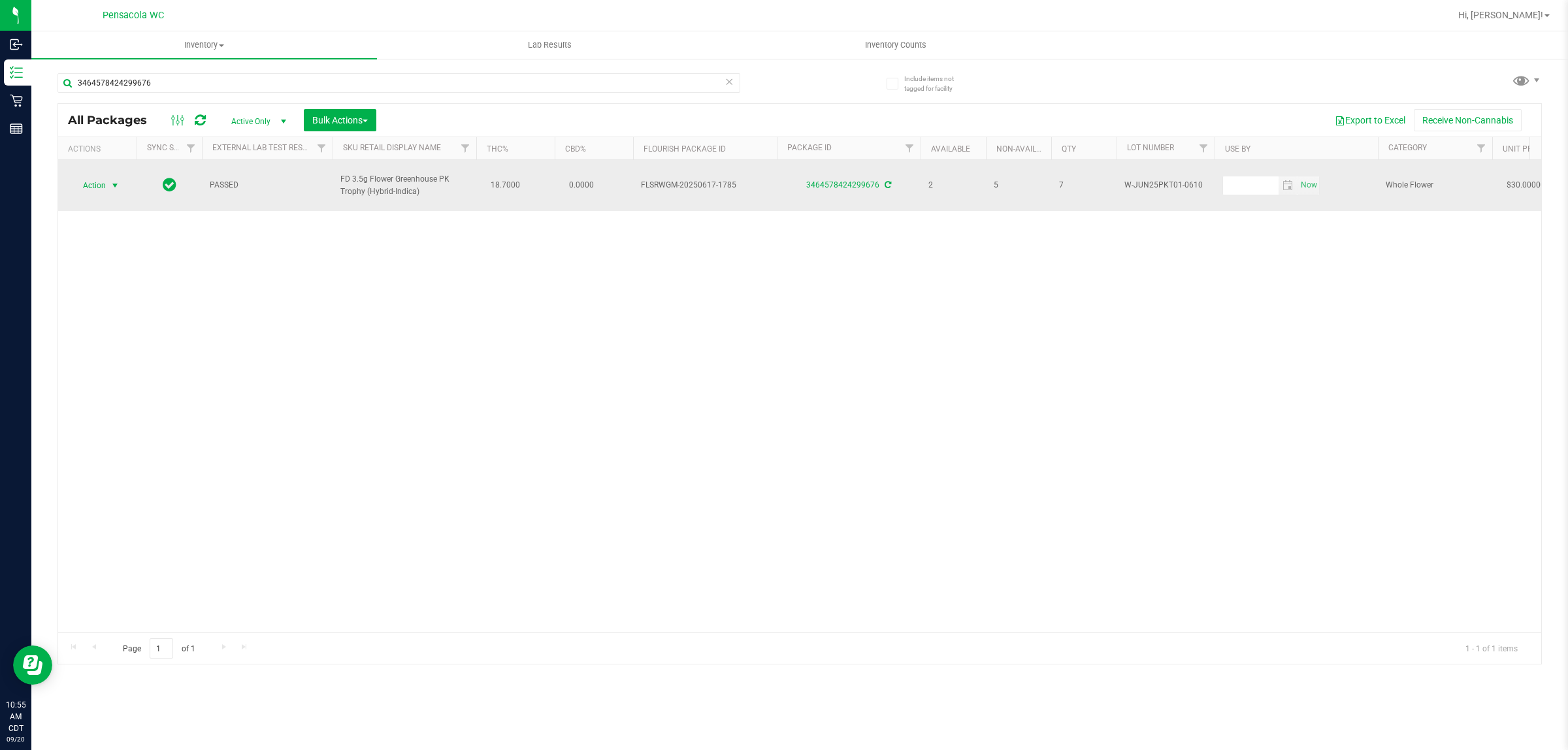
click at [110, 182] on span "select" at bounding box center [114, 185] width 10 height 10
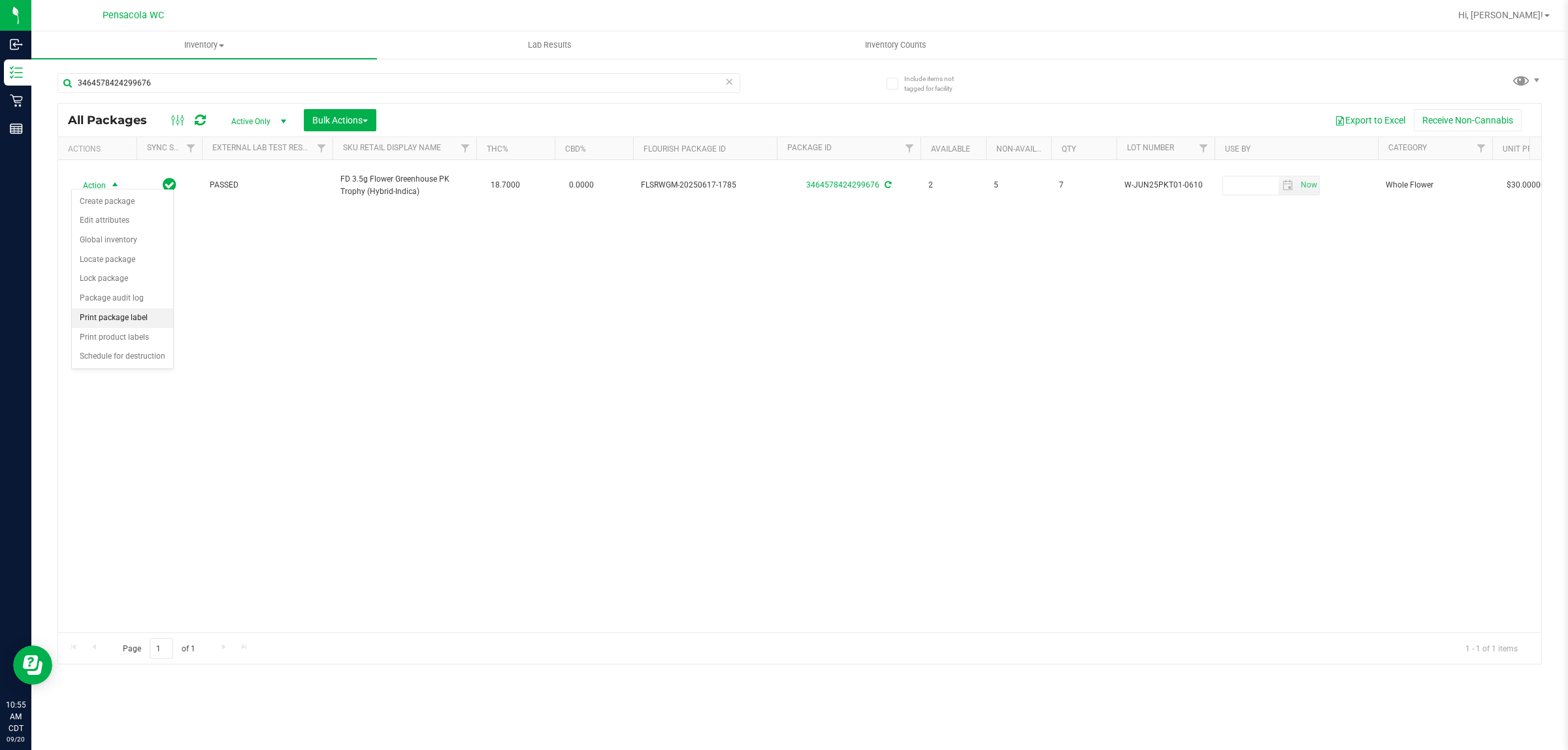
click at [138, 325] on li "Print package label" at bounding box center [122, 318] width 101 height 19
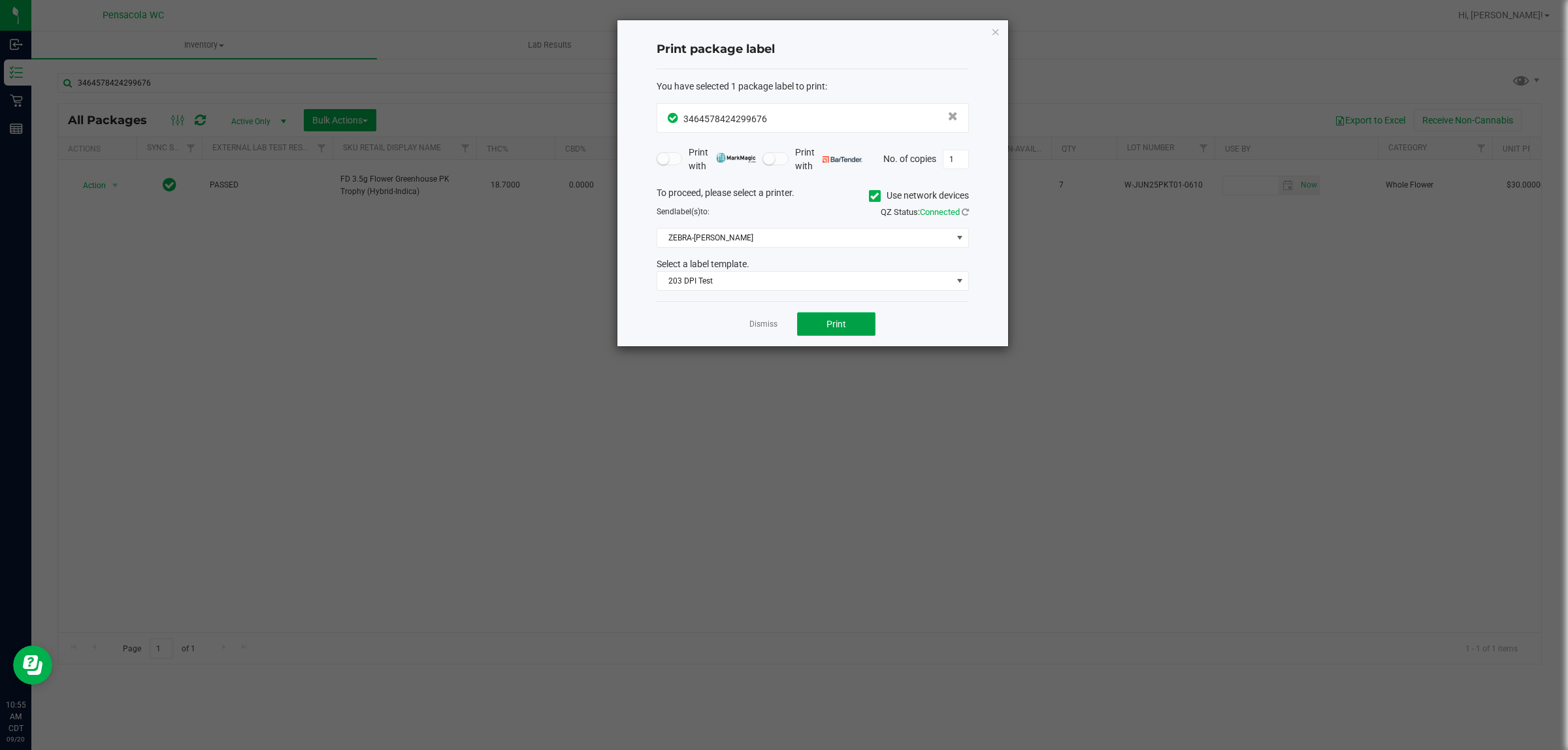
click at [831, 314] on button "Print" at bounding box center [837, 324] width 79 height 24
click at [766, 325] on link "Dismiss" at bounding box center [763, 324] width 28 height 11
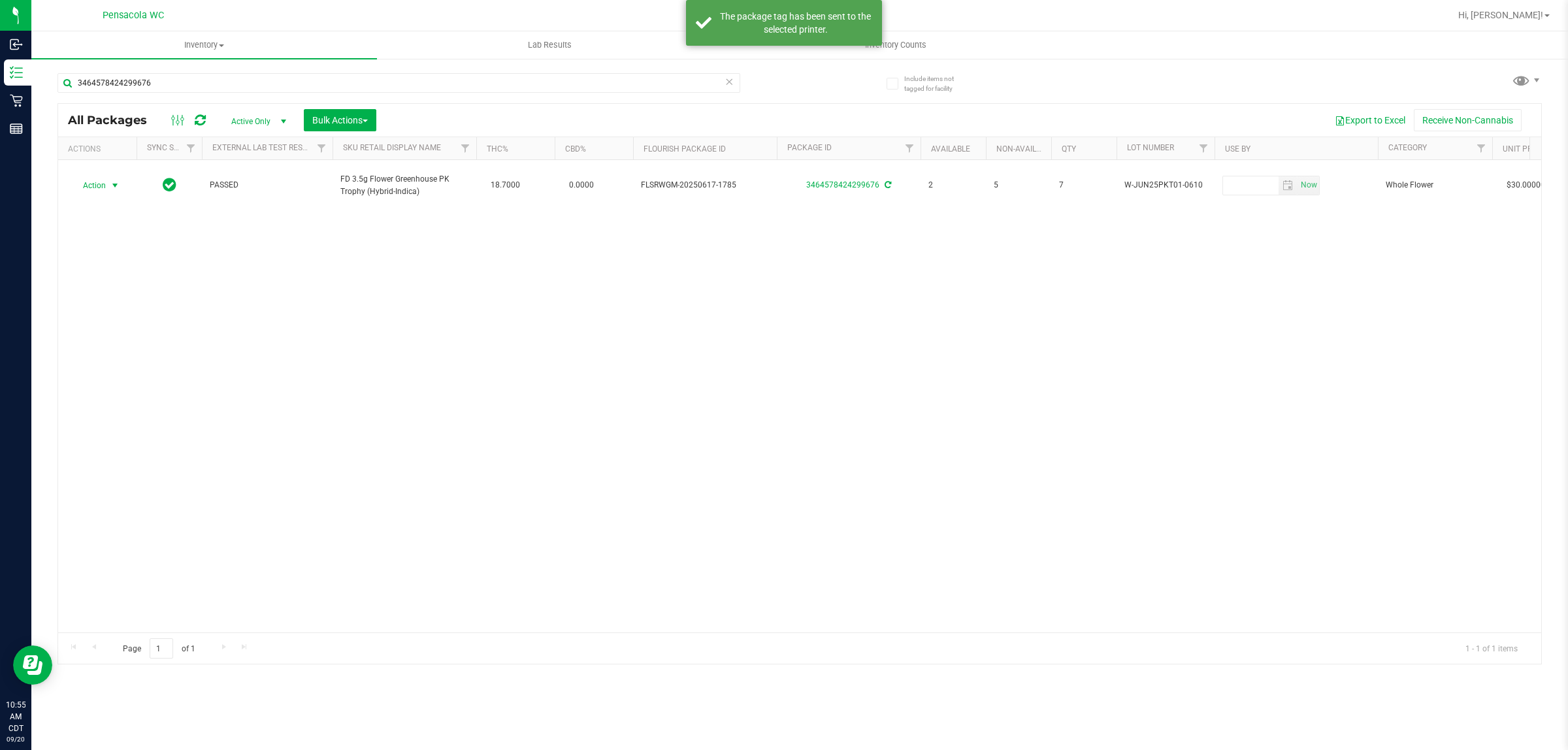
click at [746, 426] on div "Action Action Create package Edit attributes Global inventory Locate package Lo…" at bounding box center [800, 396] width 1483 height 472
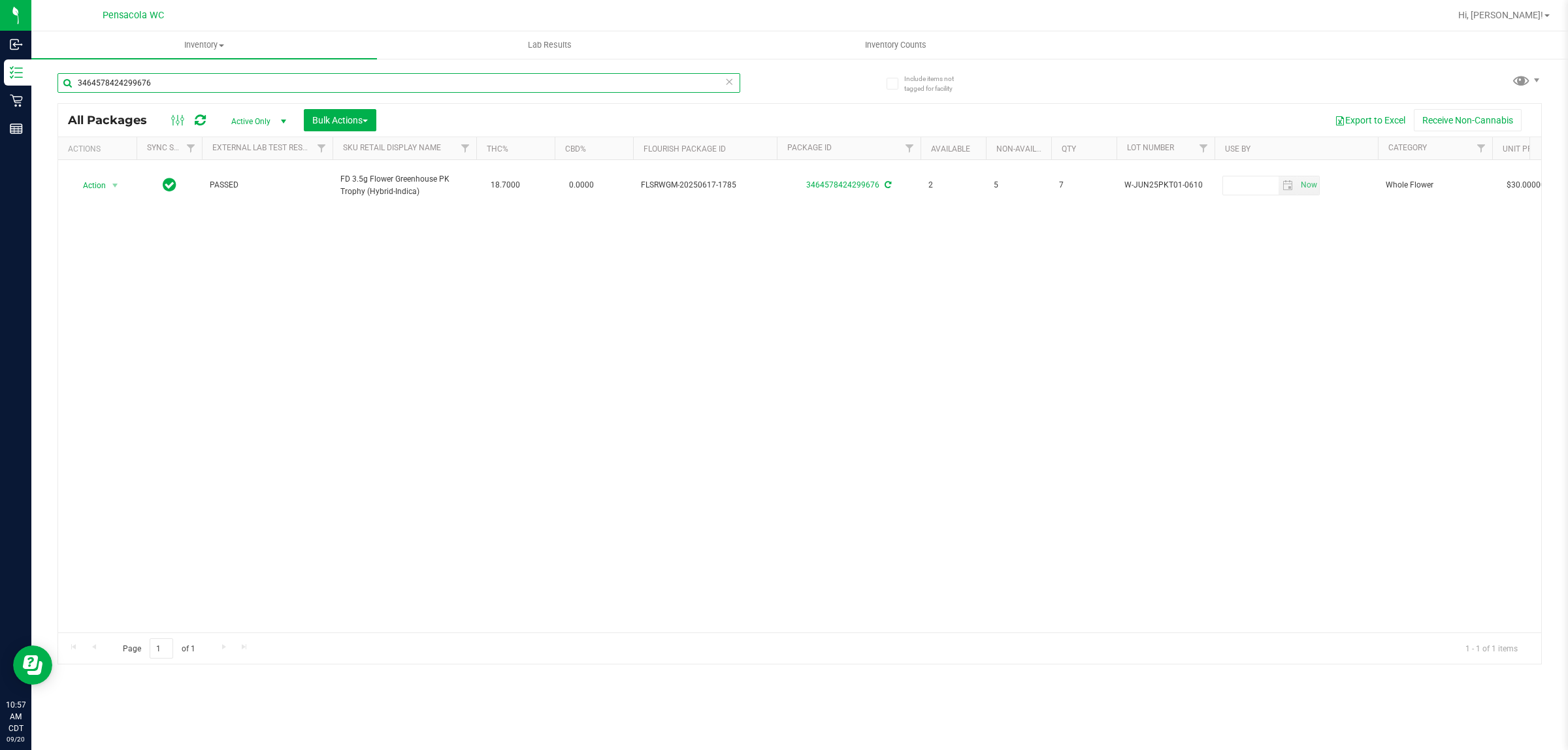
click at [260, 85] on input "3464578424299676" at bounding box center [399, 82] width 683 height 19
type input "8041797154545508"
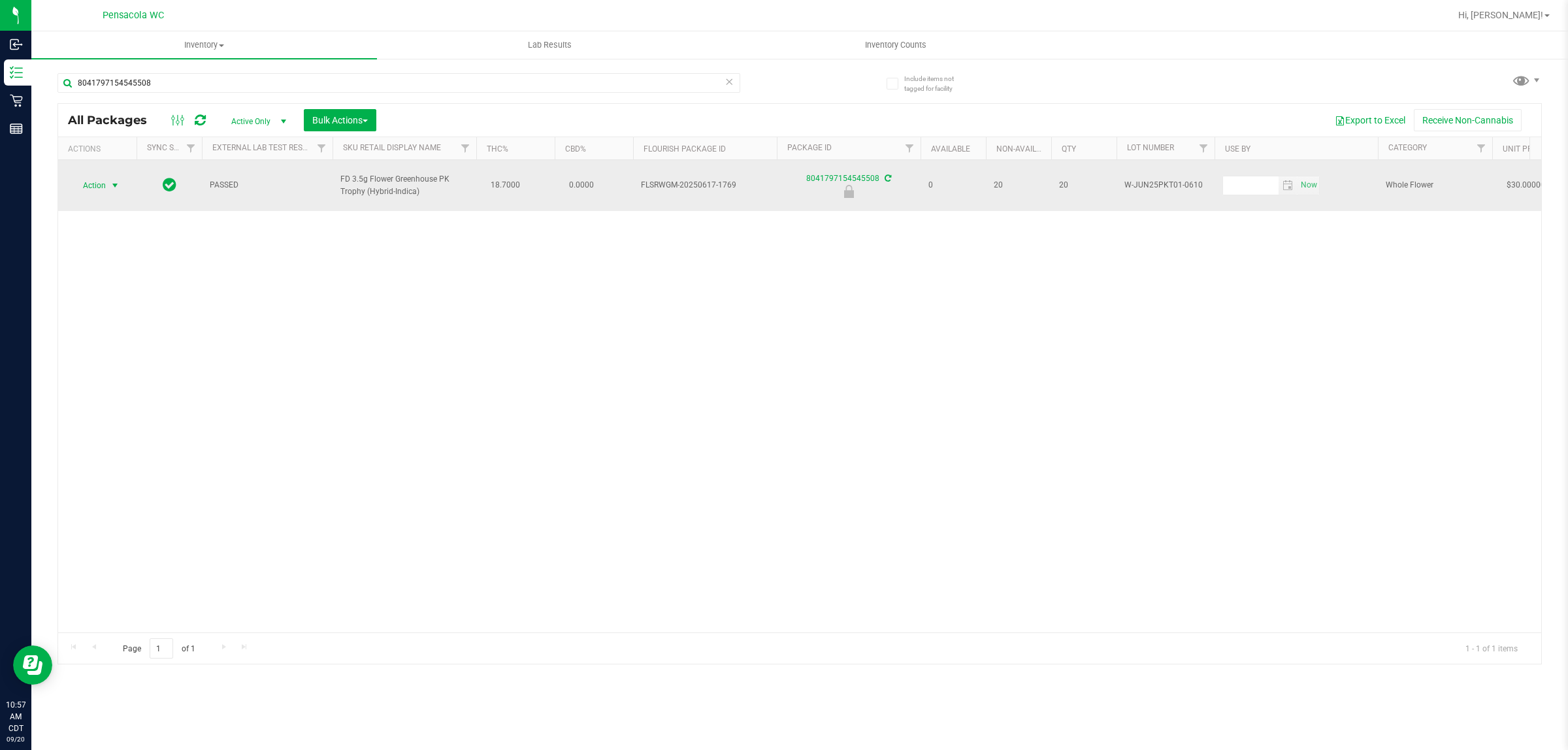
click at [115, 181] on span "select" at bounding box center [114, 185] width 10 height 10
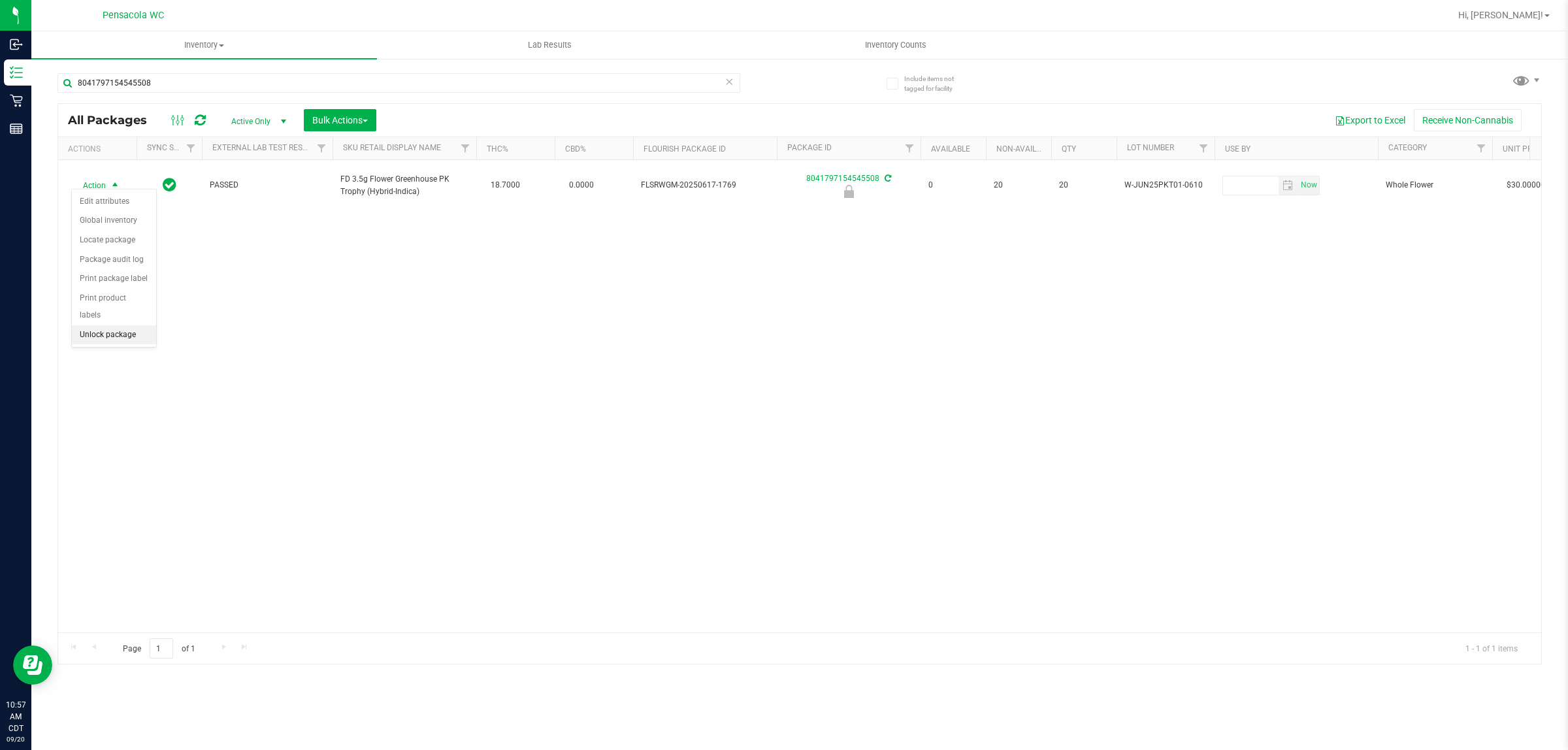
click at [120, 328] on li "Unlock package" at bounding box center [114, 334] width 84 height 19
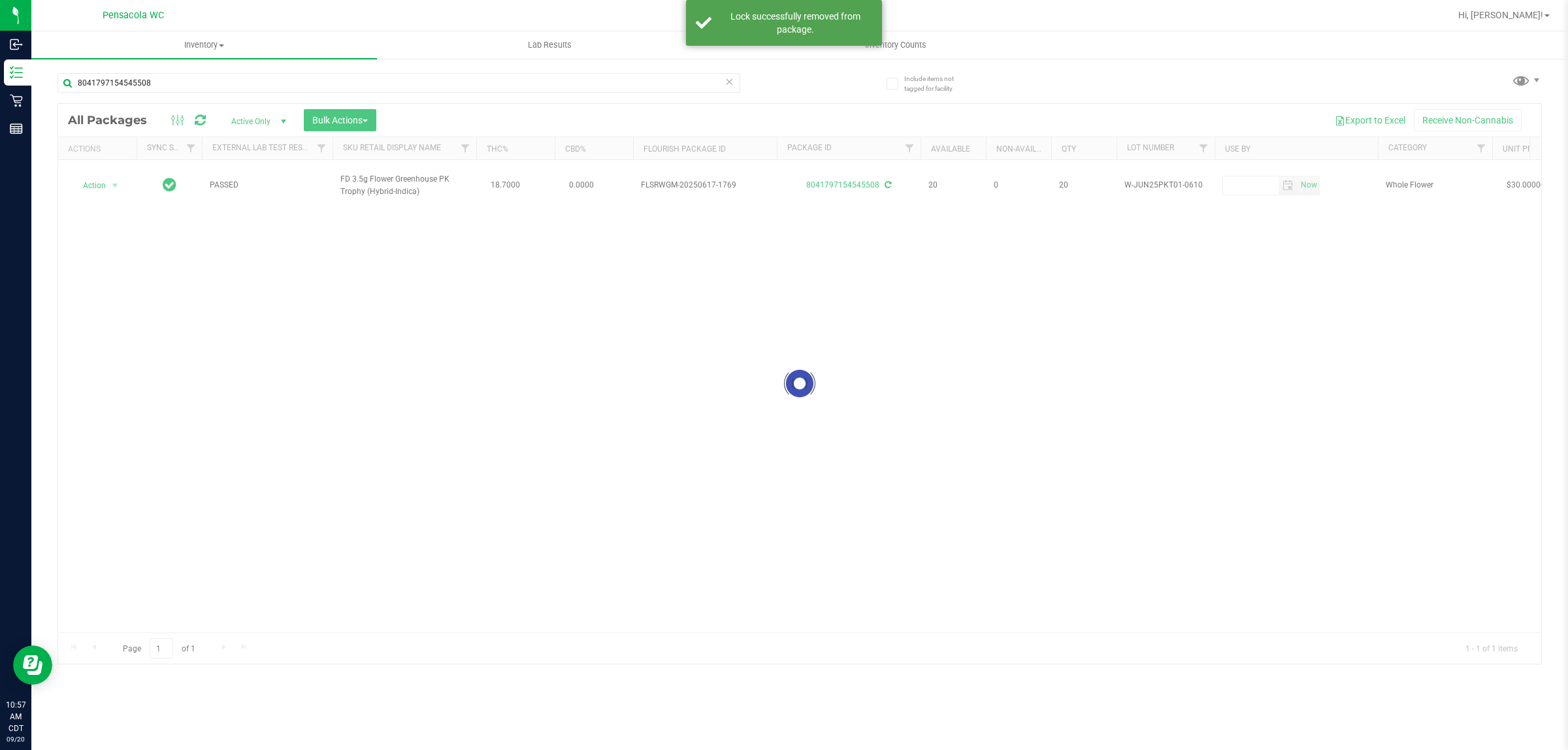
click at [107, 181] on div at bounding box center [800, 384] width 1483 height 560
click at [101, 185] on div at bounding box center [800, 384] width 1483 height 560
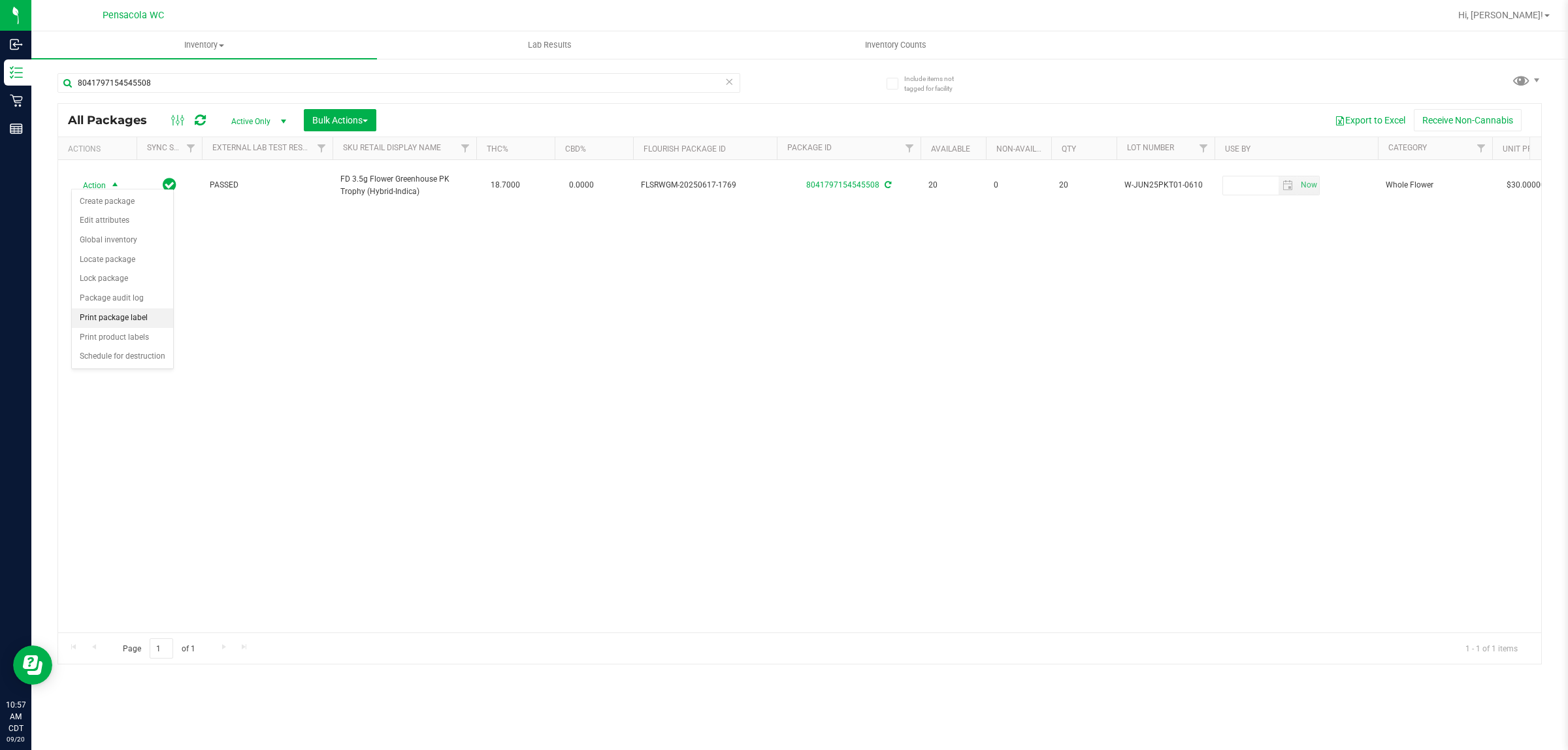
click at [131, 319] on li "Print package label" at bounding box center [122, 318] width 101 height 19
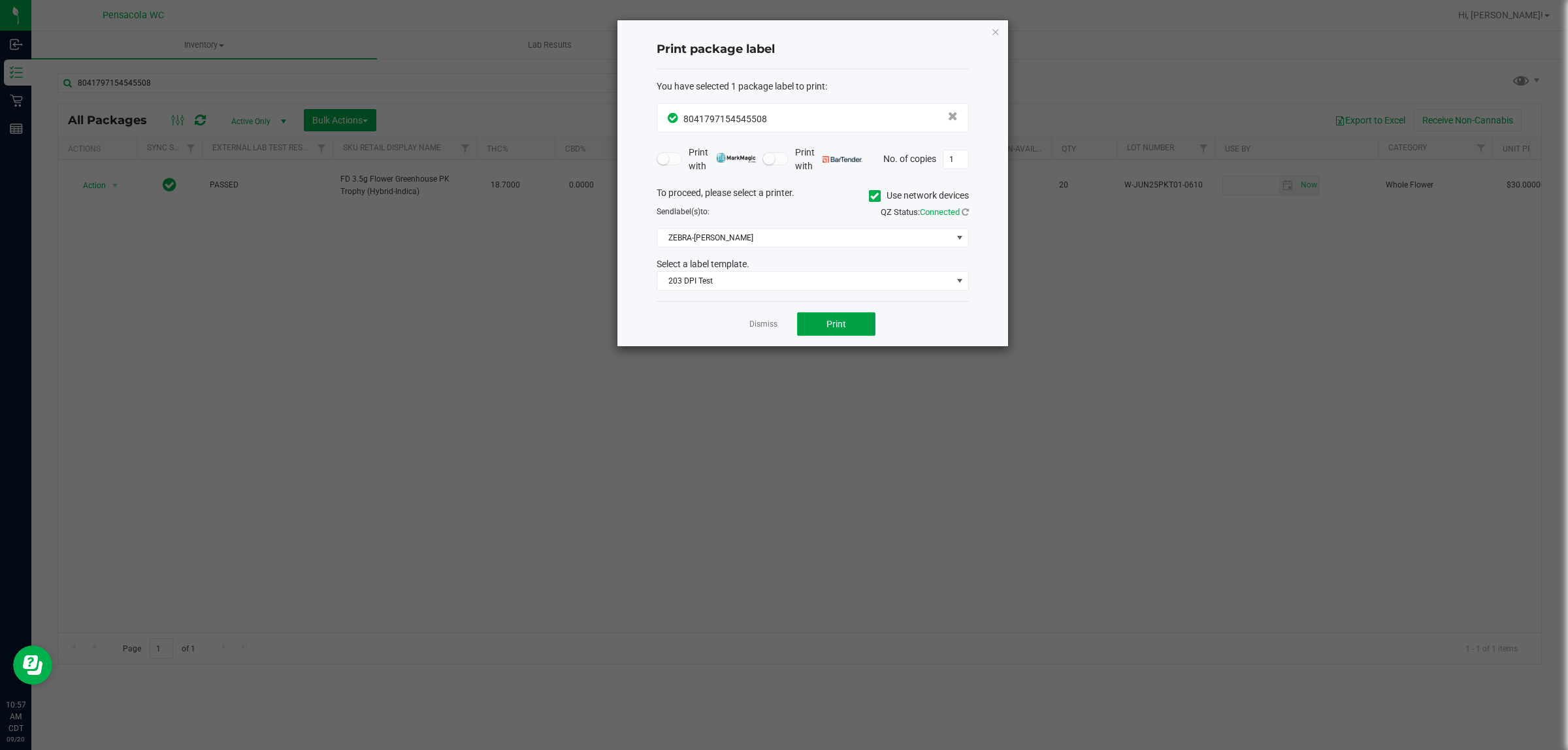
click at [853, 332] on button "Print" at bounding box center [837, 324] width 79 height 24
click at [763, 328] on link "Dismiss" at bounding box center [763, 324] width 28 height 11
click at [739, 404] on div "Action Action Create package Edit attributes Global inventory Locate package Lo…" at bounding box center [800, 396] width 1483 height 472
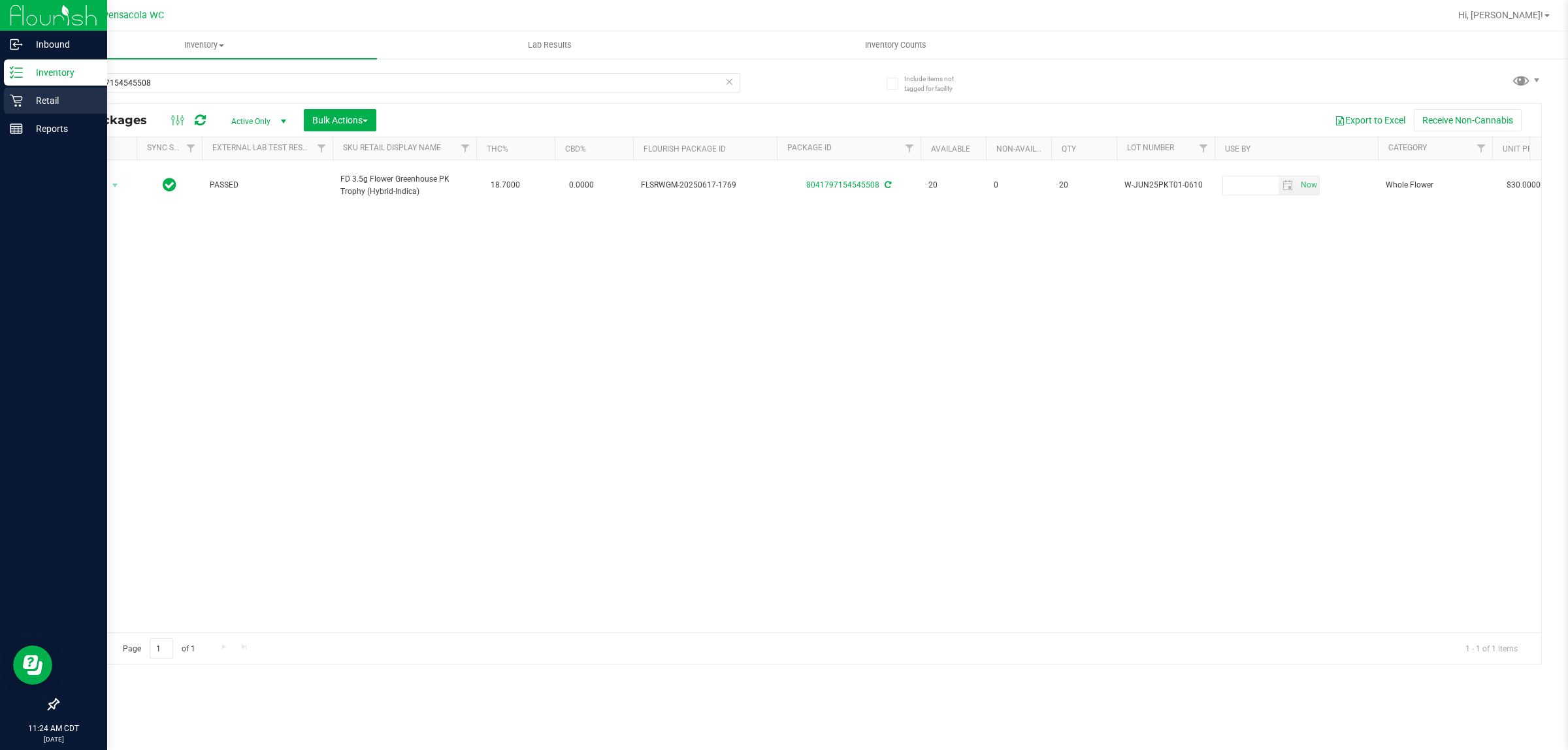
click at [54, 100] on p "Retail" at bounding box center [62, 100] width 79 height 16
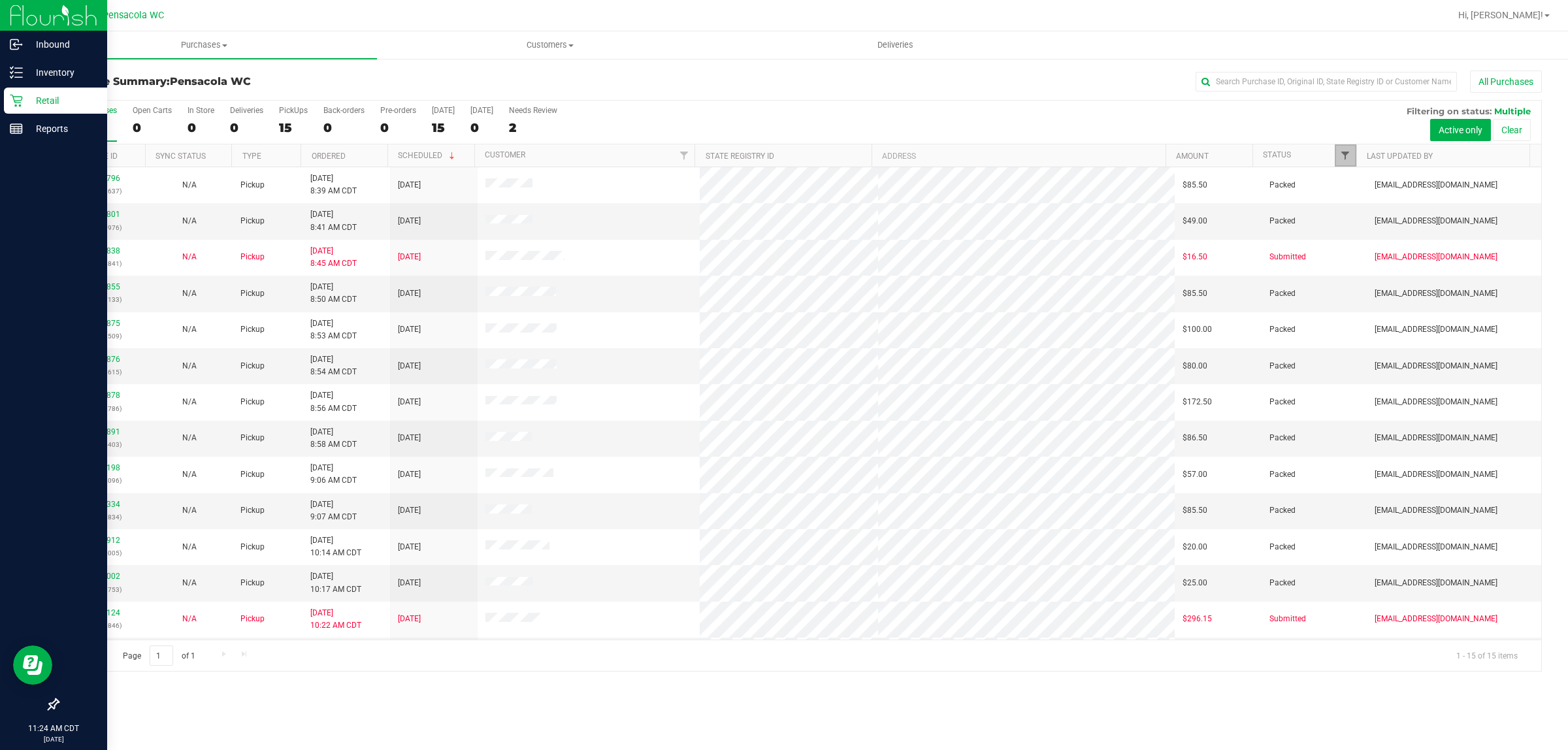
click at [1350, 158] on span "Filter" at bounding box center [1345, 155] width 10 height 10
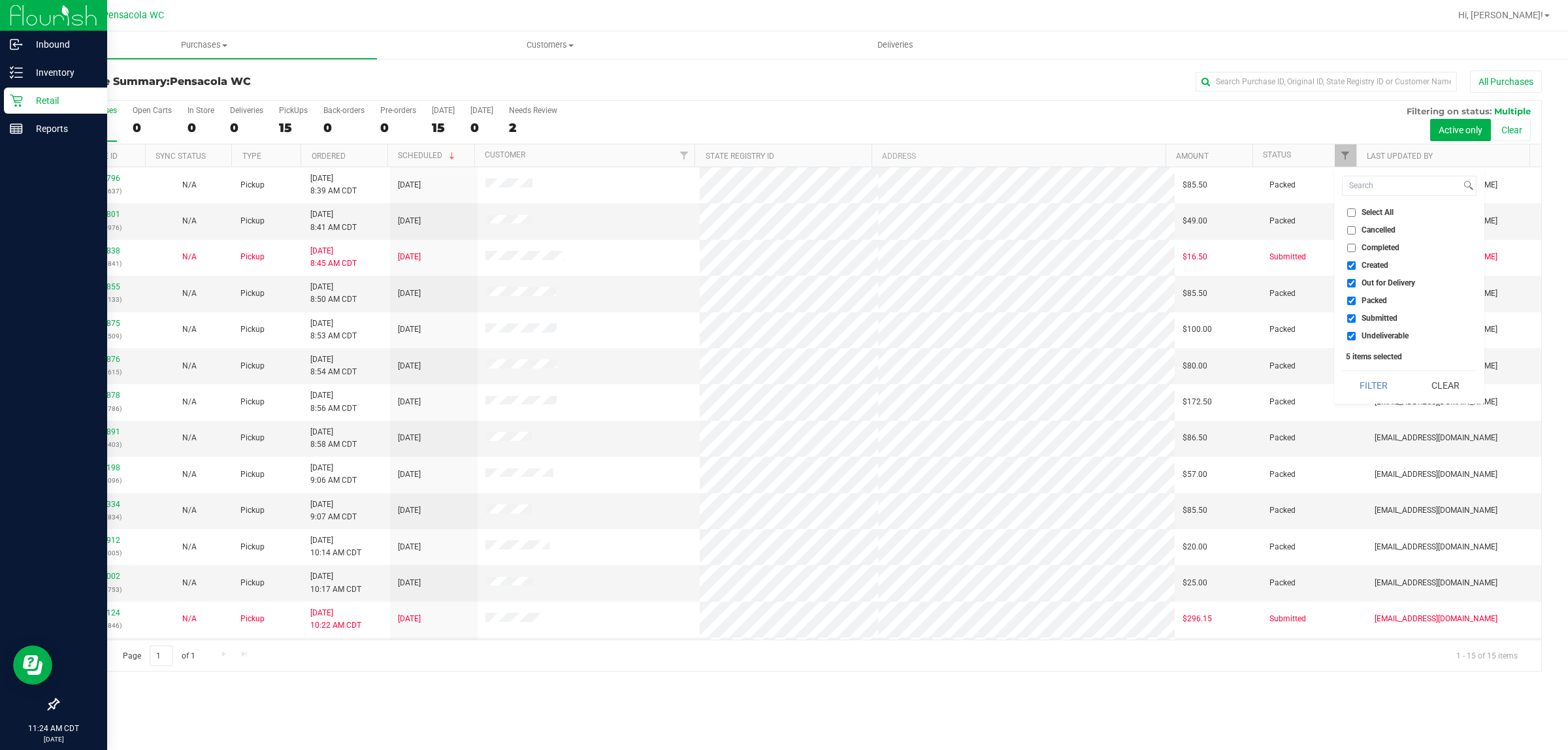
click at [1354, 210] on input "Select All" at bounding box center [1352, 212] width 8 height 8
checkbox input "true"
click at [1354, 210] on input "Select All" at bounding box center [1352, 212] width 8 height 8
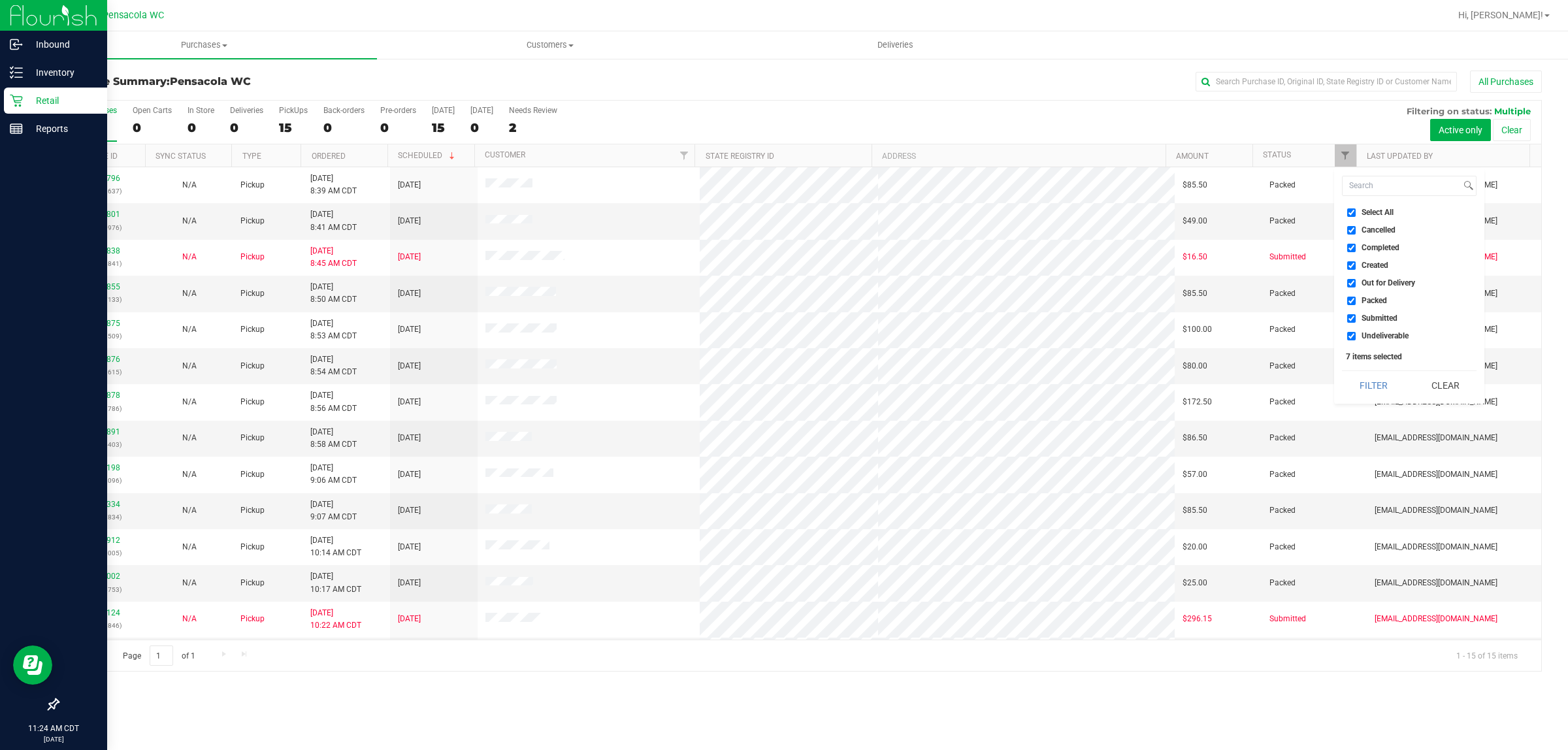
checkbox input "false"
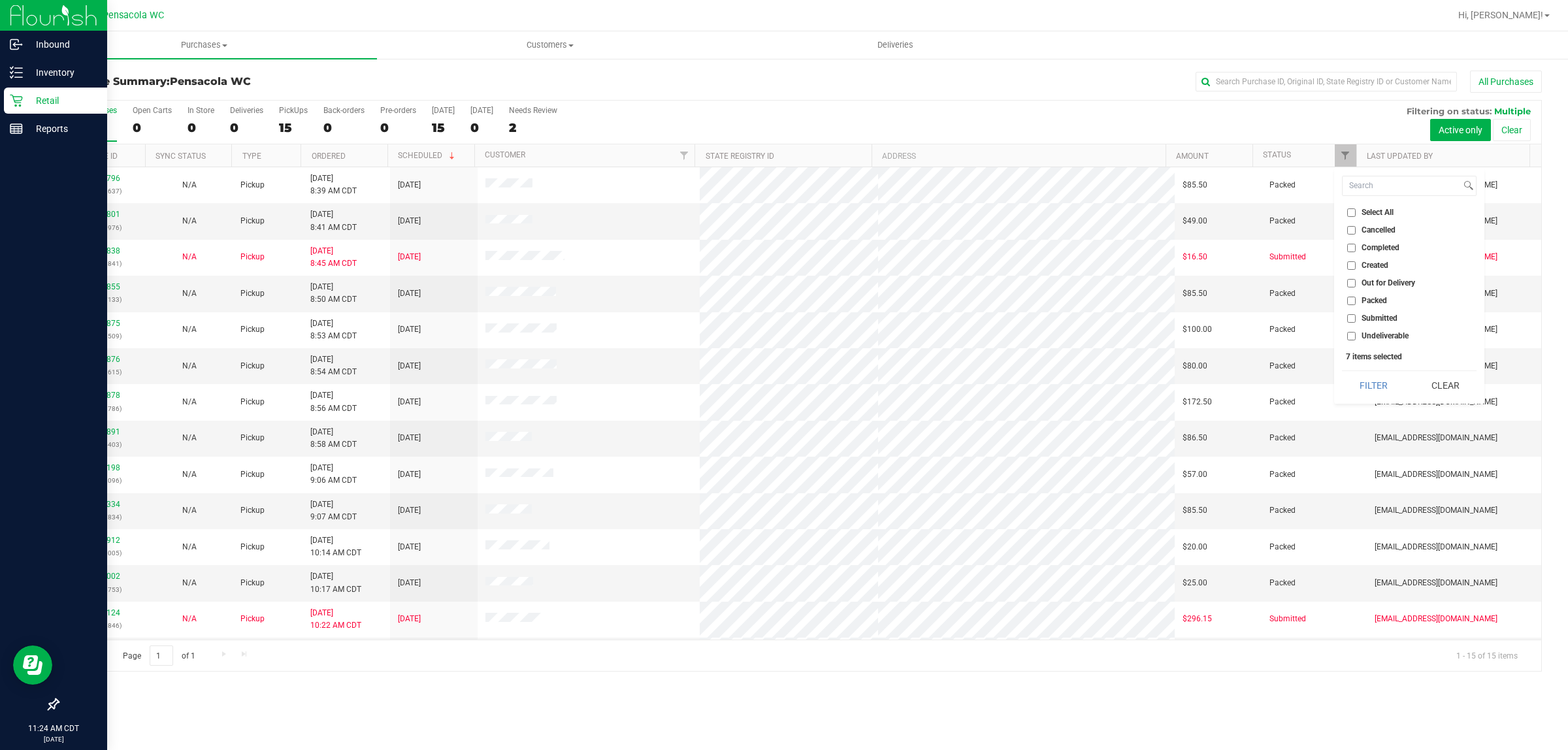
checkbox input "false"
click at [1352, 319] on input "Submitted" at bounding box center [1352, 318] width 8 height 8
checkbox input "true"
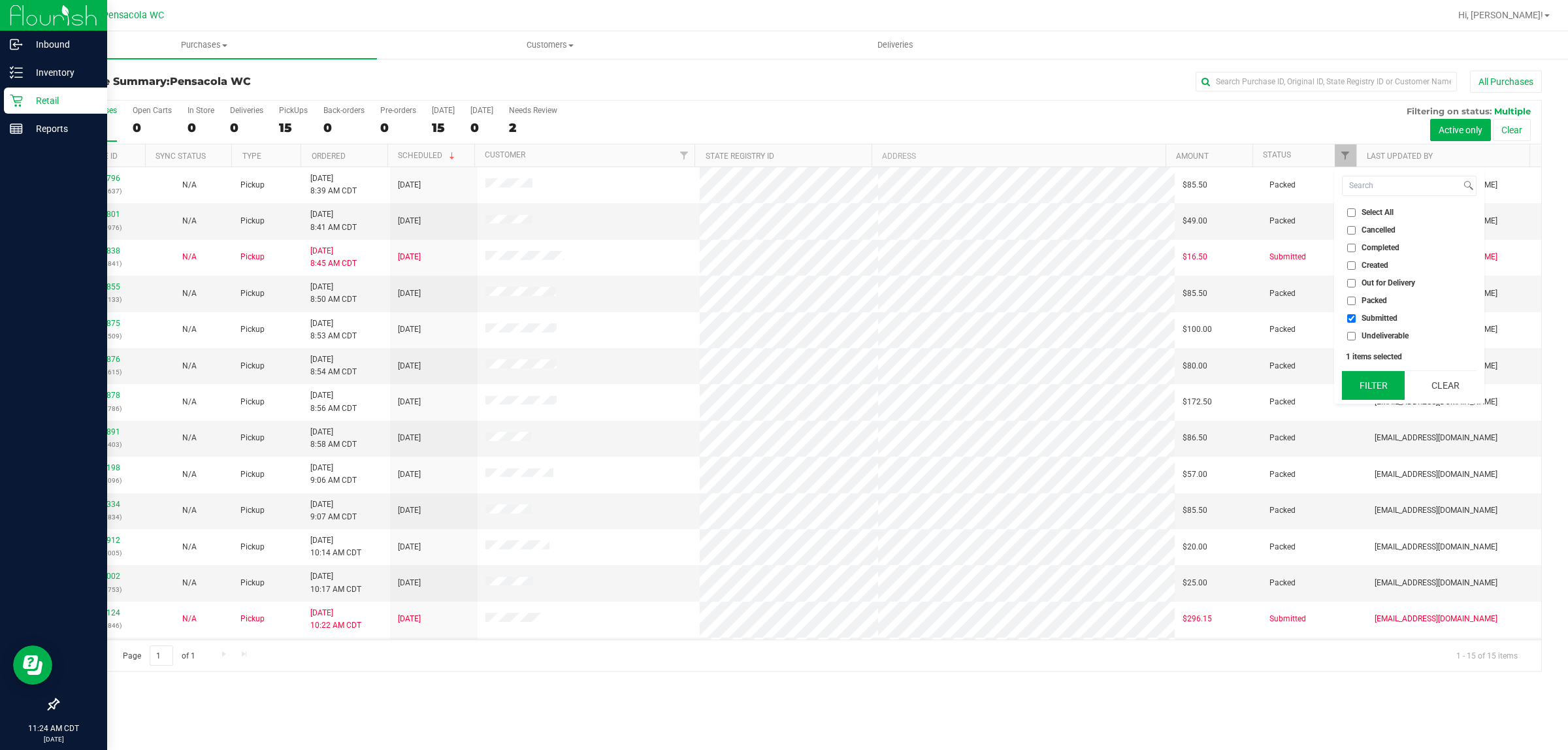
click at [1363, 380] on button "Filter" at bounding box center [1373, 385] width 63 height 28
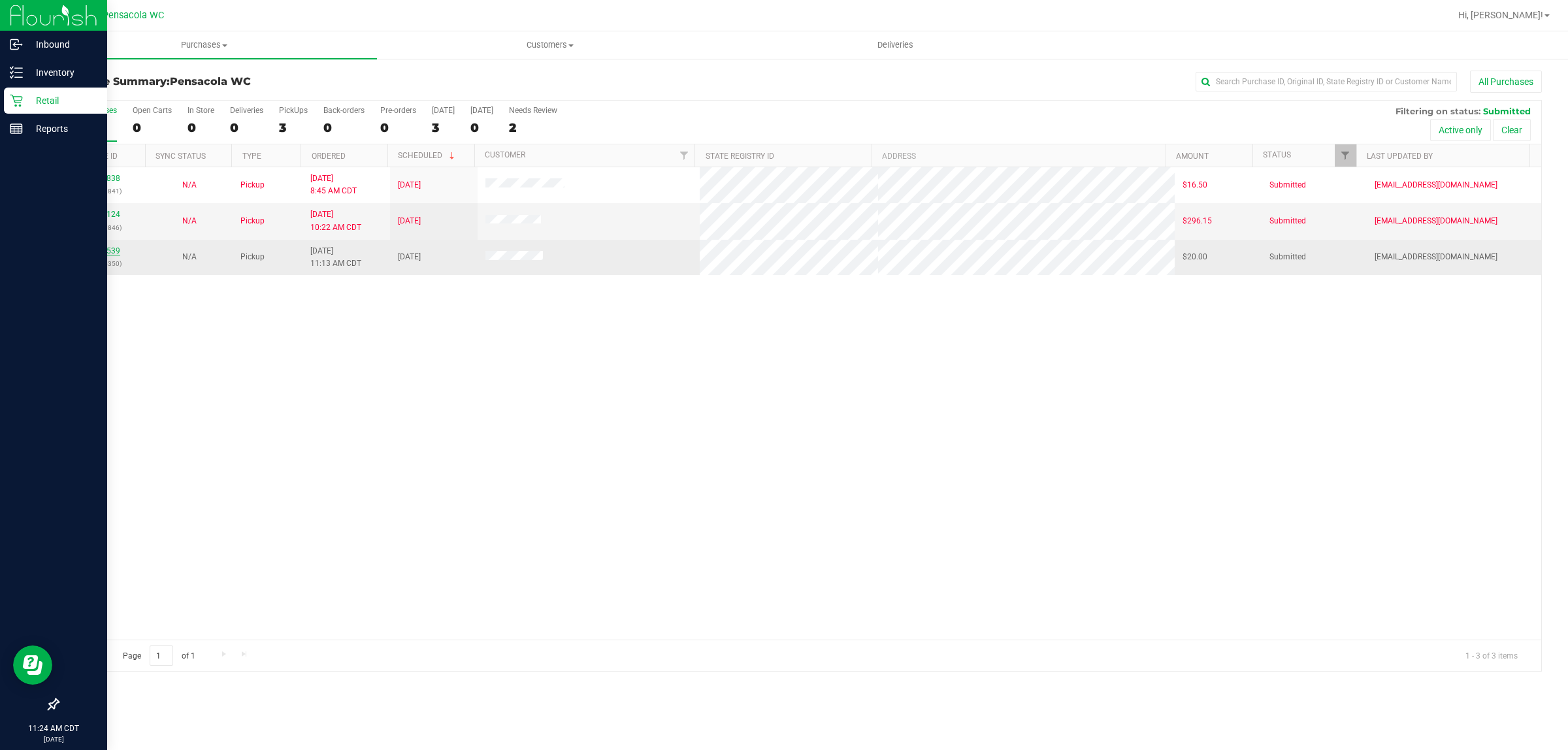
click at [109, 252] on link "11979539" at bounding box center [102, 251] width 37 height 9
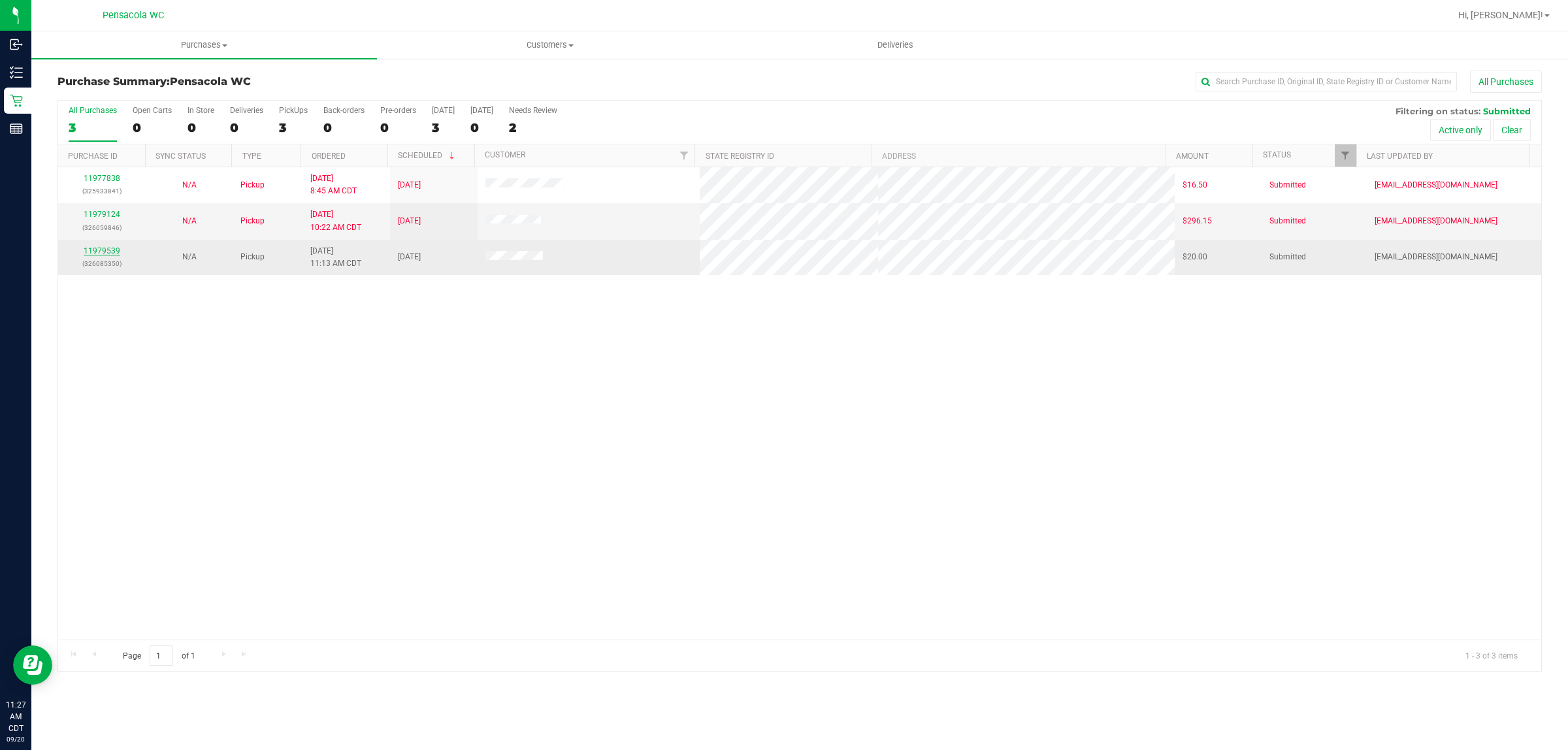
click at [112, 256] on link "11979539" at bounding box center [102, 251] width 37 height 9
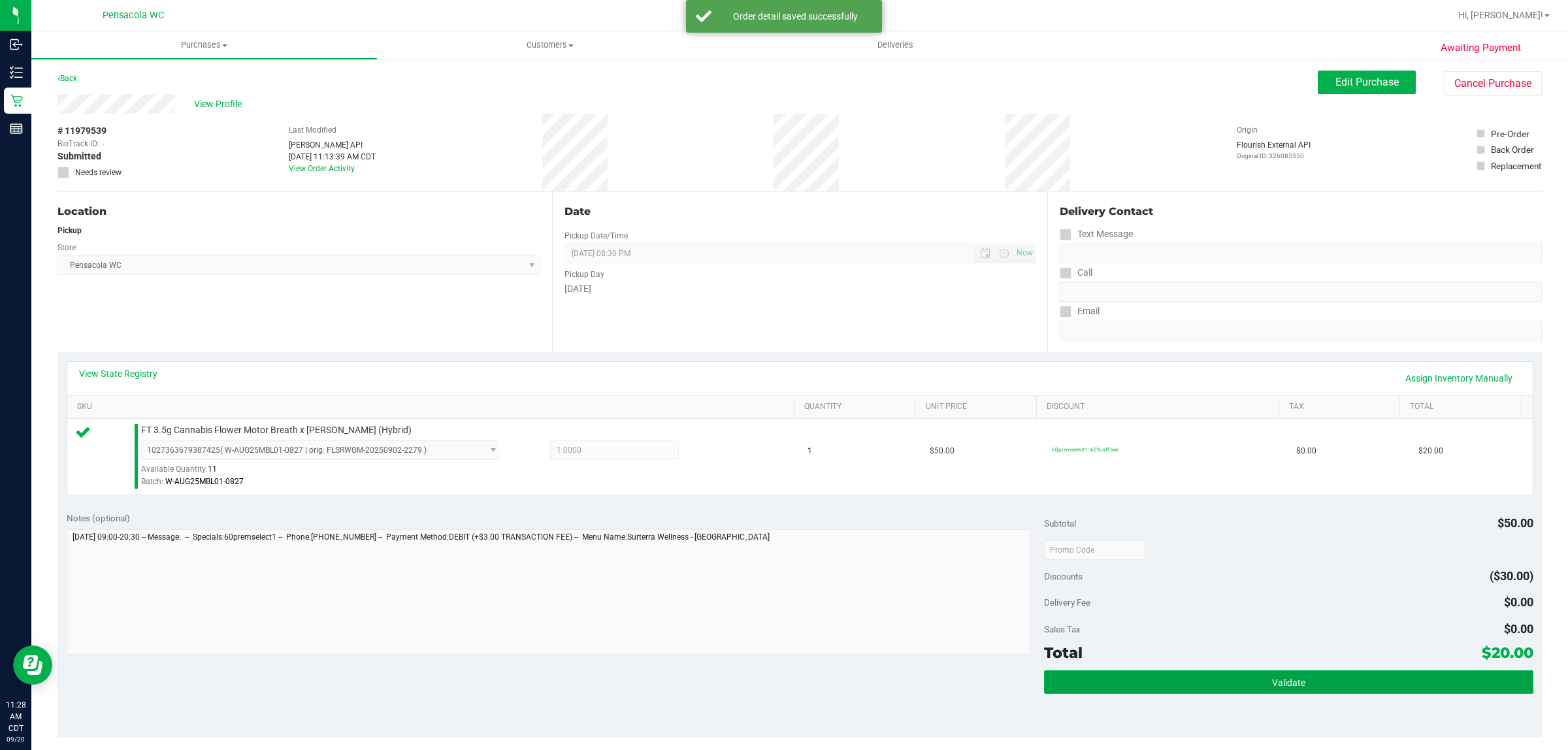
click at [1228, 688] on button "Validate" at bounding box center [1289, 682] width 489 height 24
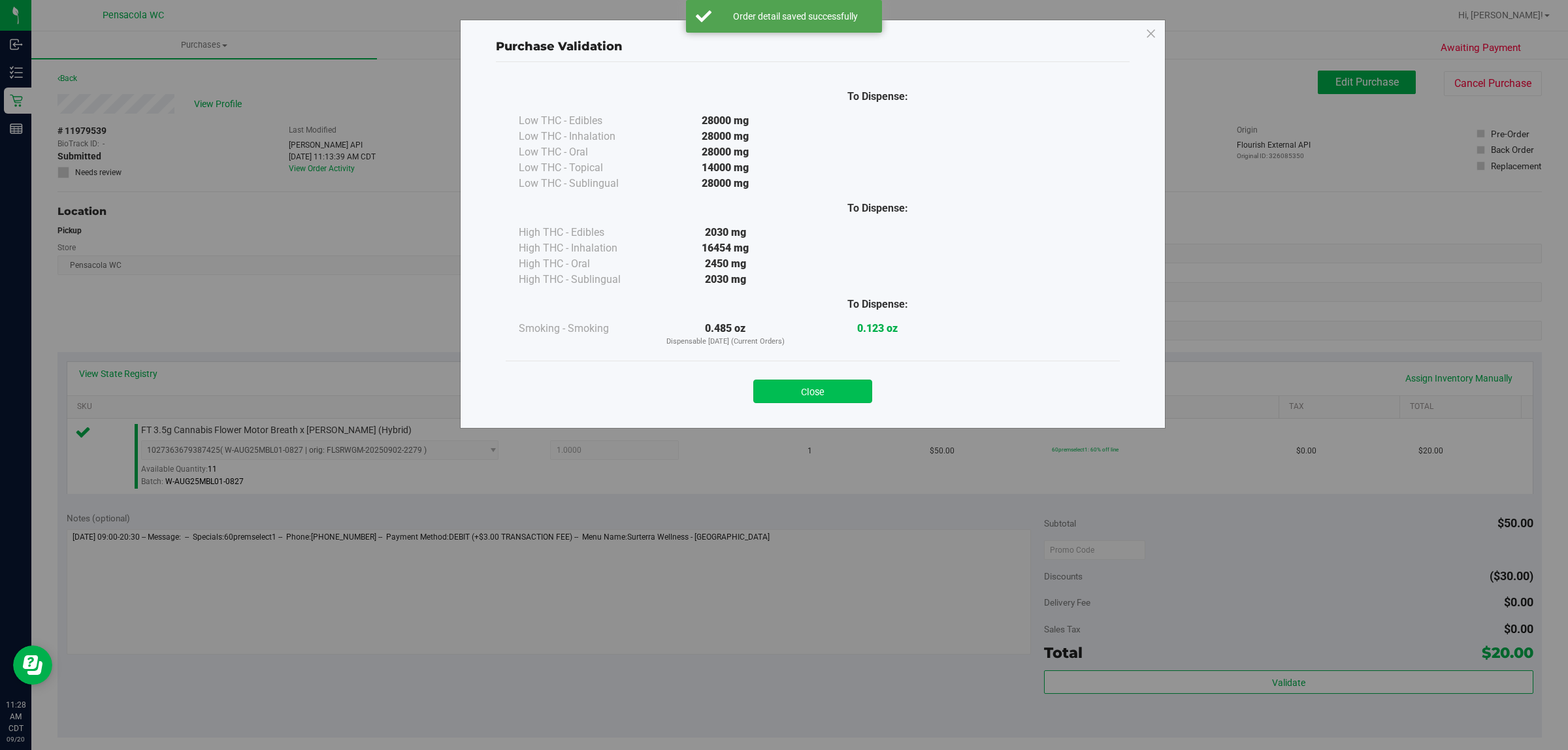
click at [837, 394] on button "Close" at bounding box center [813, 392] width 119 height 24
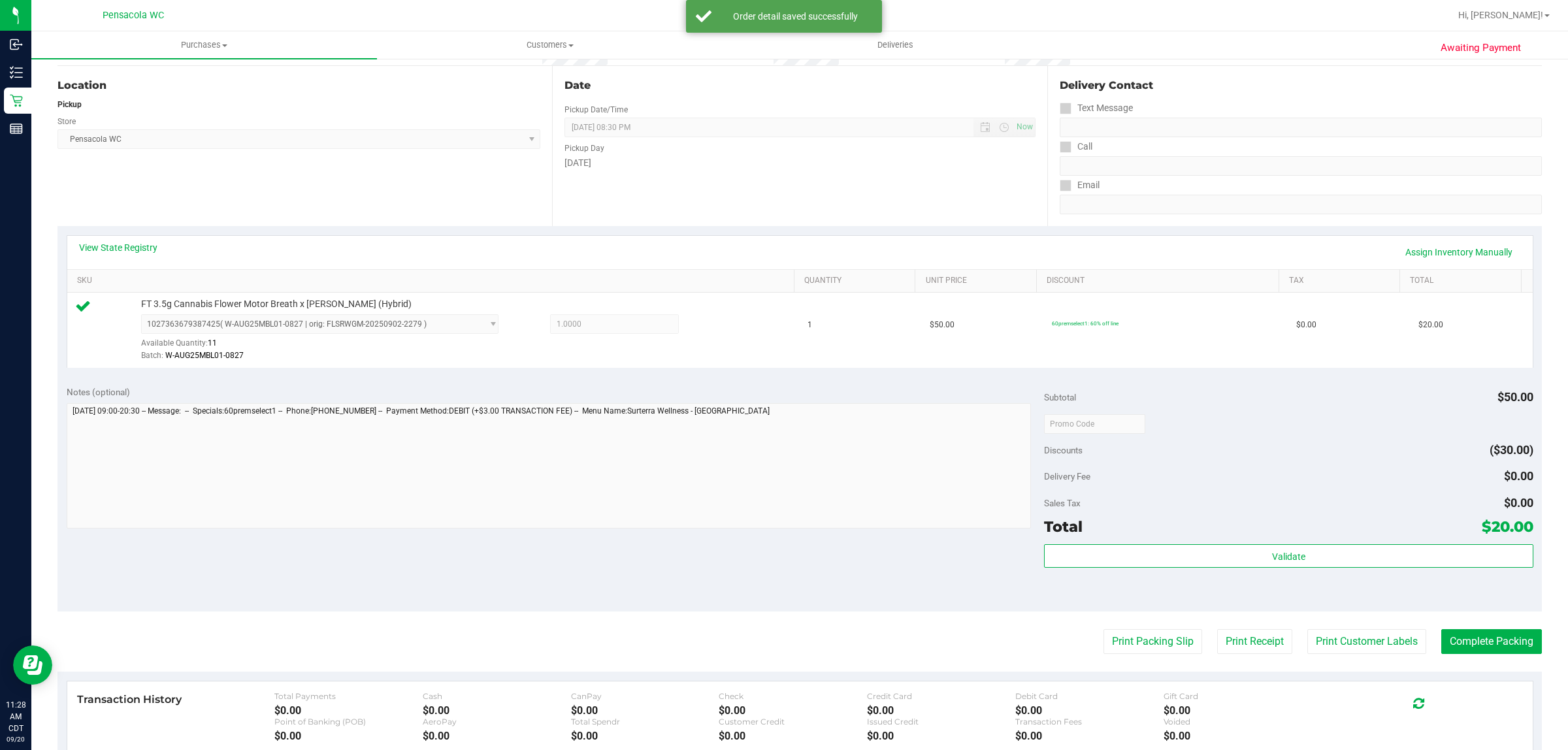
scroll to position [148, 0]
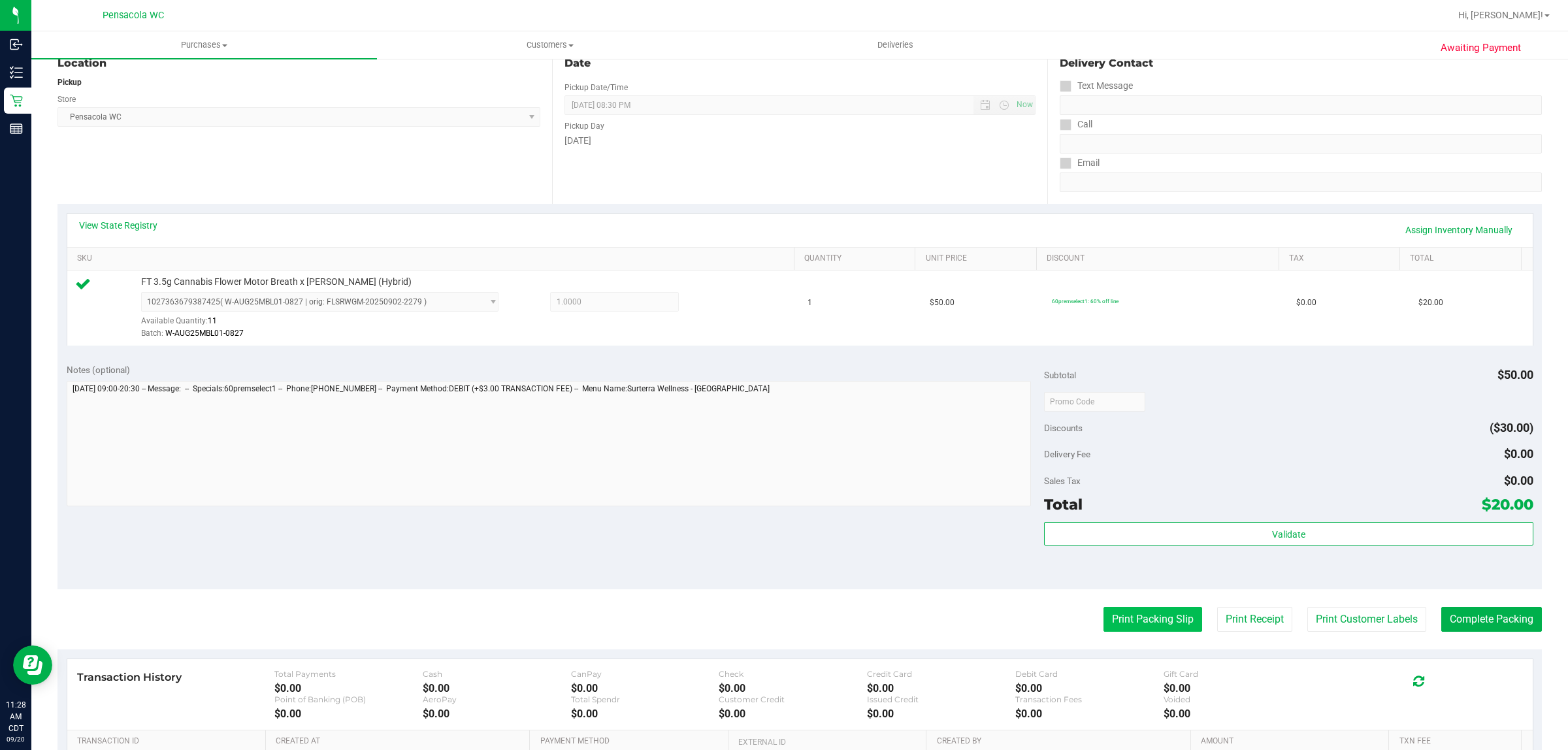
click at [1104, 625] on button "Print Packing Slip" at bounding box center [1153, 619] width 99 height 25
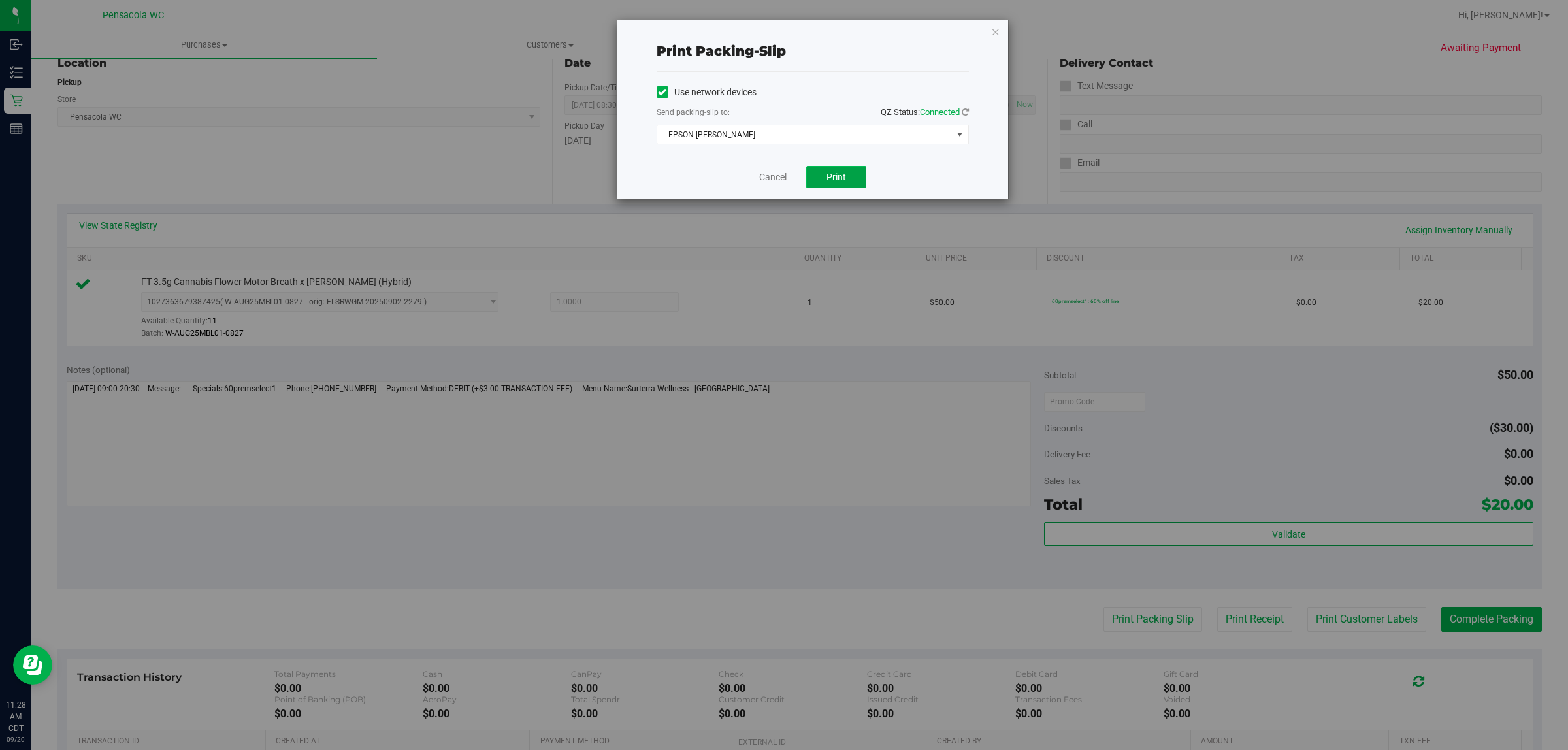
click at [853, 177] on button "Print" at bounding box center [837, 177] width 60 height 22
click at [994, 33] on icon "button" at bounding box center [996, 31] width 9 height 16
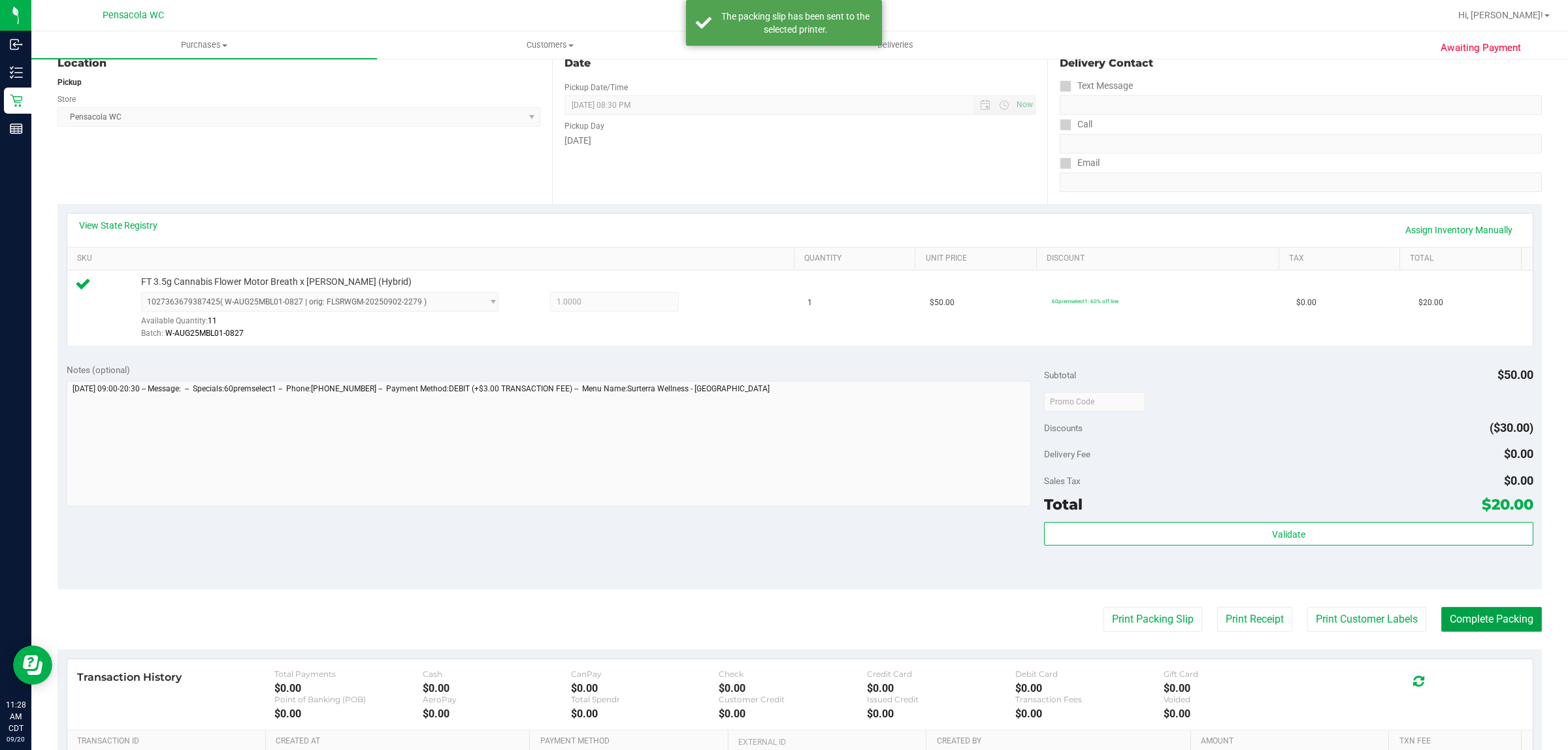
click at [1510, 616] on button "Complete Packing" at bounding box center [1492, 619] width 100 height 25
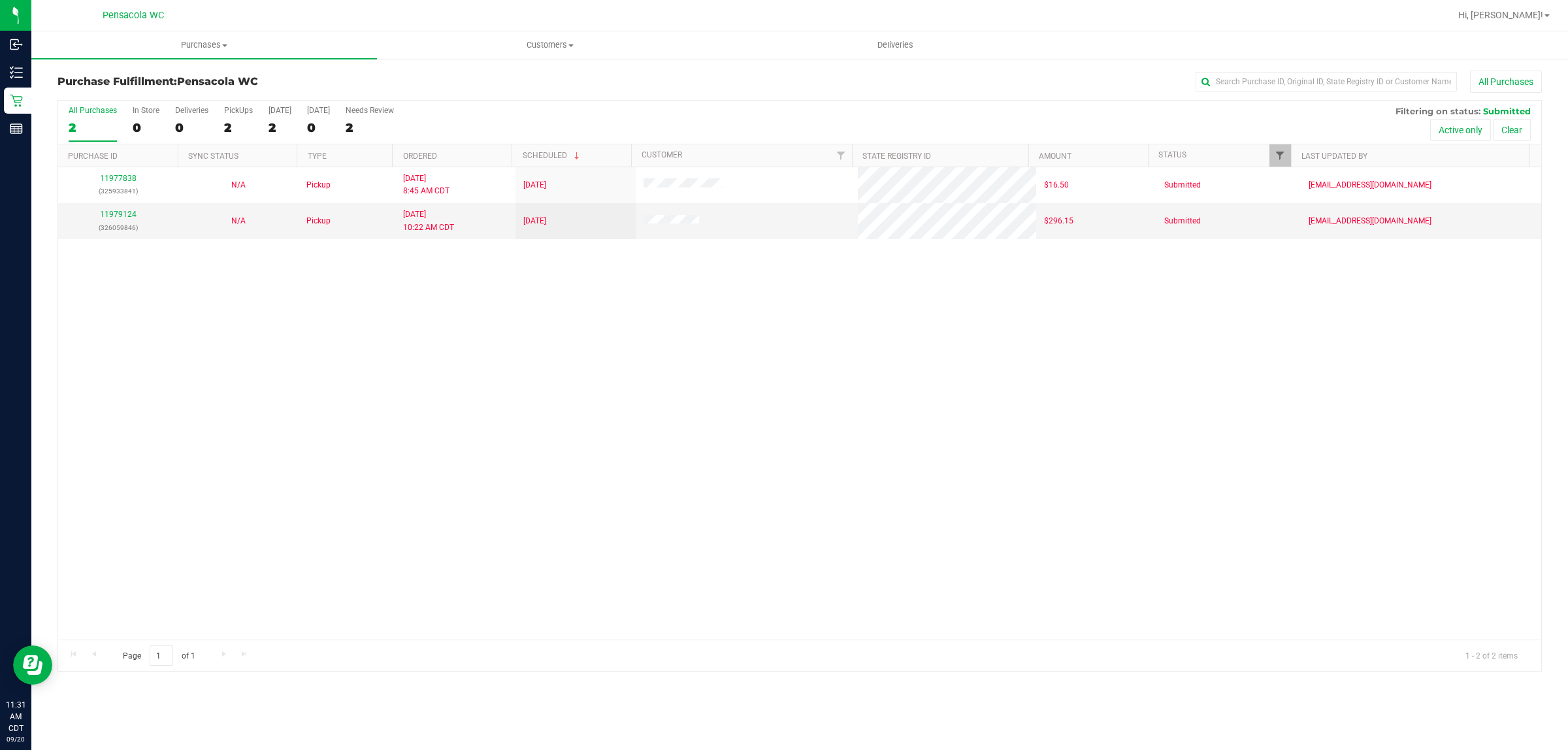
click at [1279, 157] on span "Filter" at bounding box center [1279, 155] width 10 height 10
click at [1321, 269] on span "Created" at bounding box center [1310, 265] width 26 height 8
click at [1290, 269] on input "Created" at bounding box center [1286, 265] width 8 height 8
checkbox input "true"
click at [1310, 318] on span "Submitted" at bounding box center [1314, 318] width 36 height 8
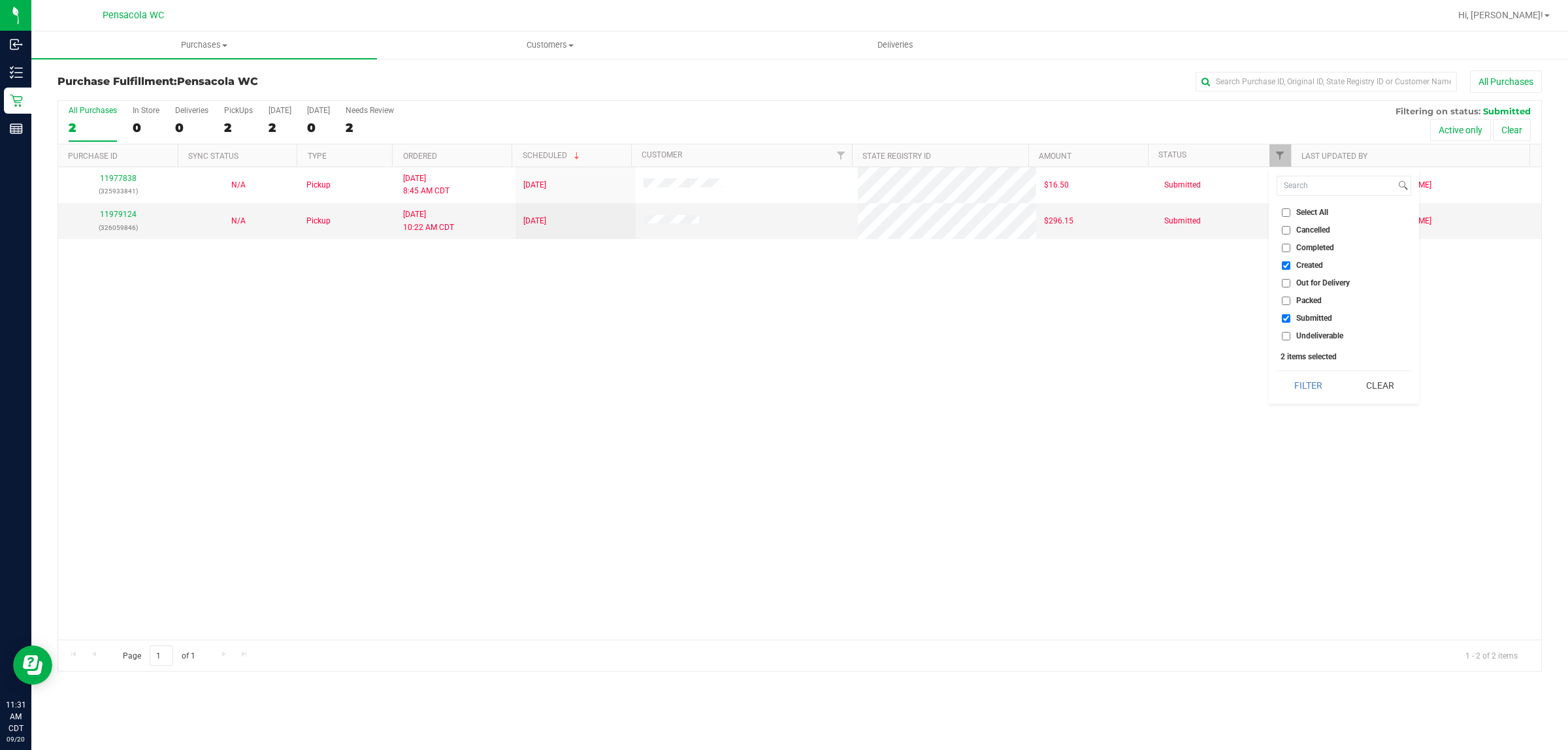
click at [1290, 318] on input "Submitted" at bounding box center [1286, 318] width 8 height 8
checkbox input "false"
click at [1302, 394] on button "Filter" at bounding box center [1308, 385] width 63 height 28
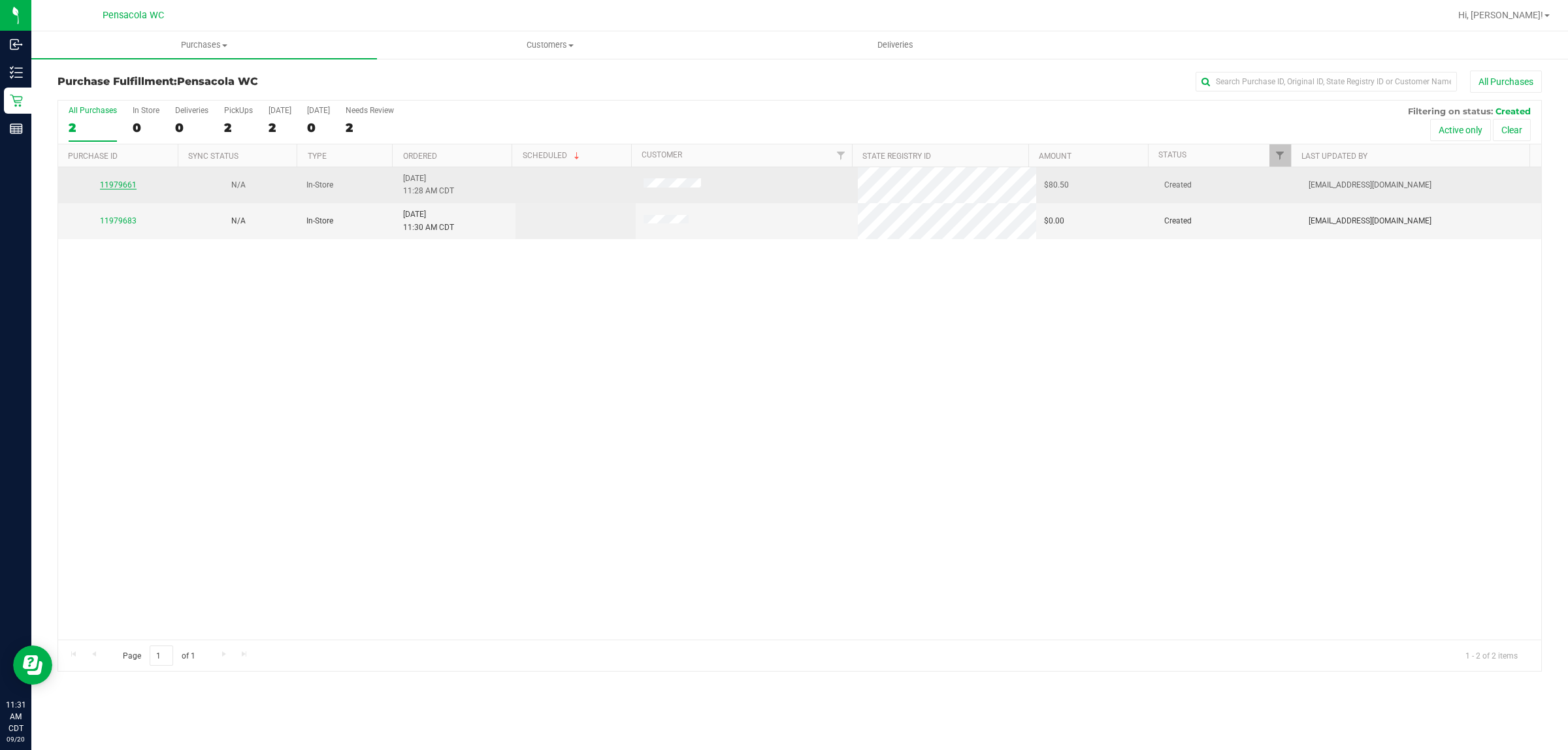
click at [115, 186] on link "11979661" at bounding box center [118, 185] width 37 height 9
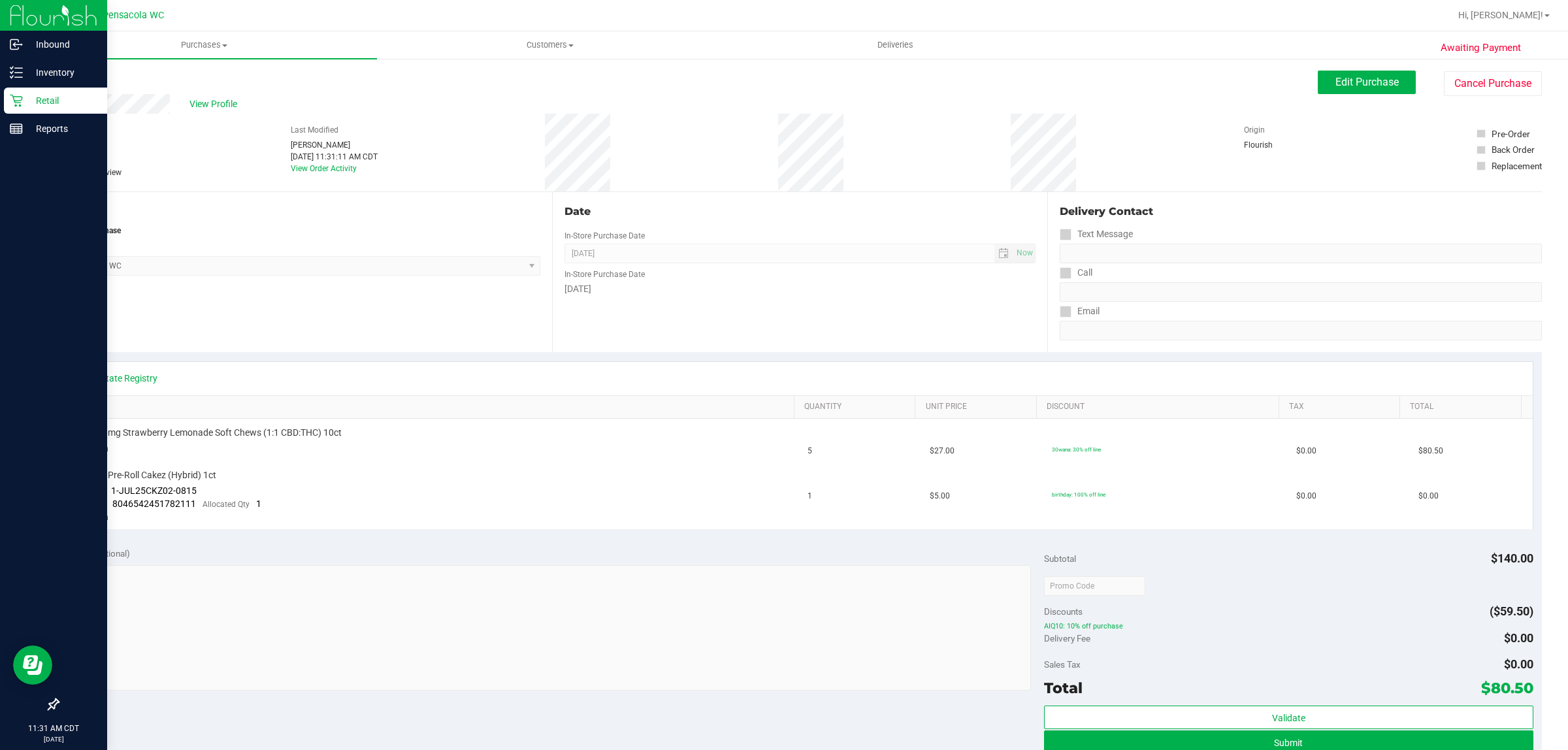
click at [13, 101] on icon at bounding box center [16, 100] width 13 height 13
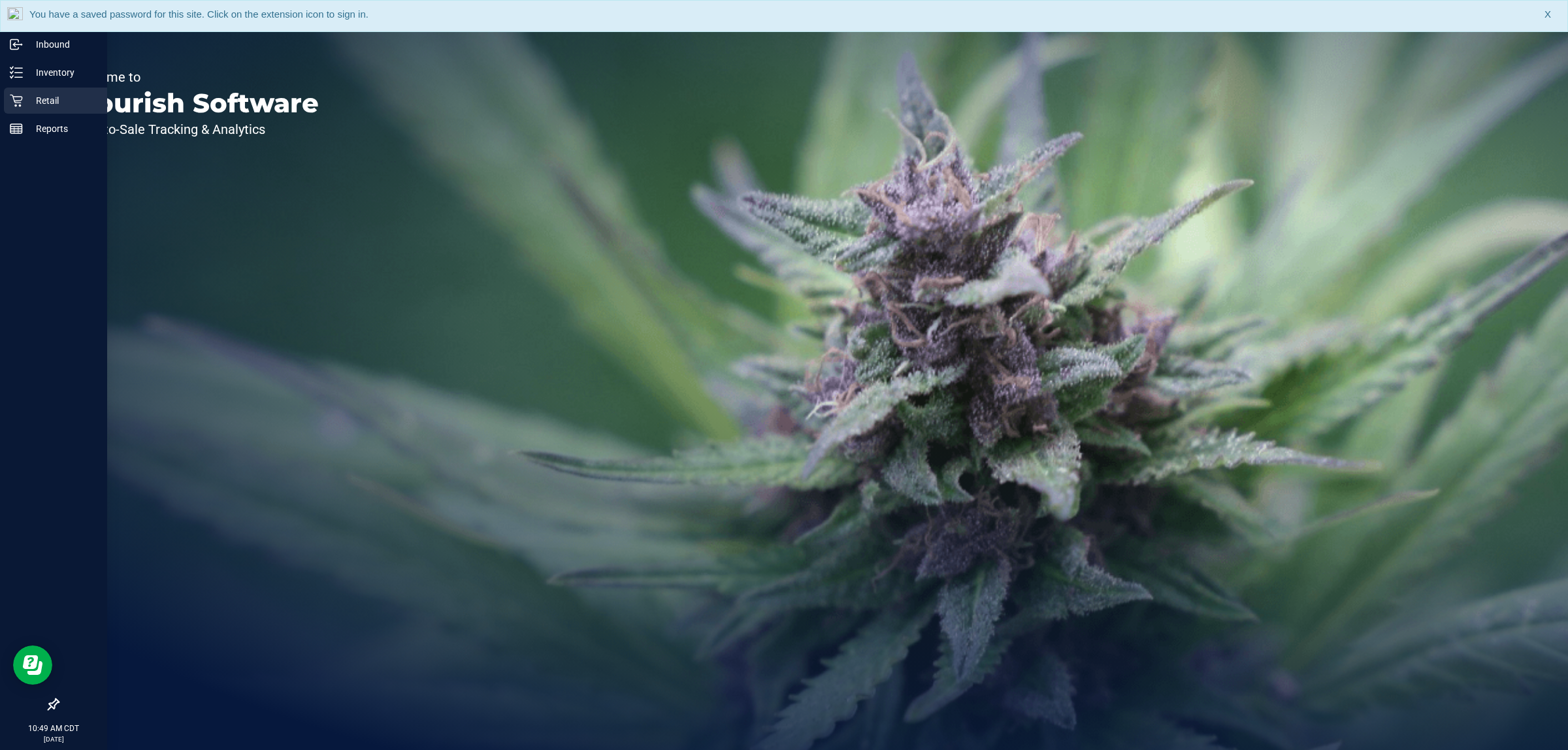
click at [15, 101] on icon at bounding box center [16, 101] width 13 height 13
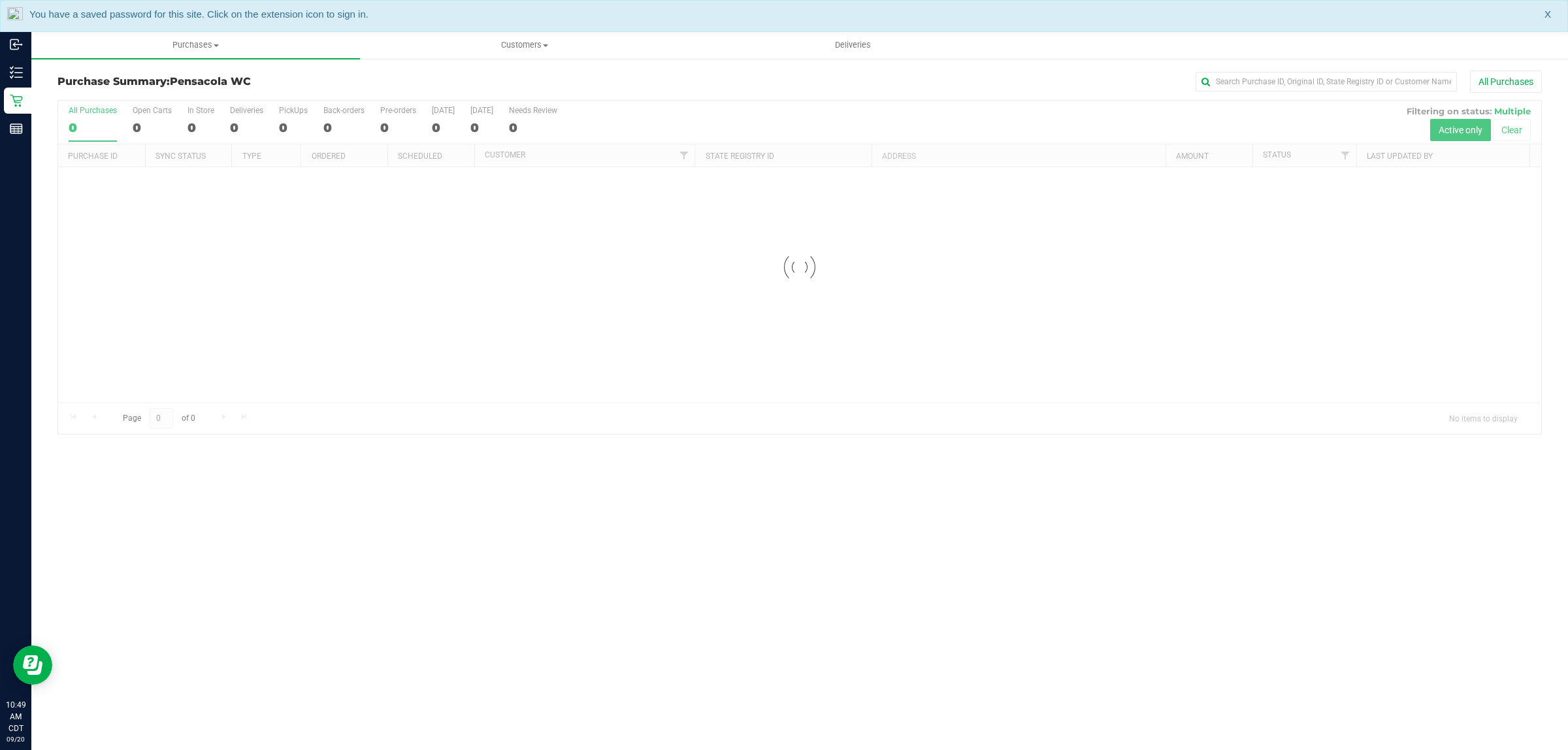
click at [1348, 157] on div at bounding box center [800, 267] width 1483 height 333
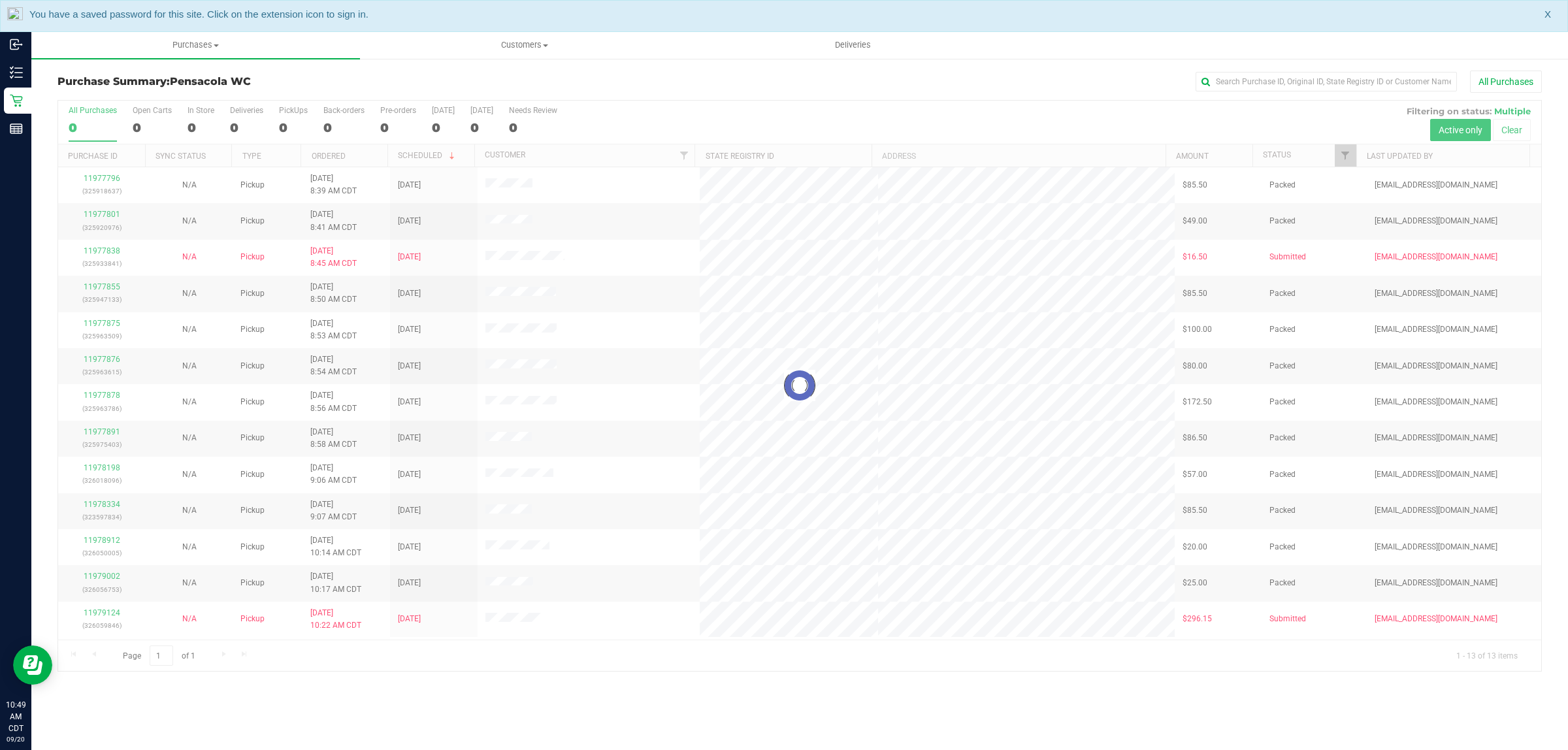
click at [1343, 162] on div at bounding box center [800, 386] width 1483 height 571
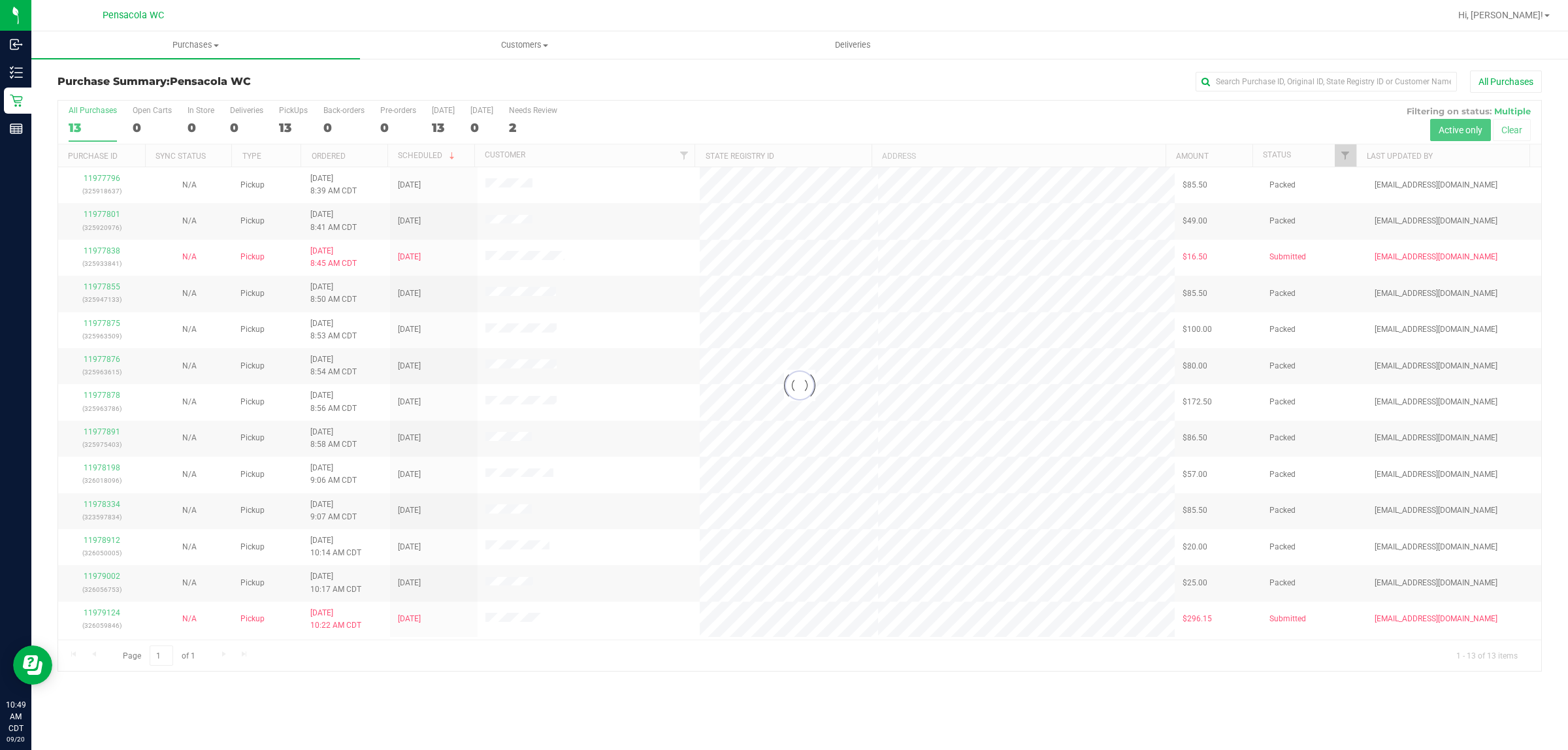
click at [1344, 162] on div at bounding box center [800, 386] width 1483 height 571
click at [1347, 157] on span "Filter" at bounding box center [1345, 155] width 10 height 10
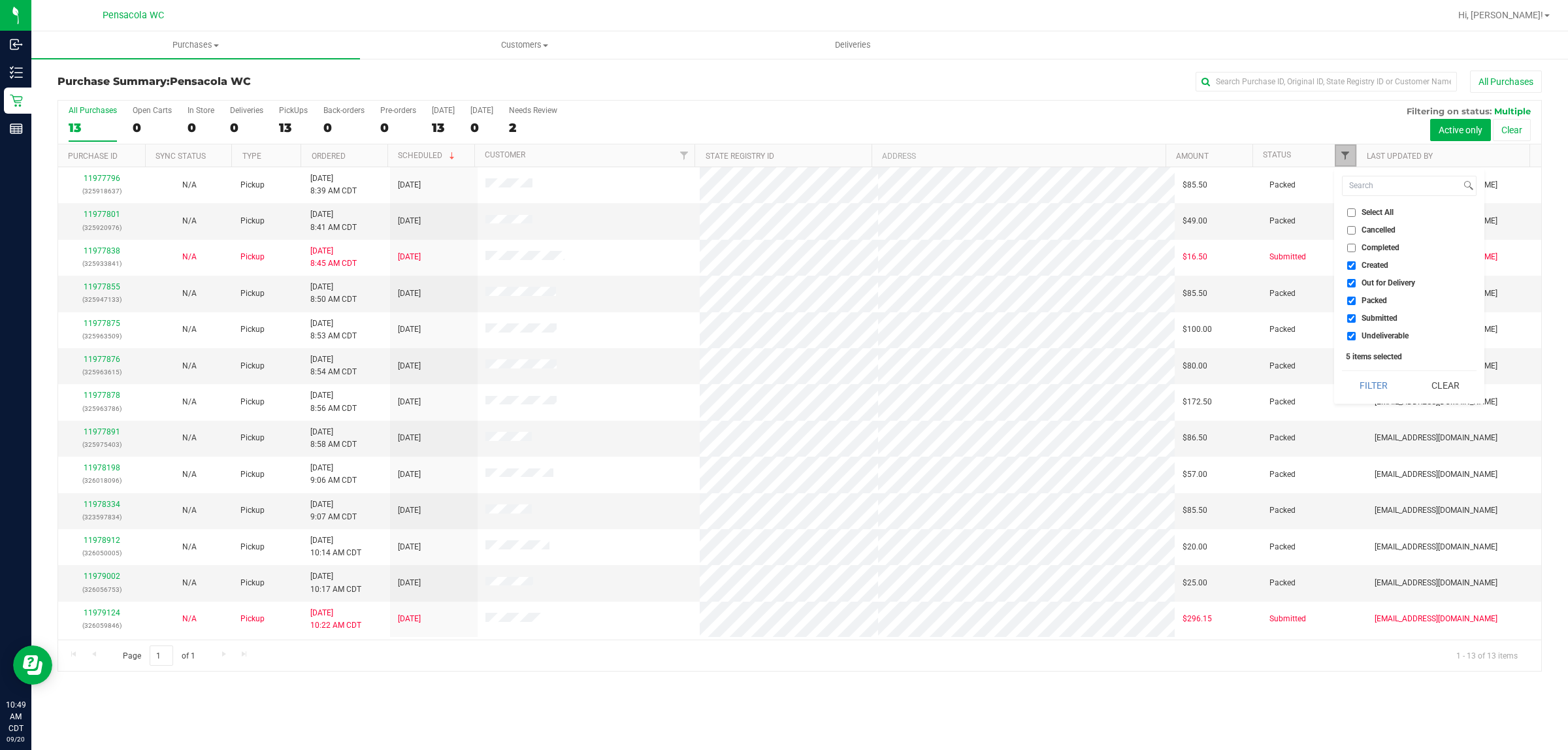
click at [1345, 161] on span "Filter" at bounding box center [1345, 155] width 10 height 10
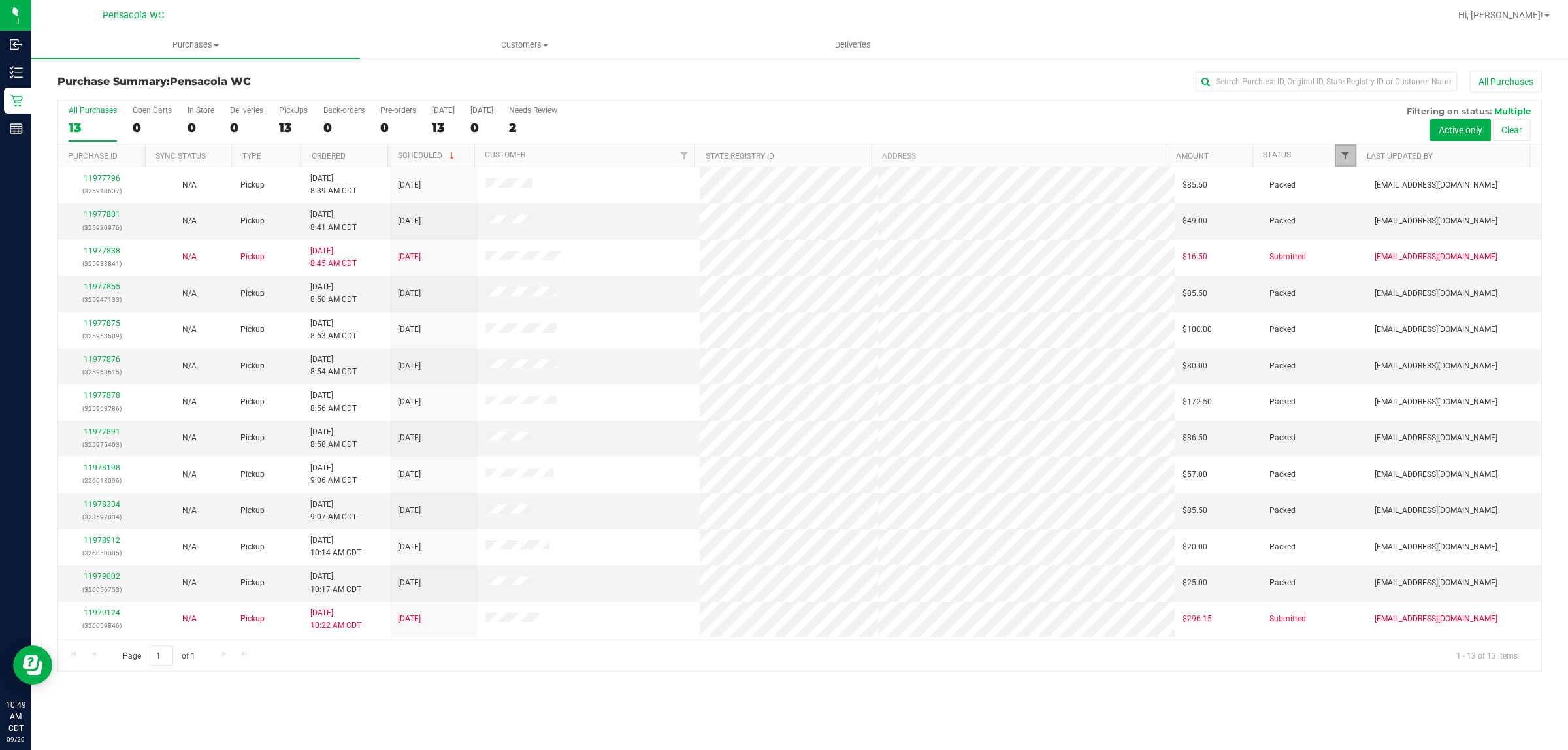
click at [1345, 157] on span "Filter" at bounding box center [1345, 155] width 10 height 10
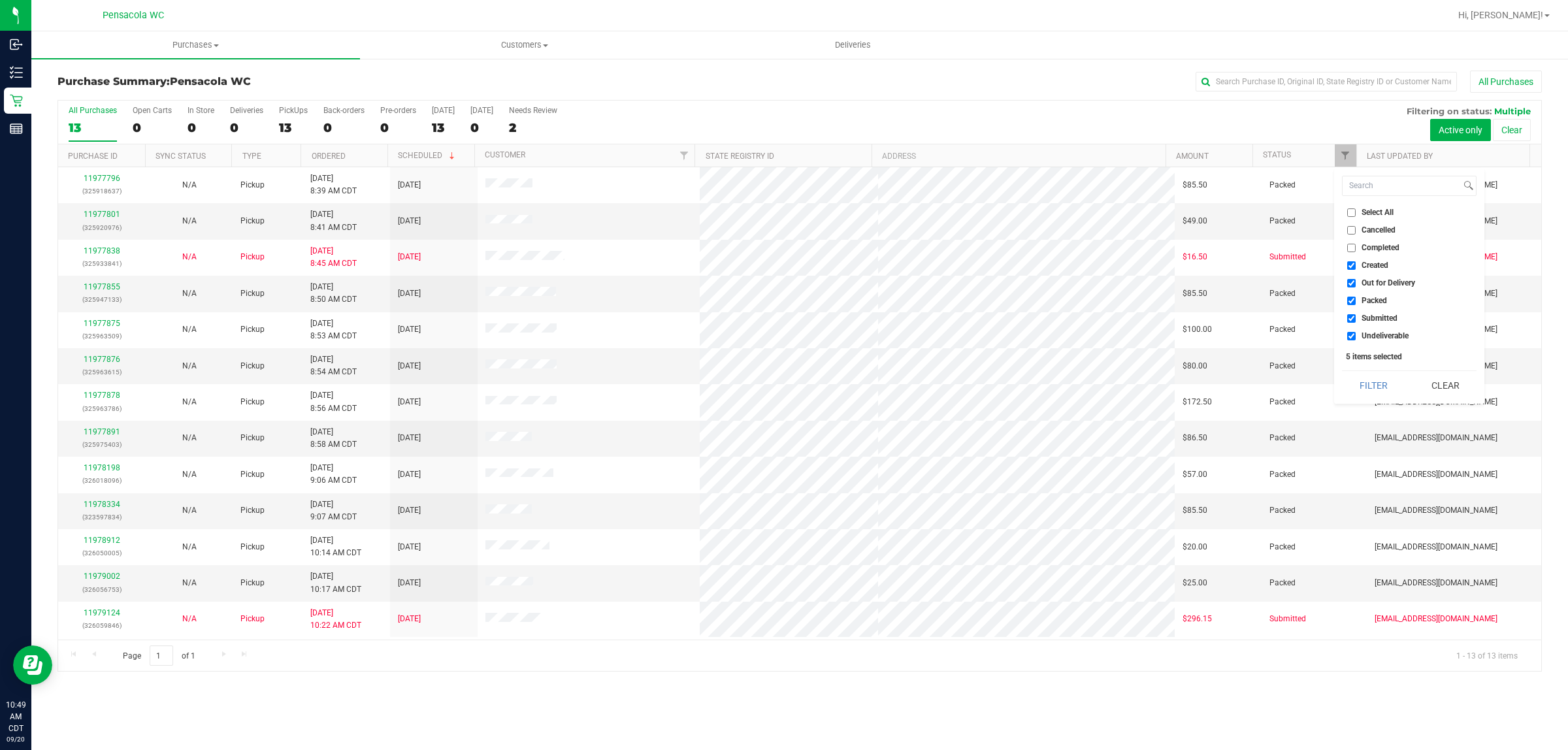
click at [1385, 209] on span "Select All" at bounding box center [1377, 212] width 32 height 8
click at [1356, 209] on input "Select All" at bounding box center [1352, 212] width 8 height 8
checkbox input "true"
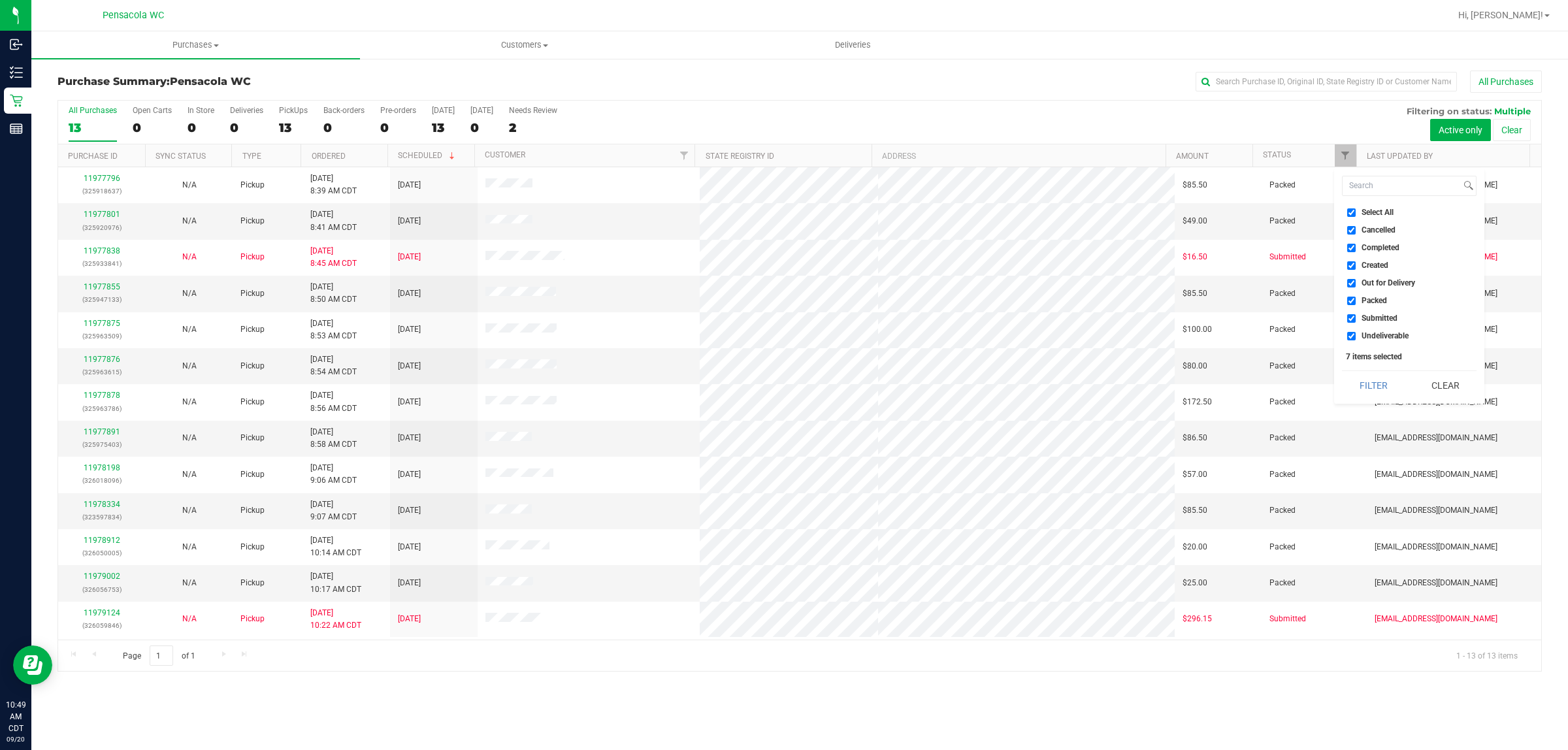
click at [1379, 213] on span "Select All" at bounding box center [1377, 212] width 32 height 8
click at [1356, 213] on input "Select All" at bounding box center [1352, 212] width 8 height 8
checkbox input "false"
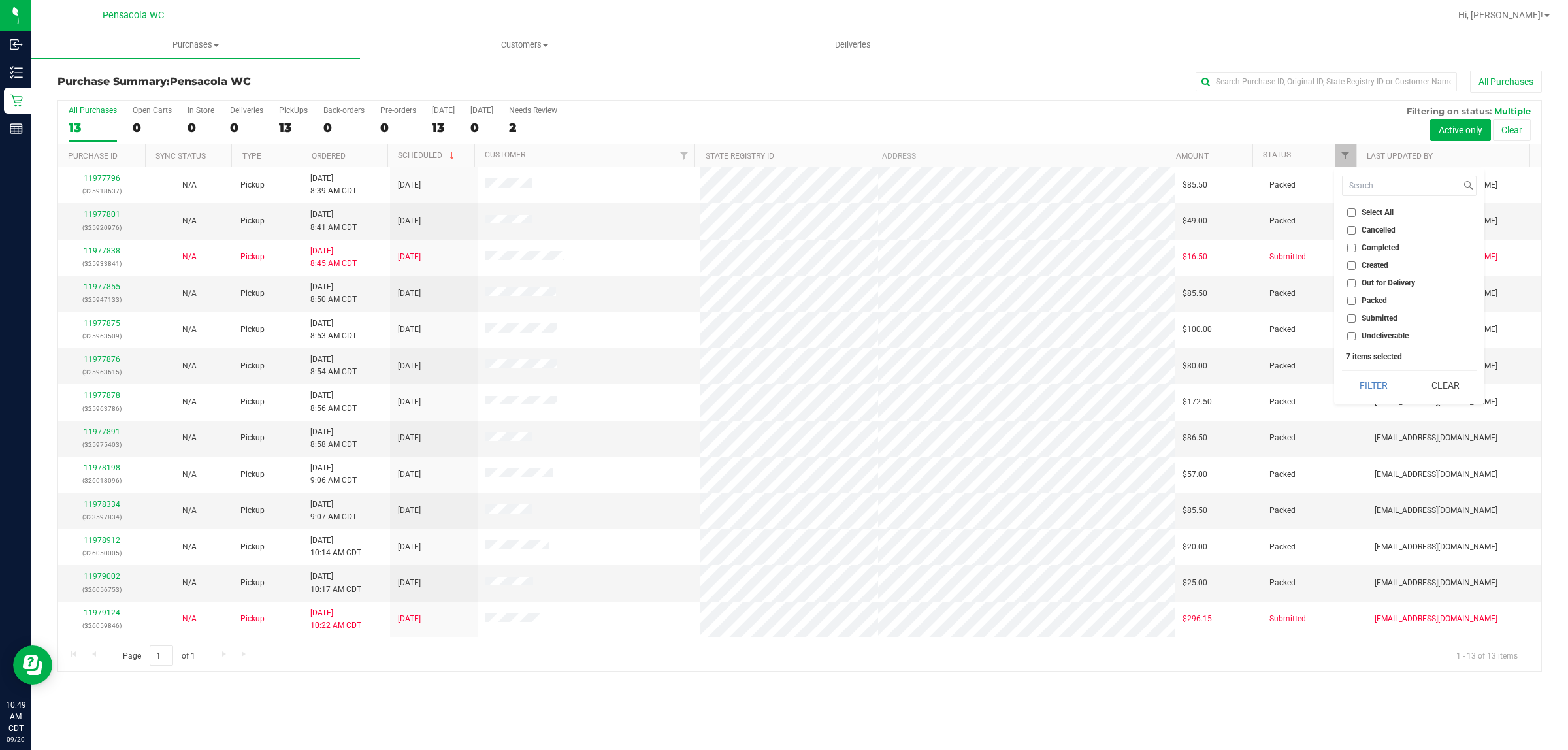
checkbox input "false"
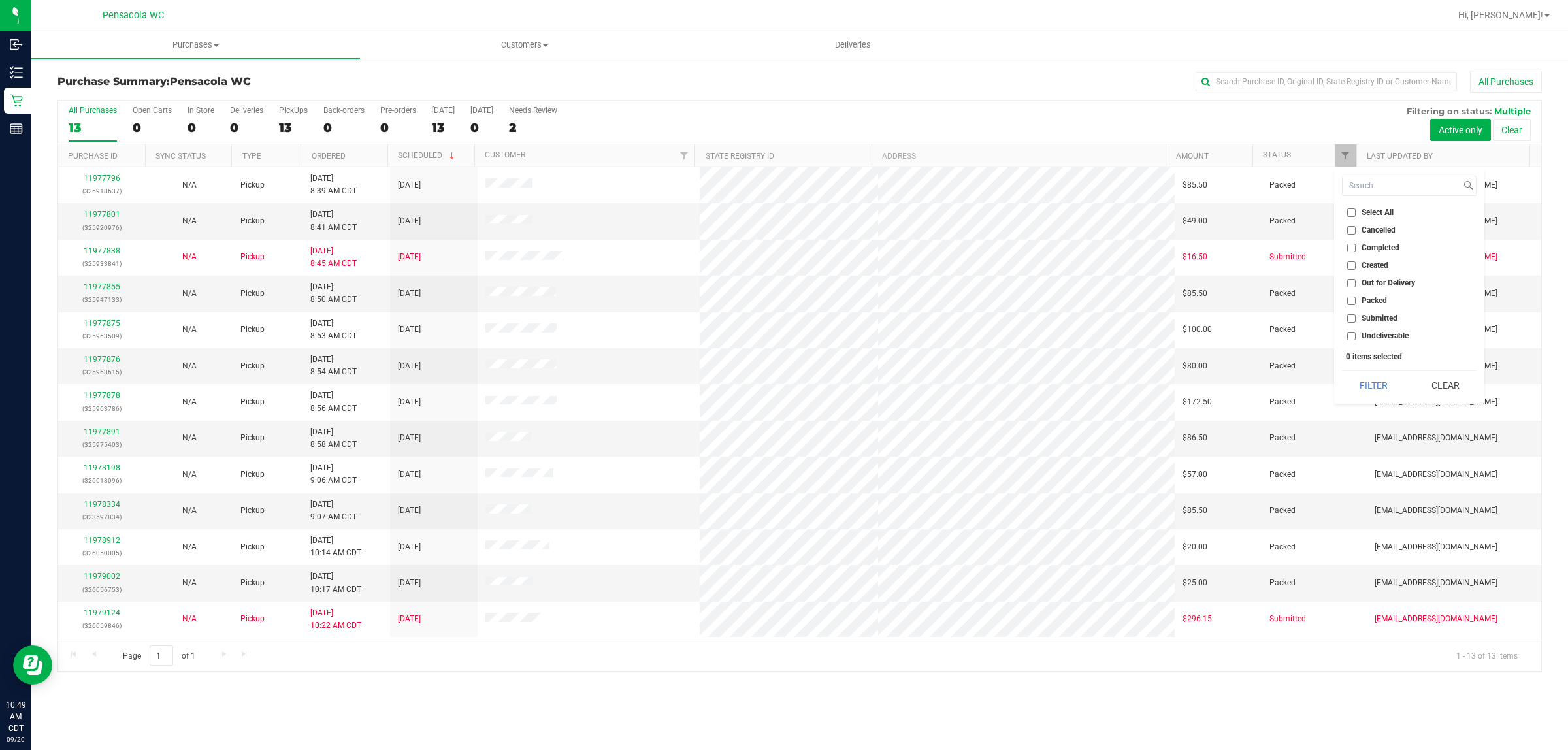
click at [1373, 322] on span "Submitted" at bounding box center [1379, 318] width 36 height 8
click at [1356, 322] on input "Submitted" at bounding box center [1352, 318] width 8 height 8
checkbox input "true"
click at [1377, 379] on button "Filter" at bounding box center [1373, 385] width 63 height 28
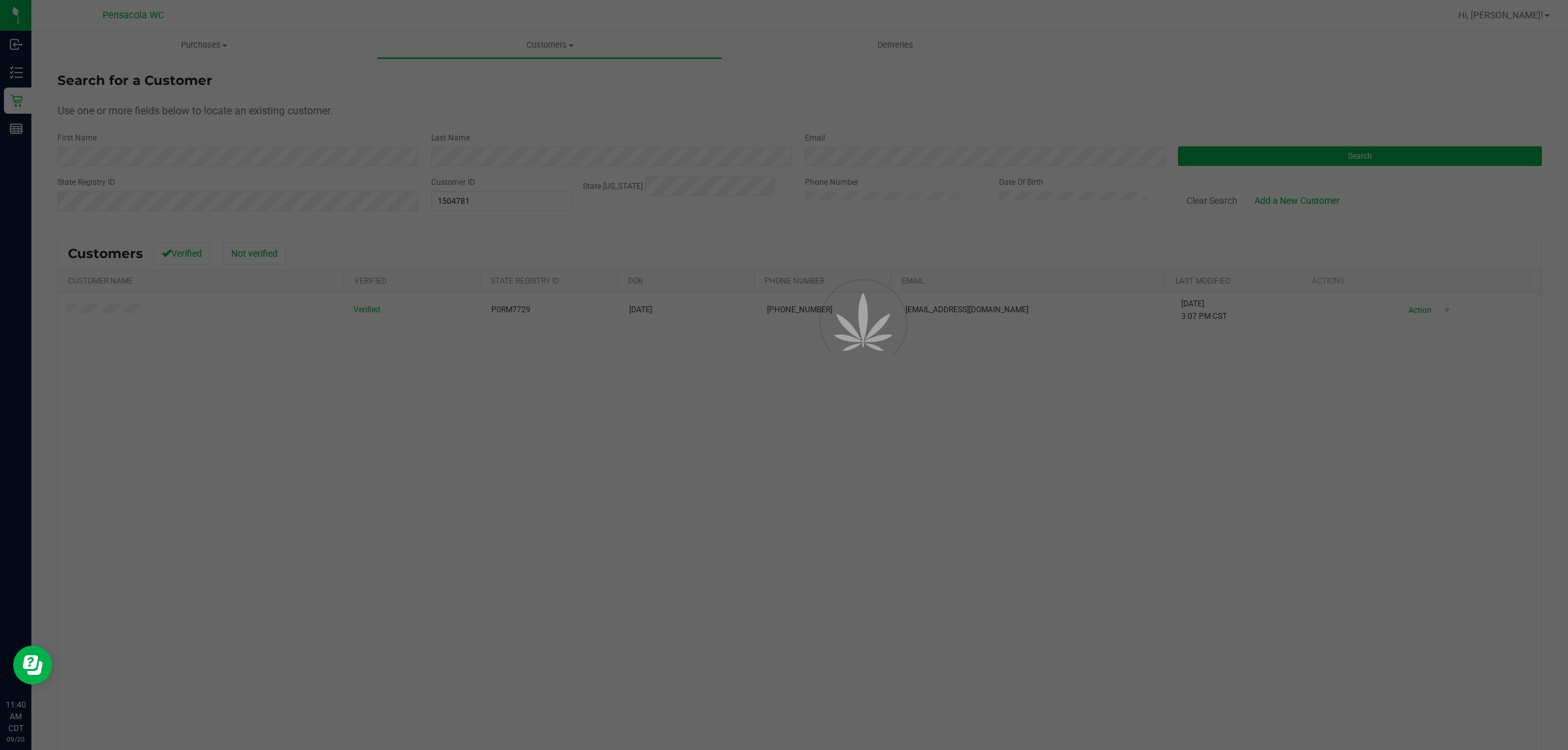
click at [17, 77] on line at bounding box center [18, 77] width 7 height 0
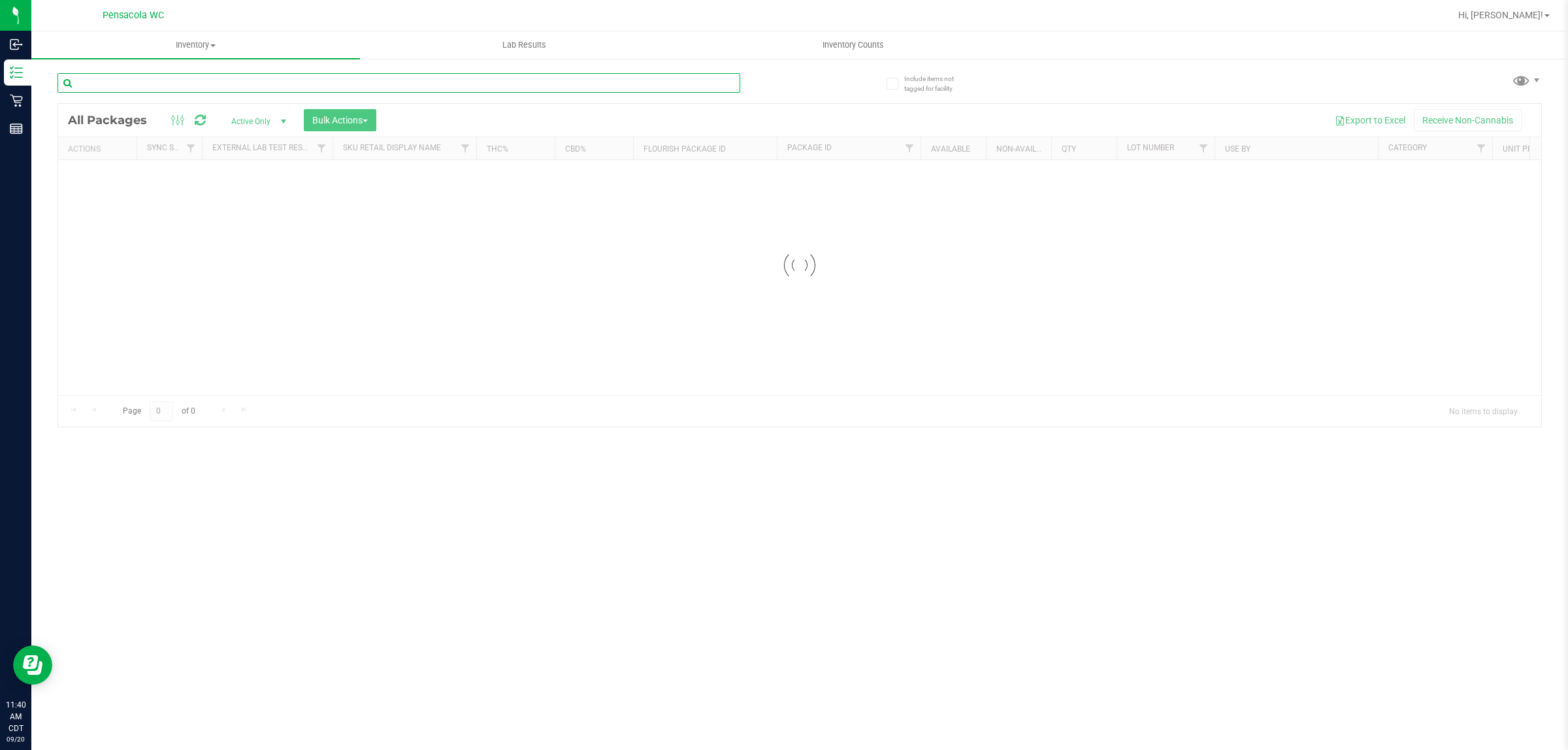
click at [184, 84] on input "text" at bounding box center [399, 82] width 683 height 19
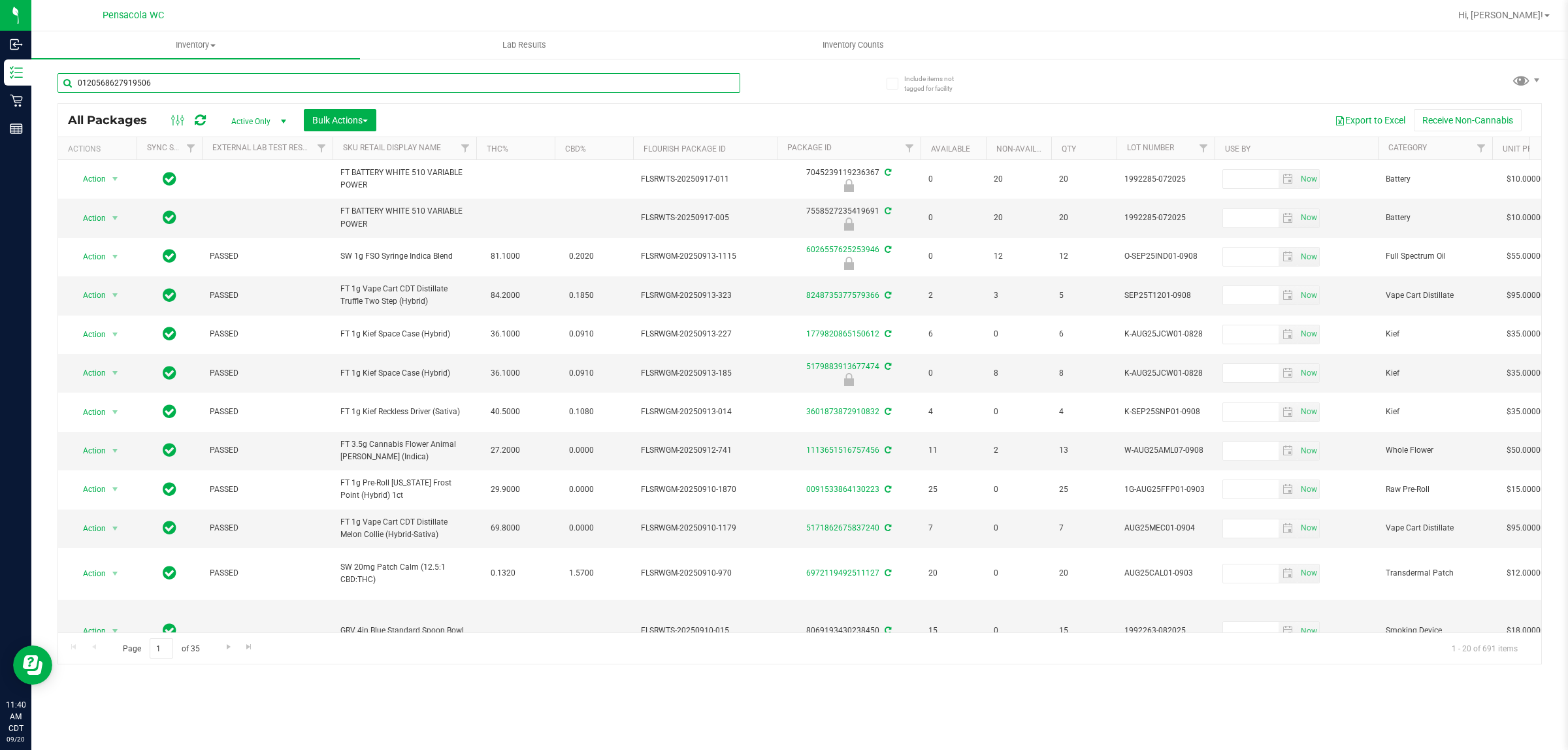
type input "0120568627919506"
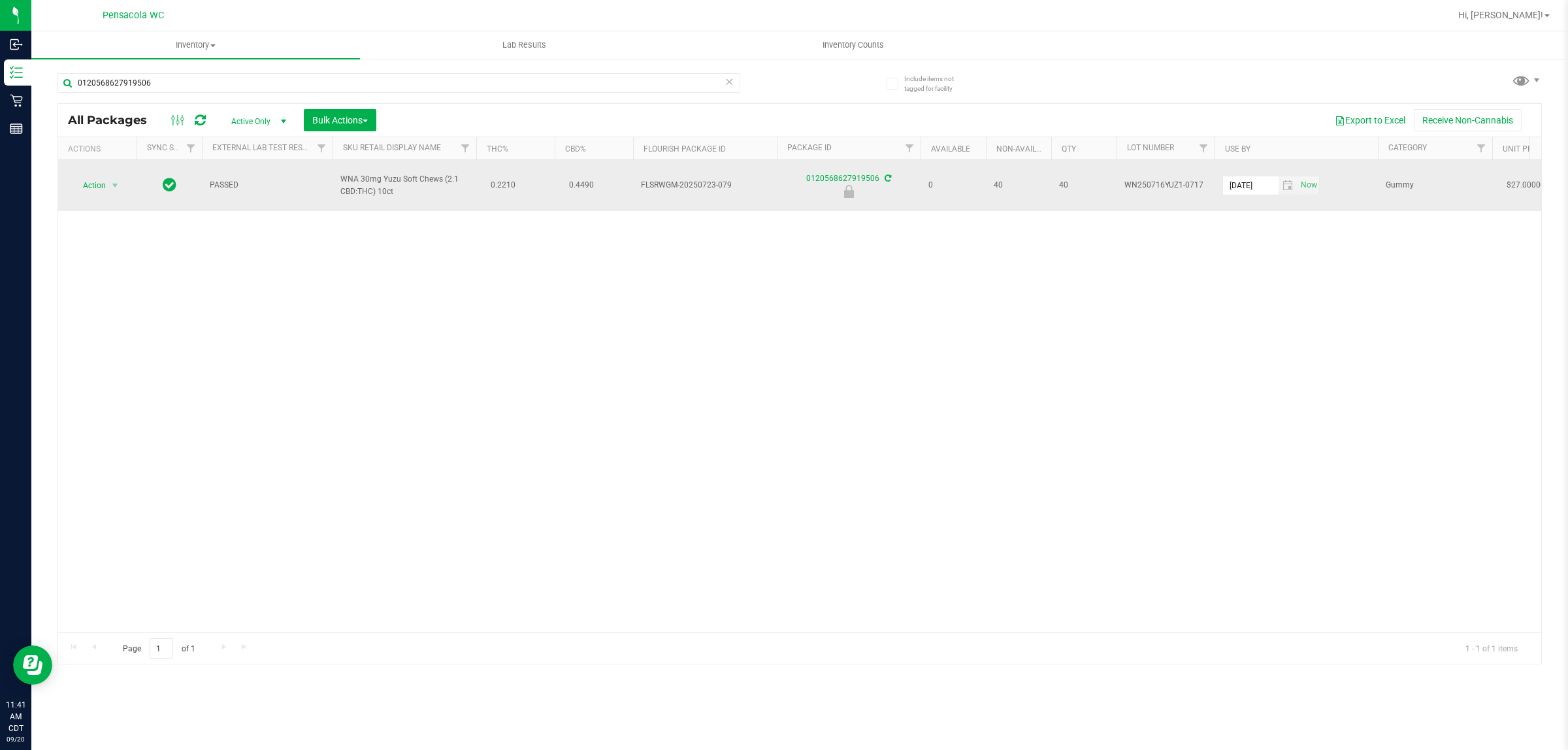
click at [95, 185] on span "Action" at bounding box center [89, 185] width 36 height 18
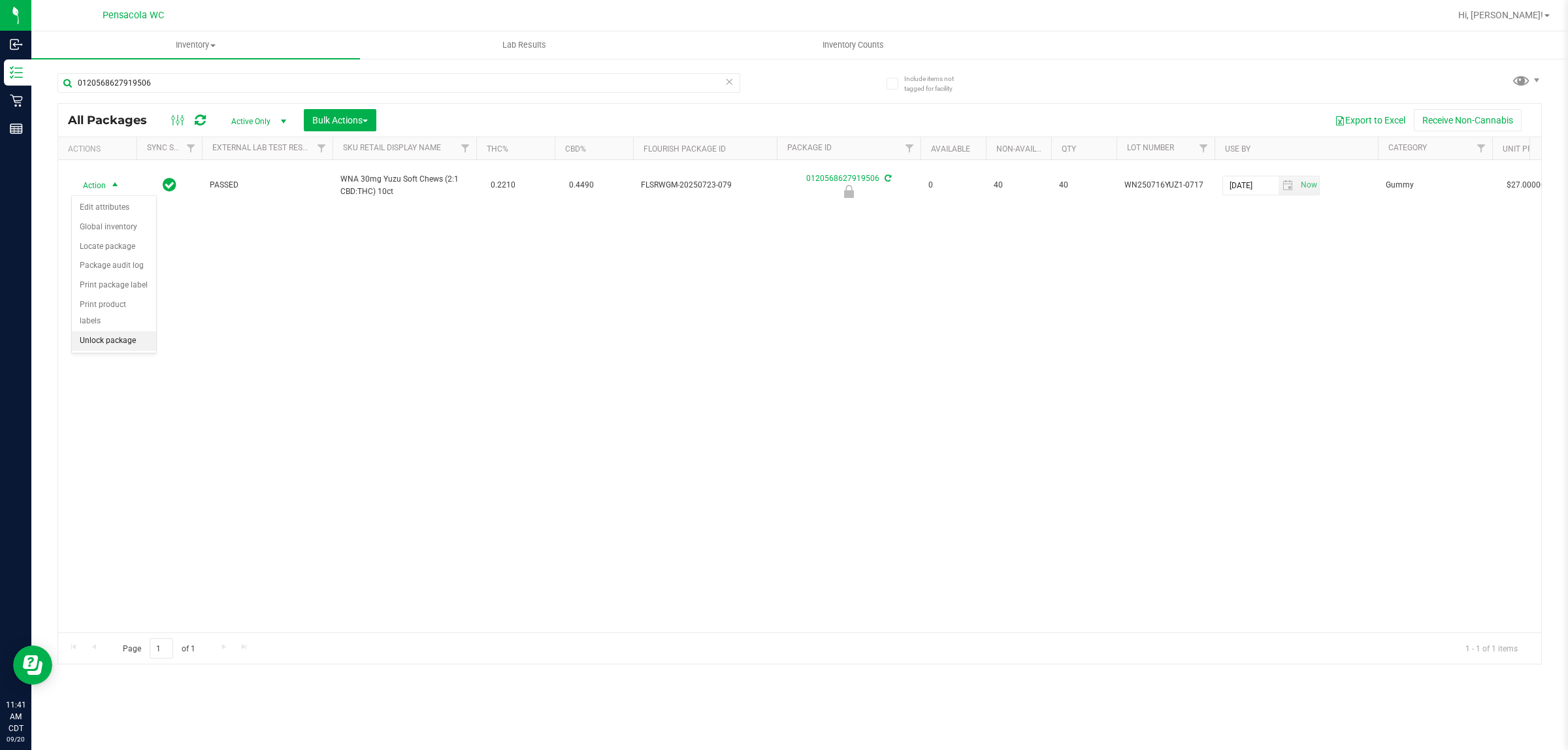
click at [118, 332] on li "Unlock package" at bounding box center [114, 341] width 84 height 19
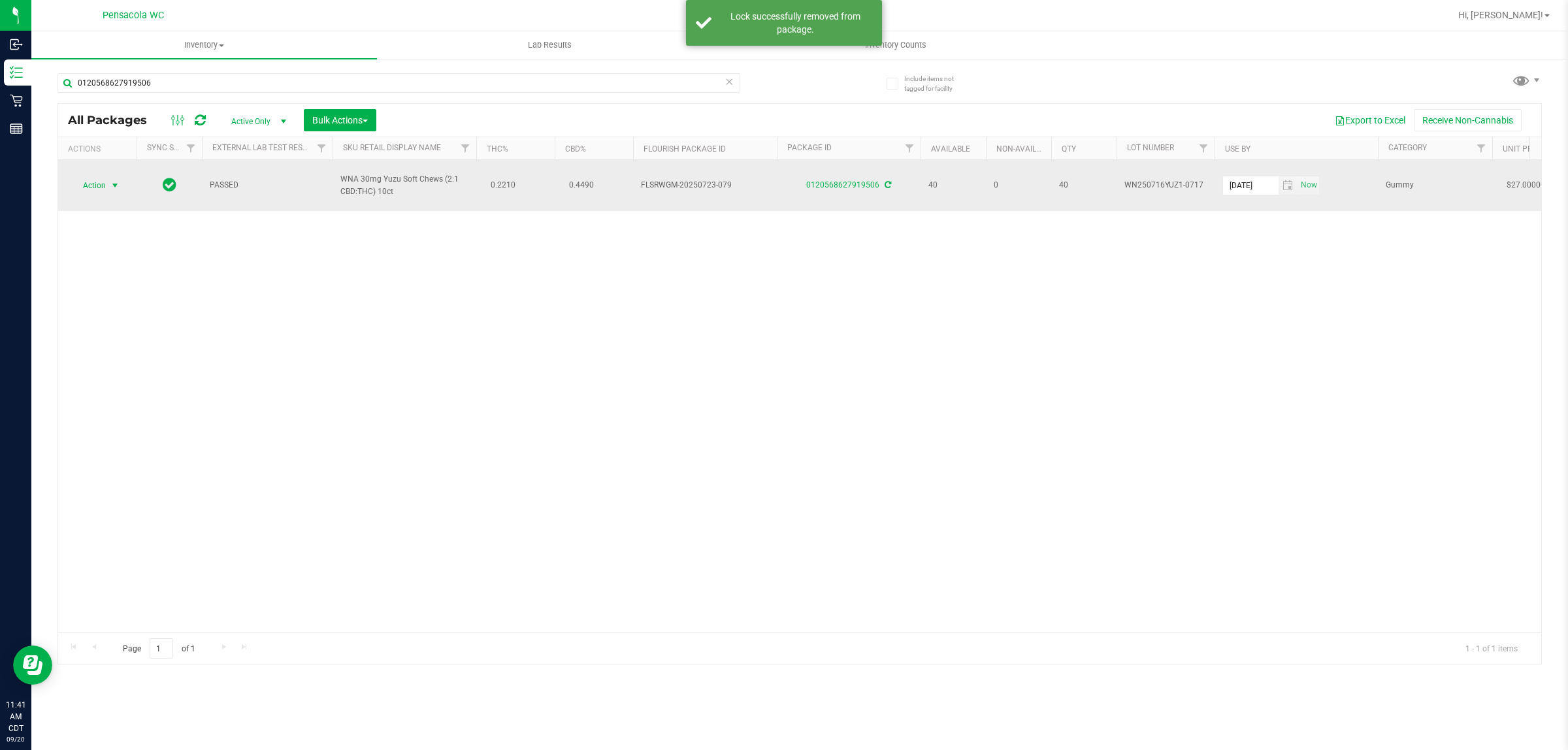
click at [111, 186] on span "select" at bounding box center [114, 185] width 10 height 10
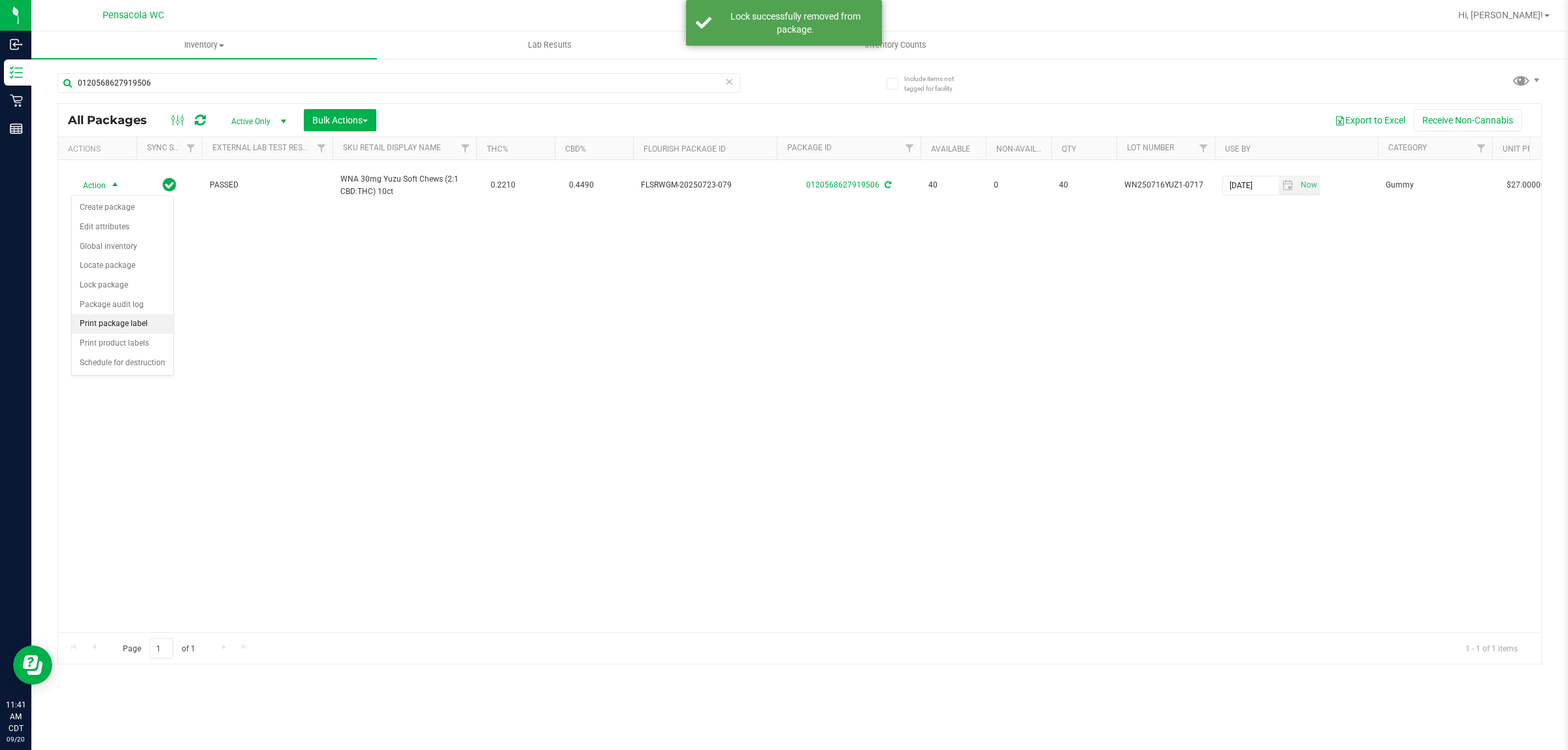
click at [132, 325] on li "Print package label" at bounding box center [122, 323] width 101 height 19
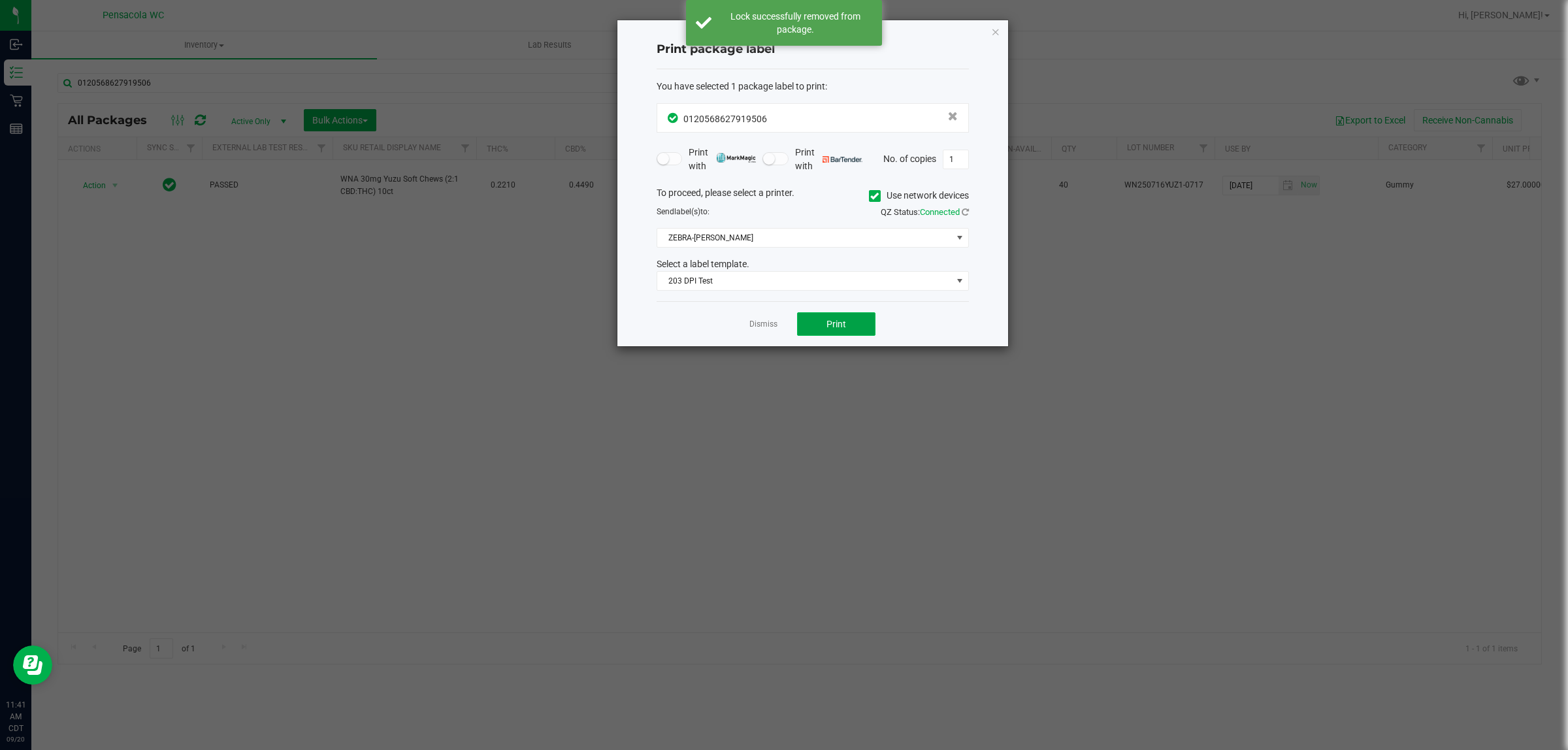
click at [831, 318] on button "Print" at bounding box center [837, 324] width 79 height 24
click at [842, 336] on button "Print" at bounding box center [837, 324] width 79 height 24
